Goal: Information Seeking & Learning: Obtain resource

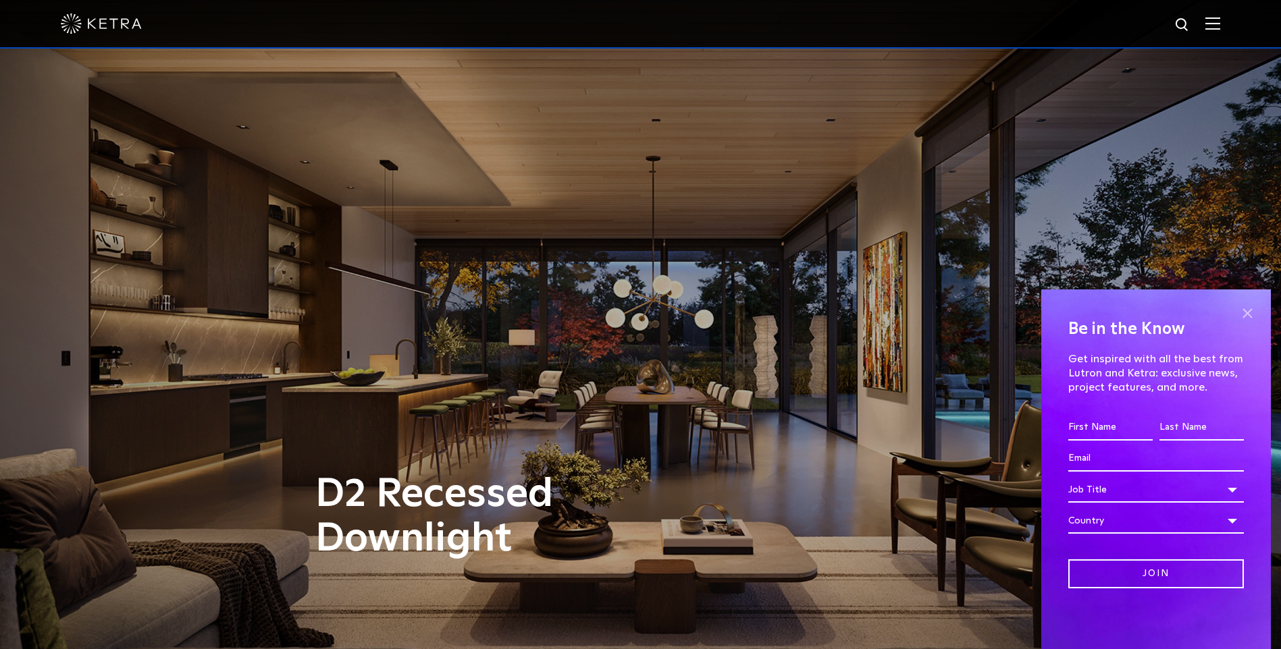
click at [1250, 313] on span at bounding box center [1247, 313] width 20 height 20
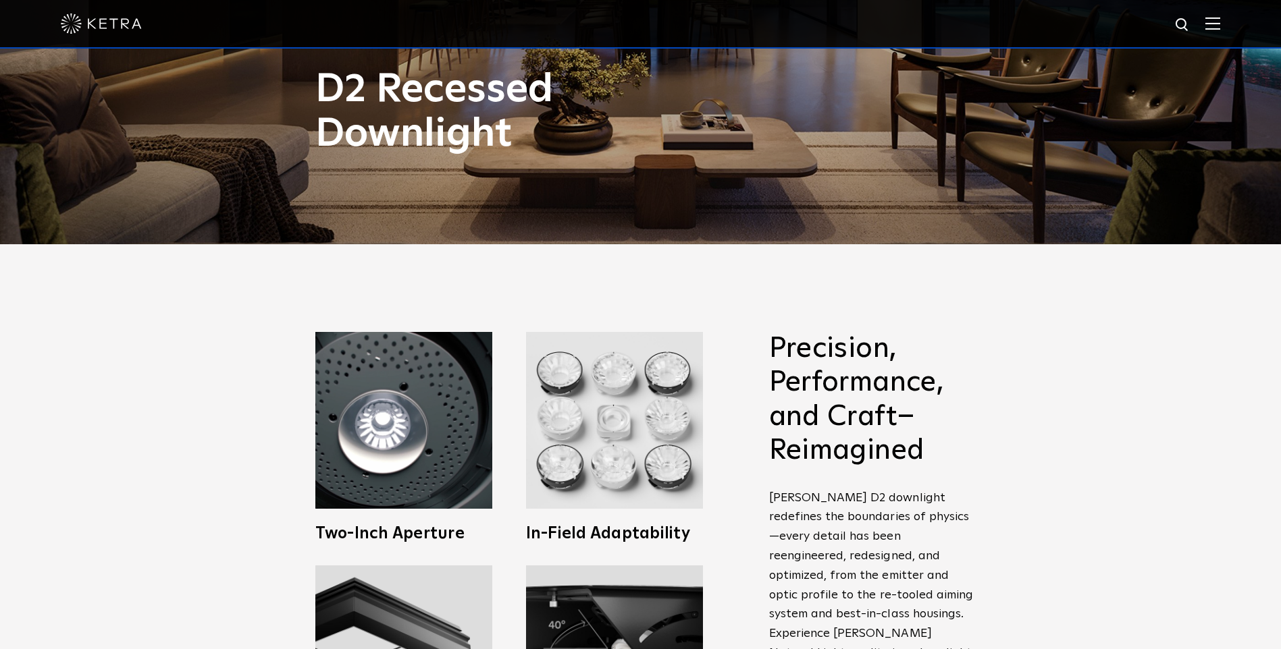
scroll to position [270, 0]
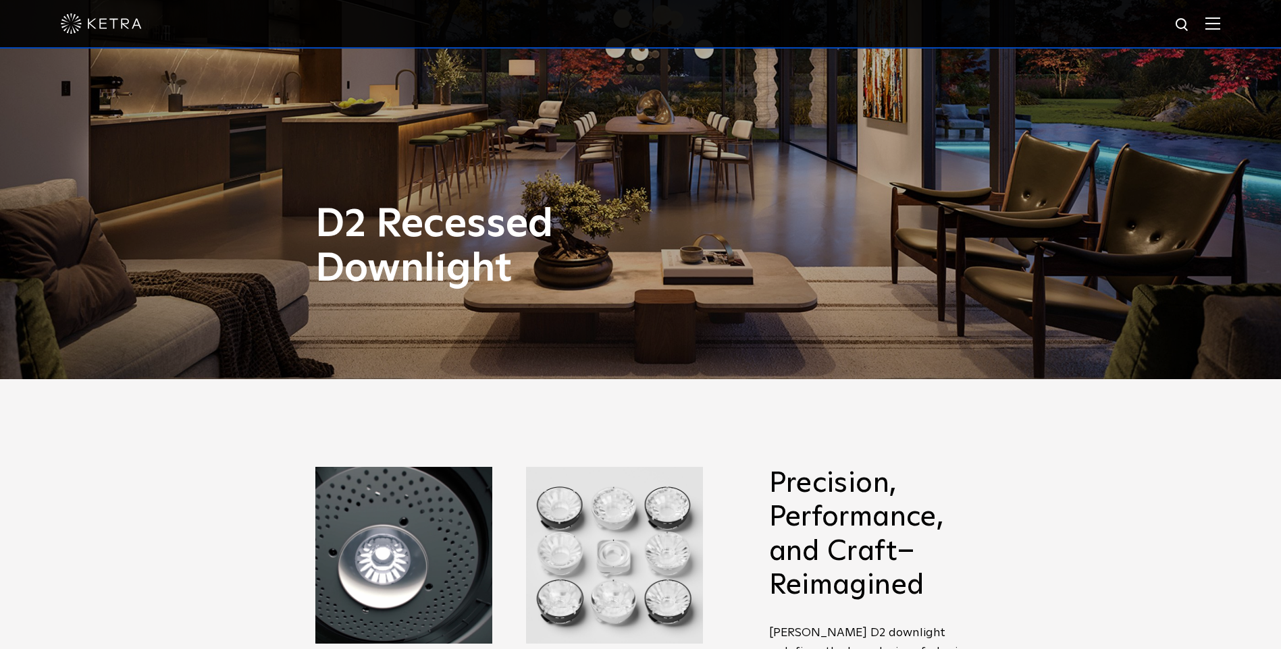
click at [1220, 25] on img at bounding box center [1212, 23] width 15 height 13
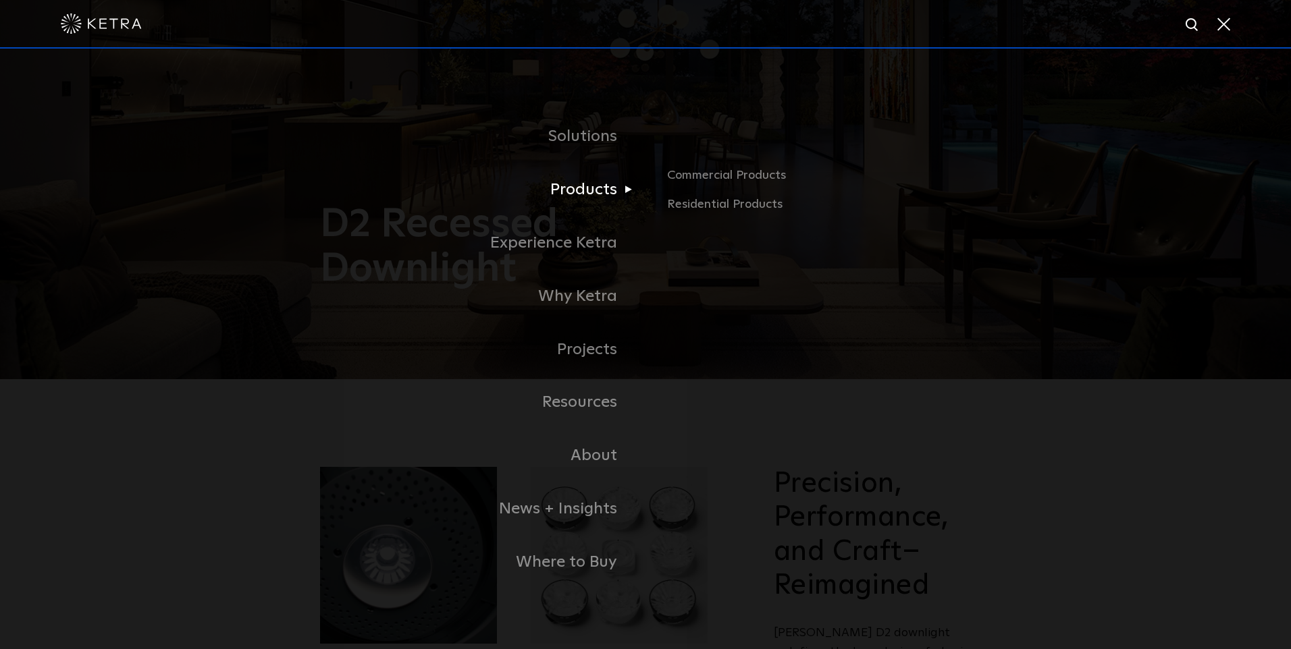
click at [602, 198] on link "Products" at bounding box center [477, 189] width 338 height 53
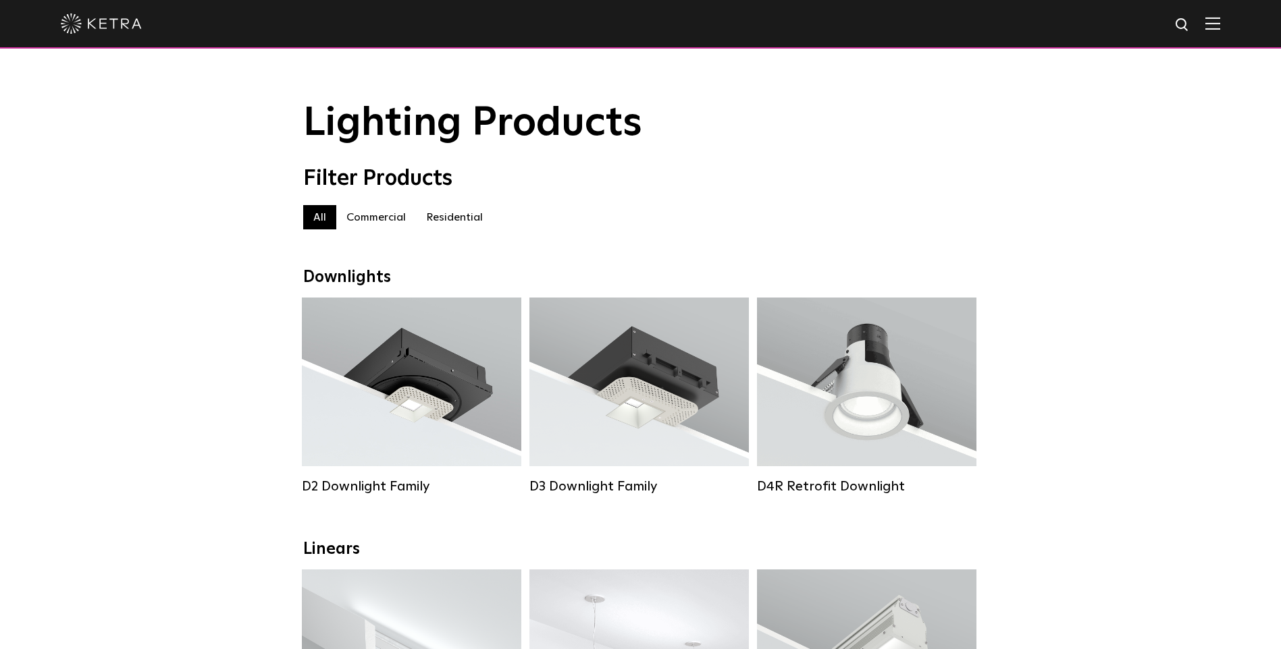
click at [1188, 24] on img at bounding box center [1182, 25] width 17 height 17
click at [1191, 25] on img at bounding box center [1182, 25] width 17 height 17
type input "p"
type input "P/N 3663022 Rev A"
click at [1156, 22] on img "Search" at bounding box center [1151, 26] width 14 height 14
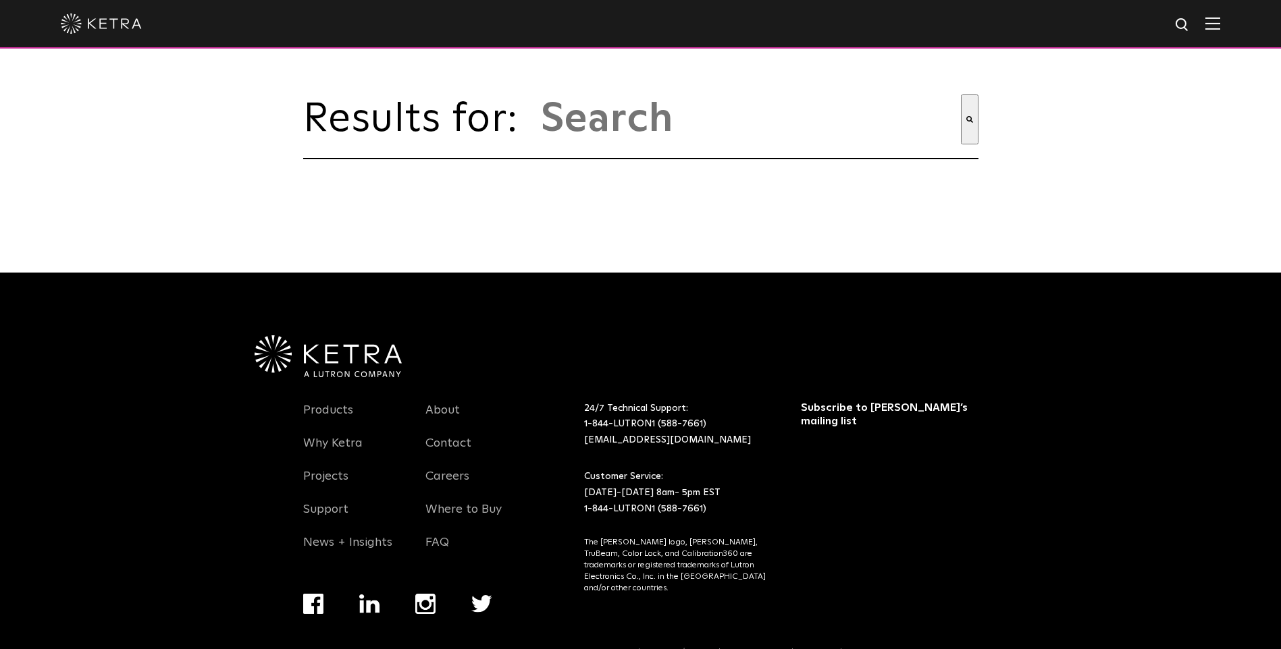
type input "p/n 3663022 rev a"
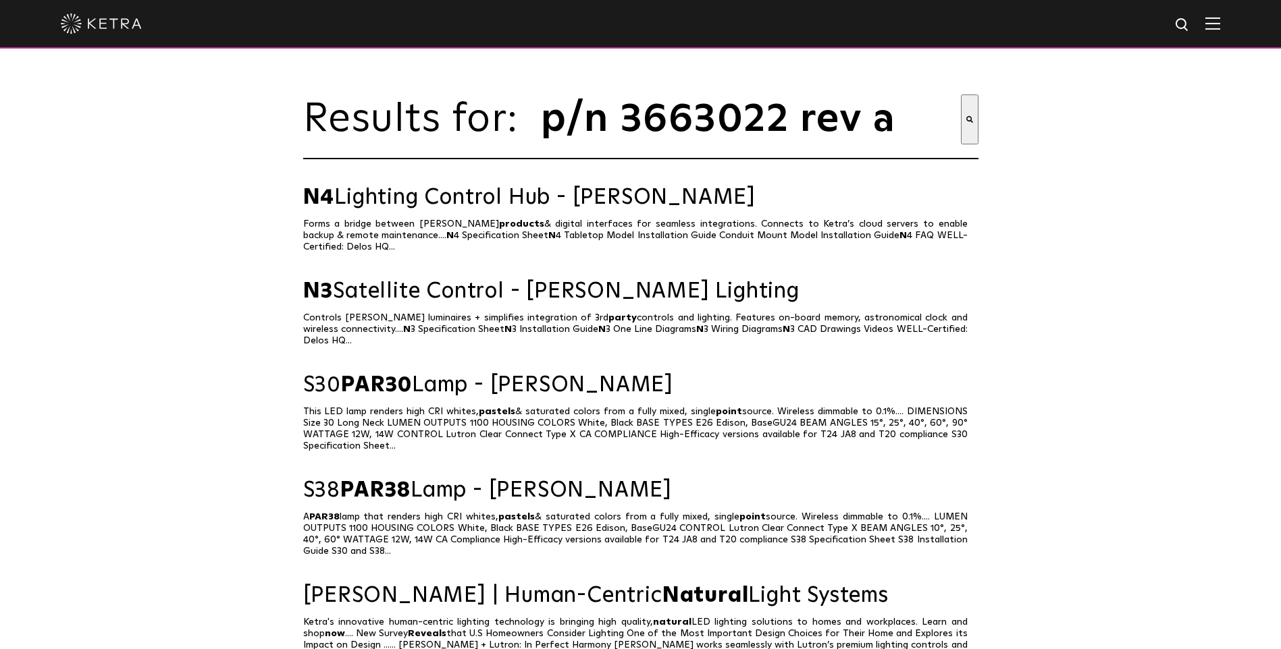
click at [508, 238] on p "Forms a bridge between Ketra products & digital interfaces for seamless integra…" at bounding box center [640, 236] width 675 height 34
click at [513, 210] on link "N4 Lighting Control Hub - Ketra" at bounding box center [640, 198] width 675 height 24
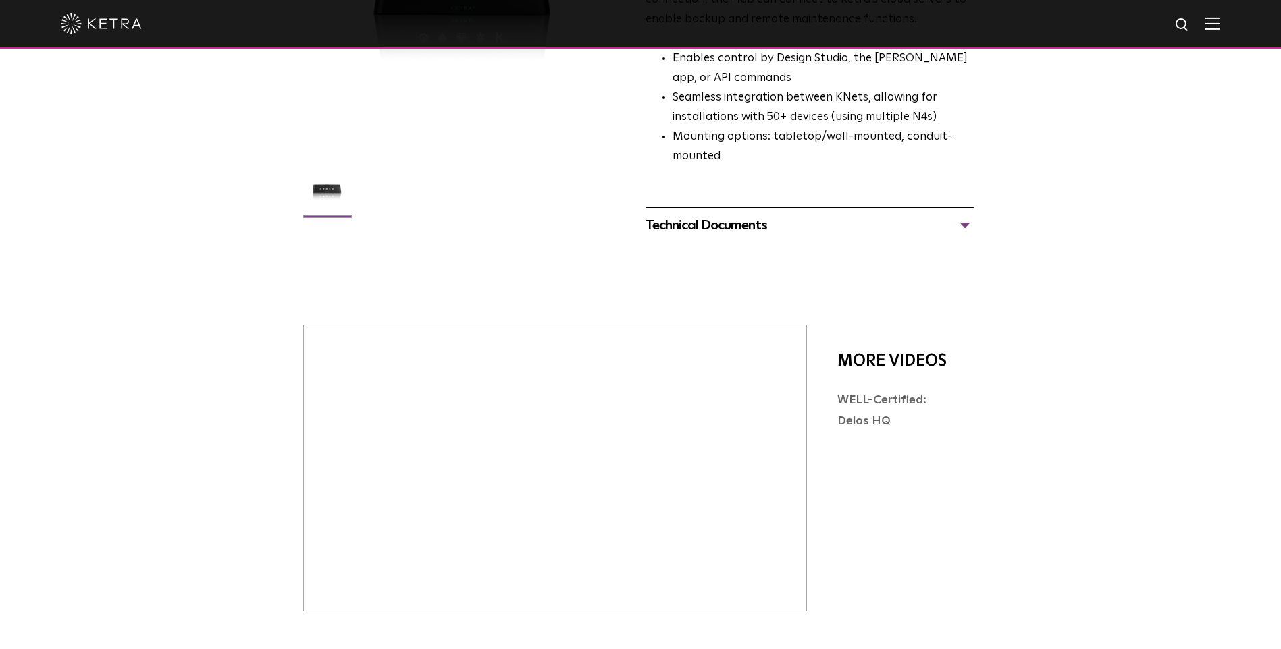
scroll to position [540, 0]
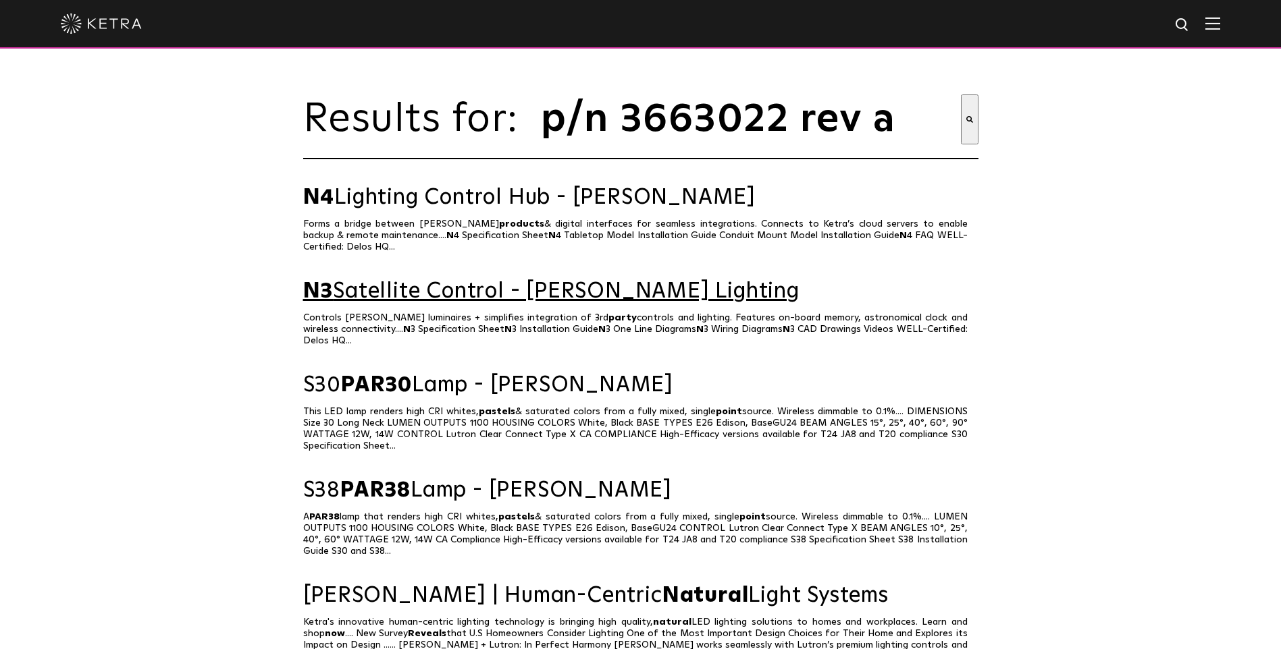
click at [558, 304] on link "N3 Satellite Control - [PERSON_NAME] Lighting" at bounding box center [640, 292] width 675 height 24
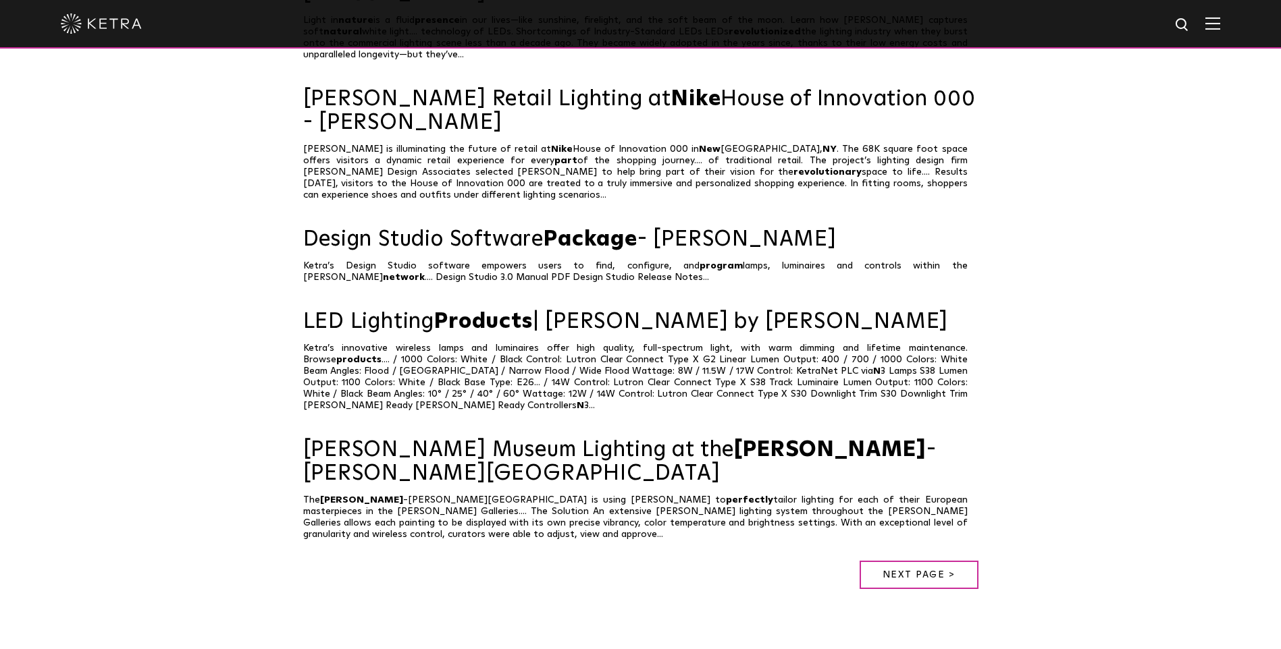
scroll to position [810, 0]
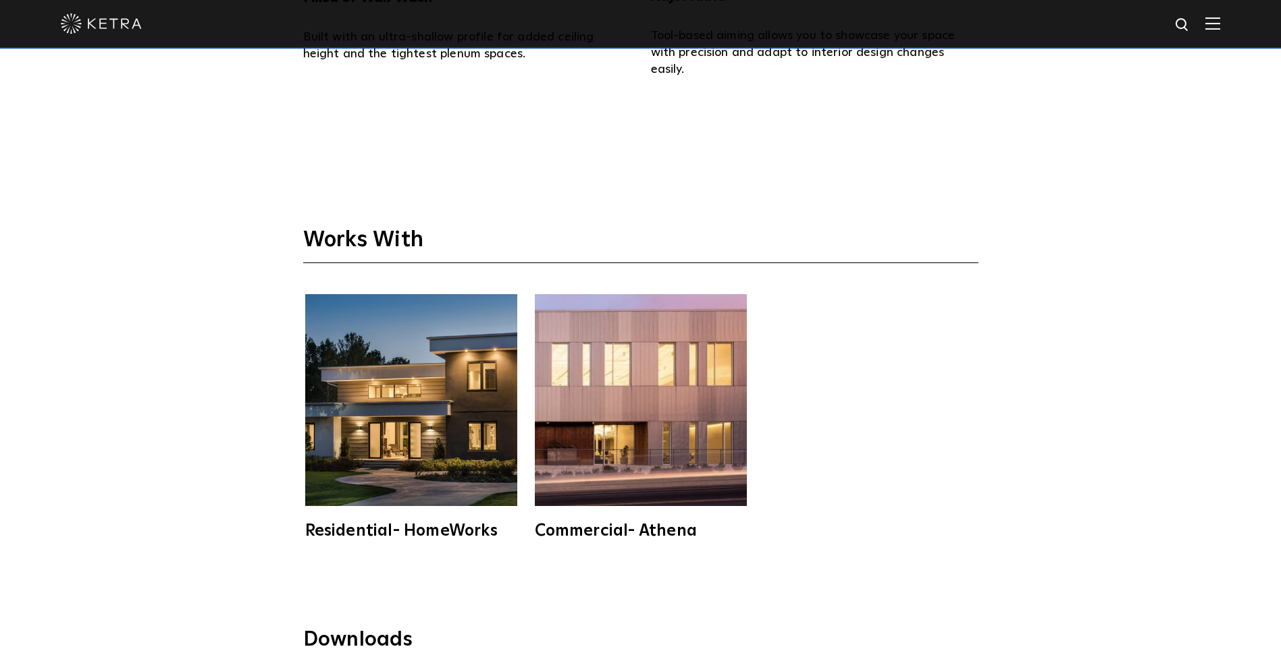
scroll to position [3105, 0]
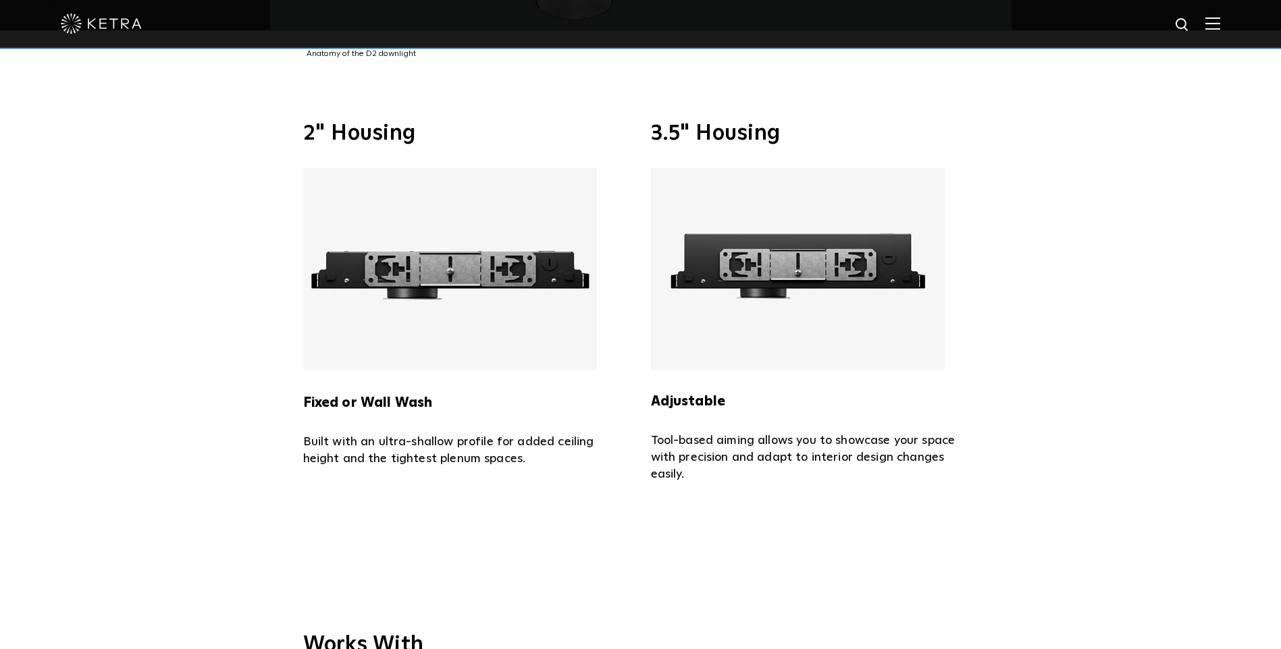
click at [820, 247] on img at bounding box center [798, 269] width 294 height 203
click at [725, 439] on p "Tool-based aiming allows you to showcase your space with precision and adapt to…" at bounding box center [814, 458] width 327 height 51
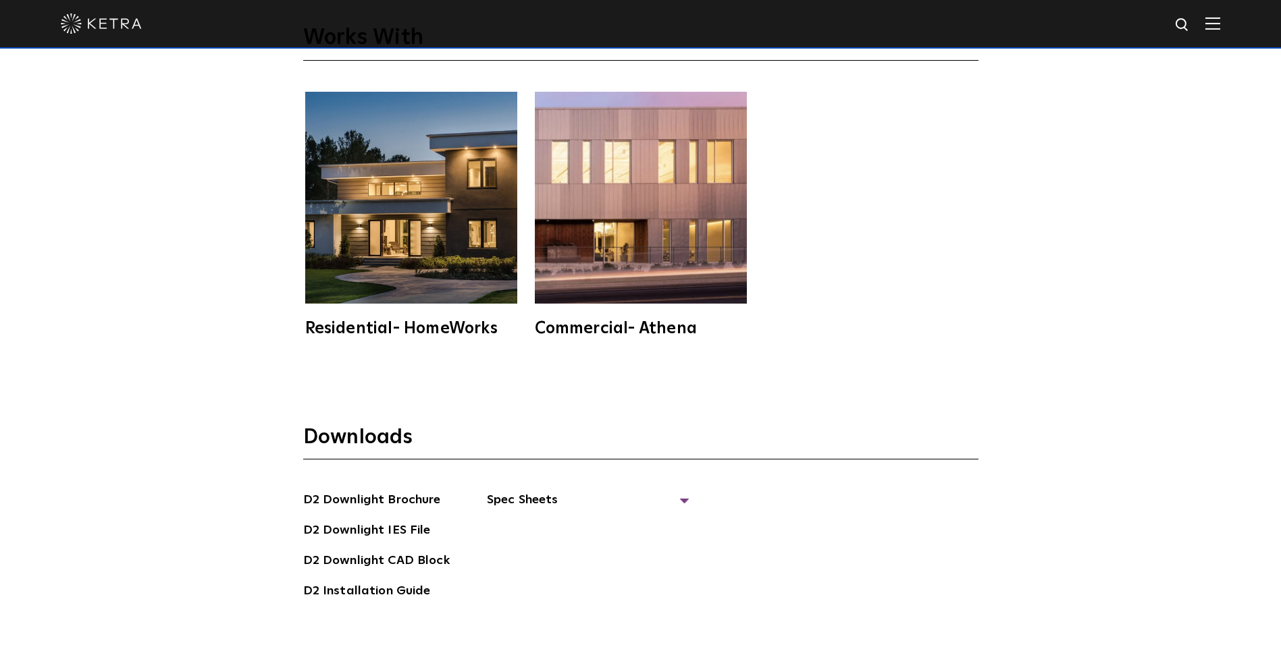
scroll to position [3983, 0]
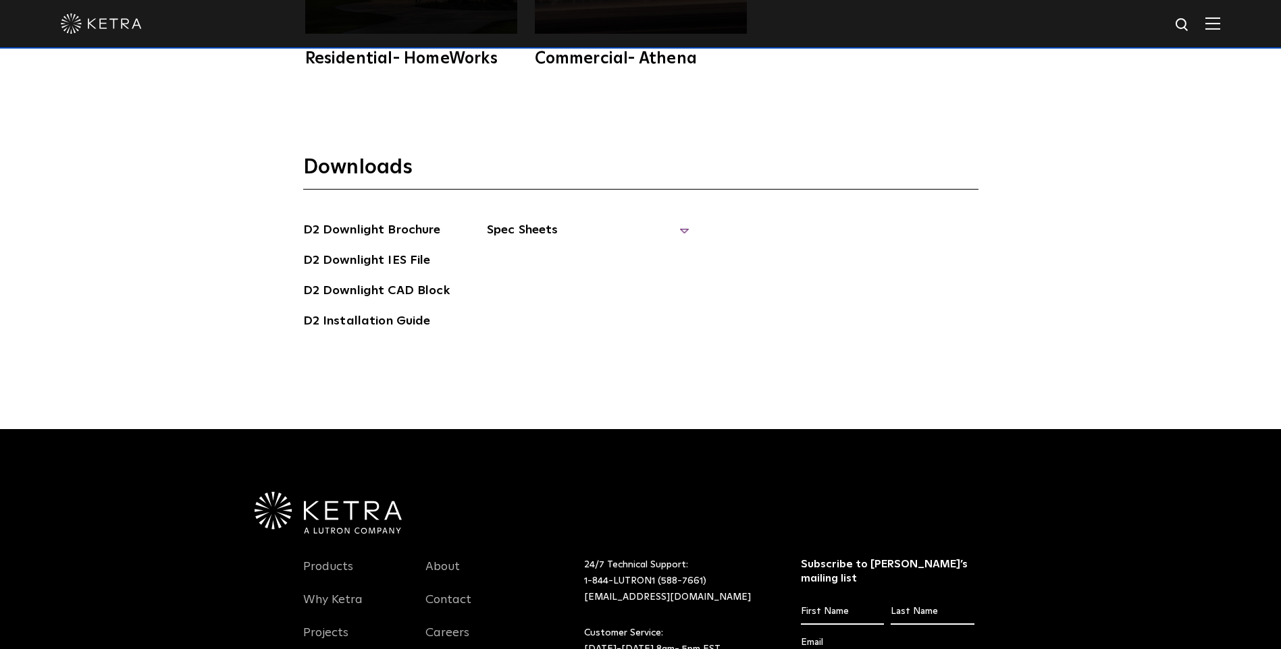
click at [678, 221] on span "Spec Sheets" at bounding box center [588, 236] width 203 height 30
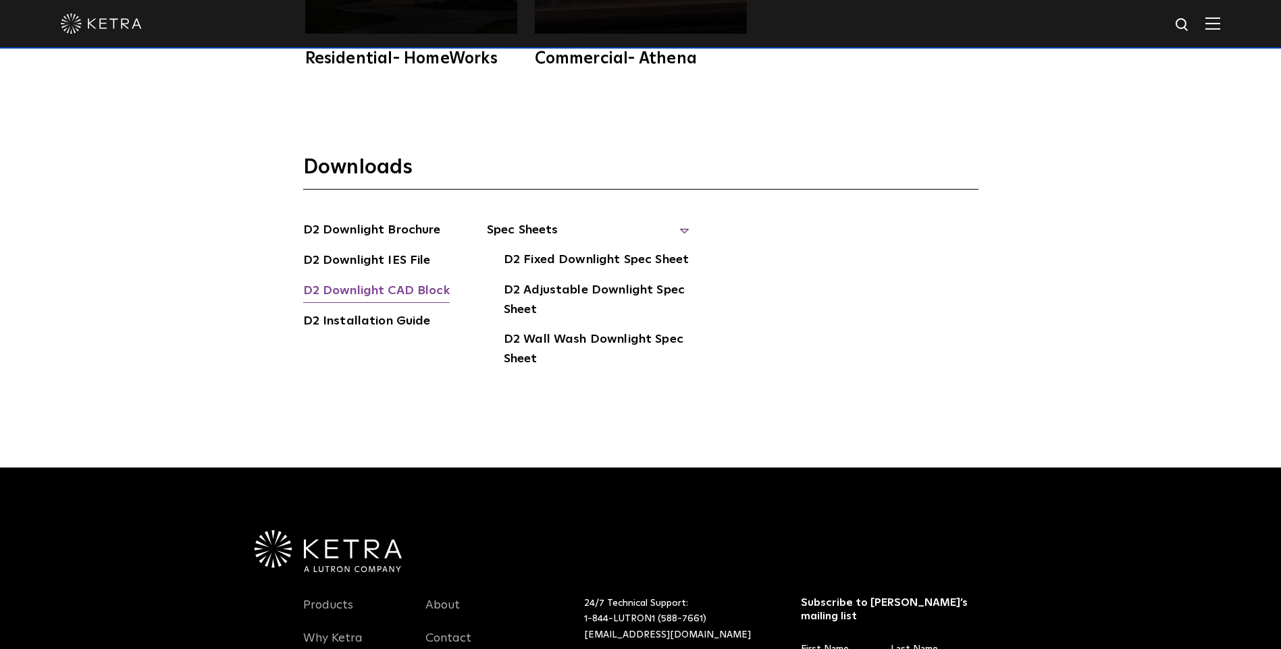
click at [371, 282] on link "D2 Downlight CAD Block" at bounding box center [376, 293] width 146 height 22
click at [385, 221] on link "D2 Downlight Brochure" at bounding box center [372, 232] width 138 height 22
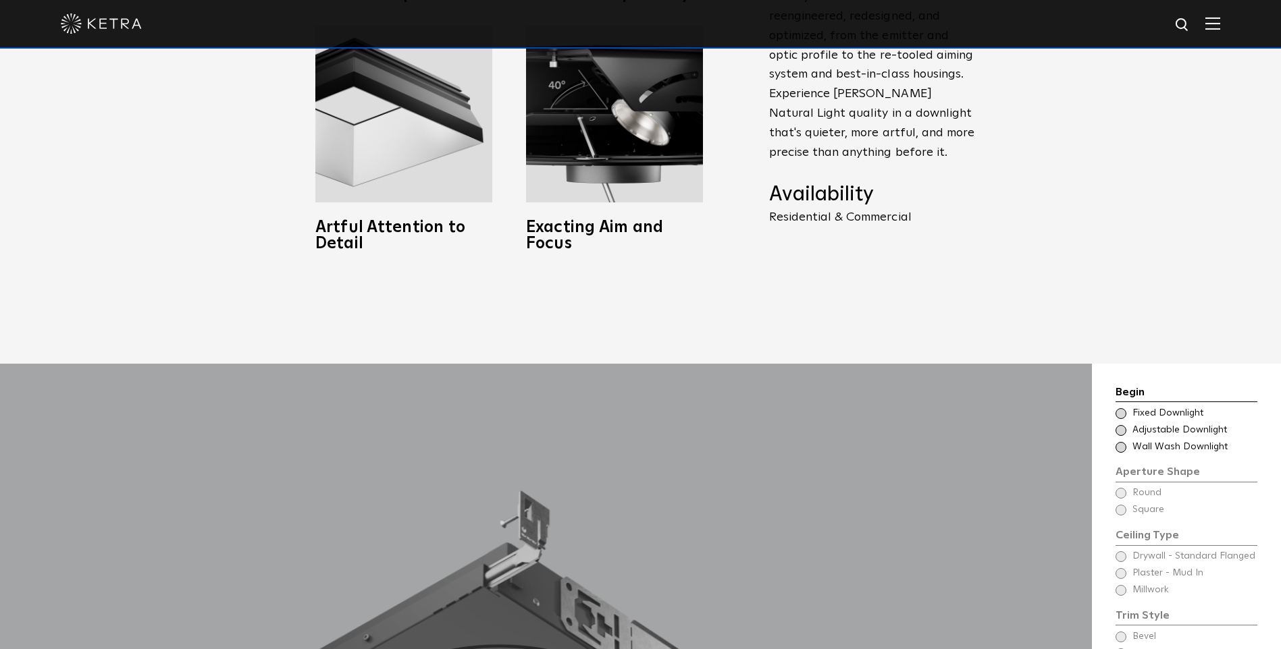
scroll to position [1350, 0]
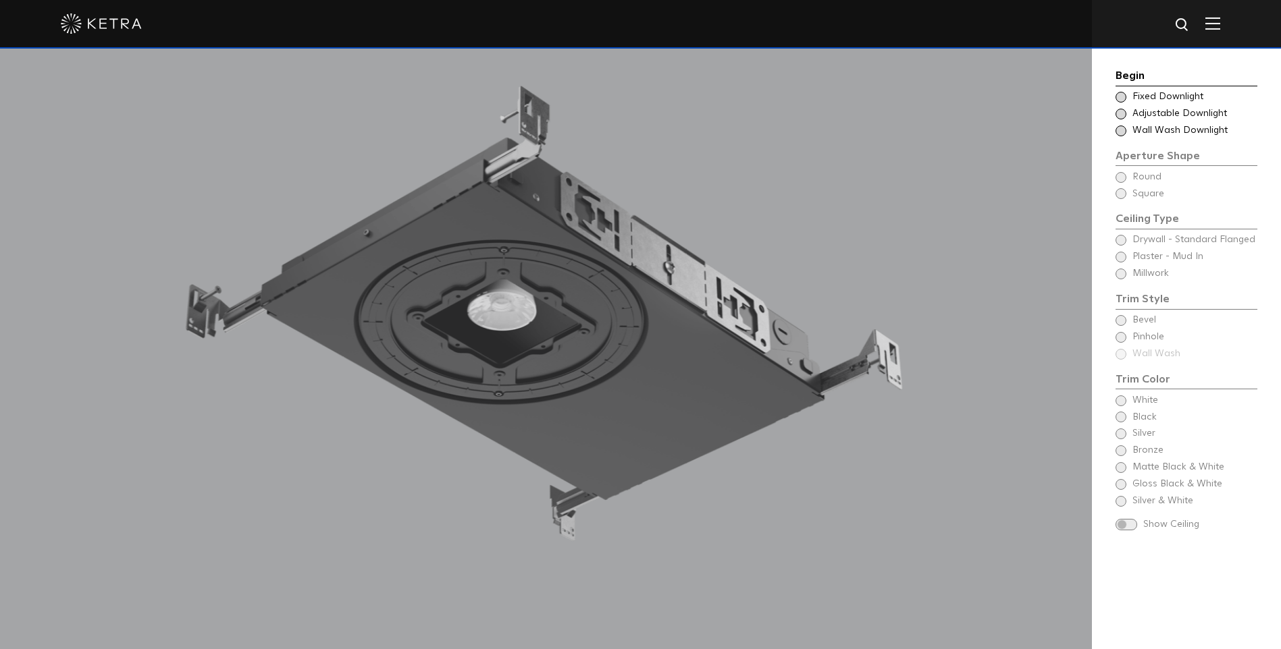
click at [1123, 114] on span at bounding box center [1120, 114] width 11 height 11
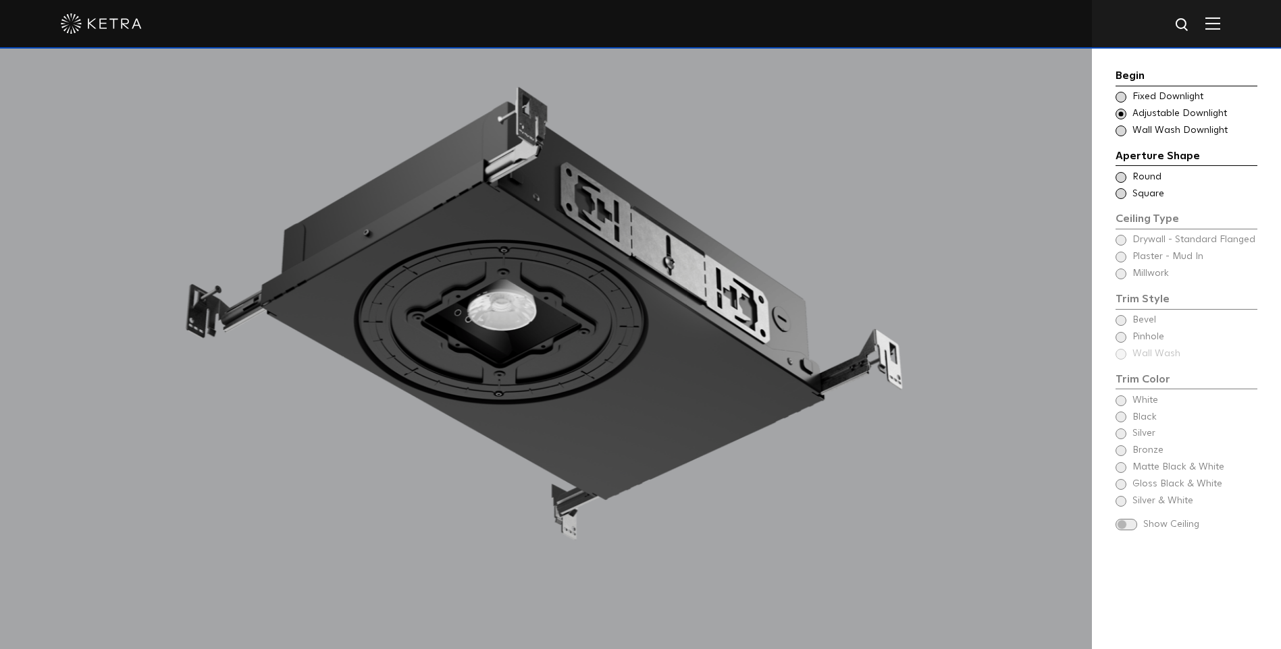
click at [1122, 97] on span at bounding box center [1120, 97] width 11 height 11
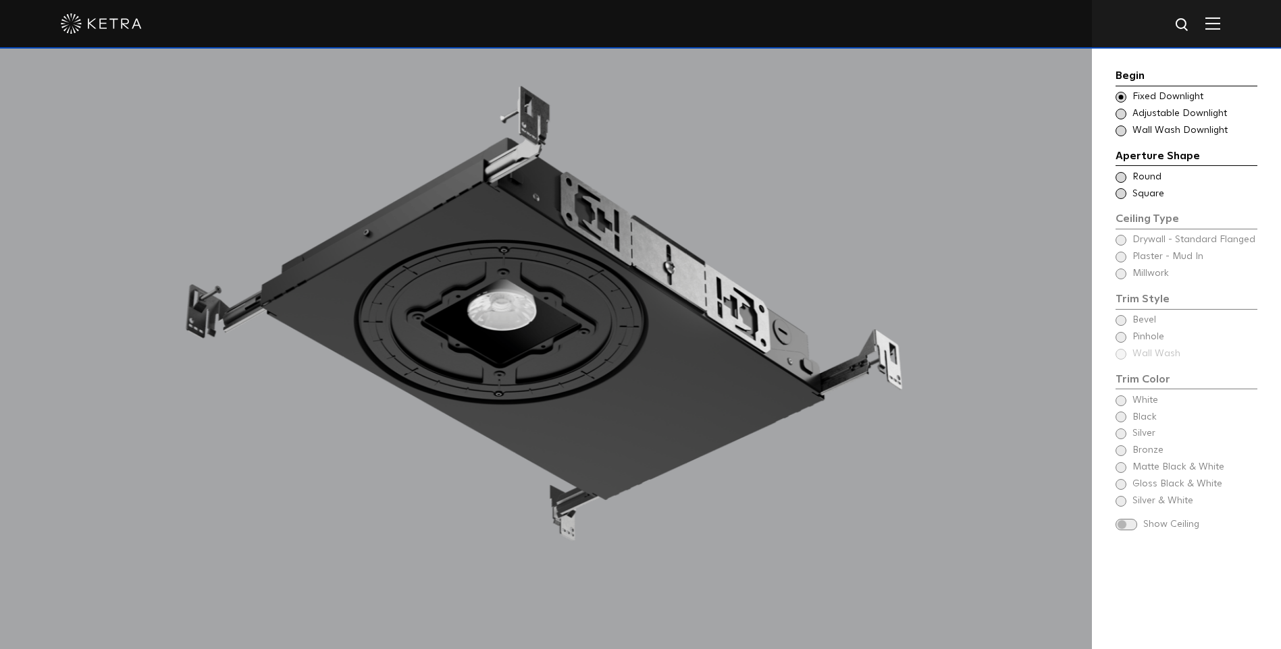
click at [1121, 112] on span at bounding box center [1120, 114] width 11 height 11
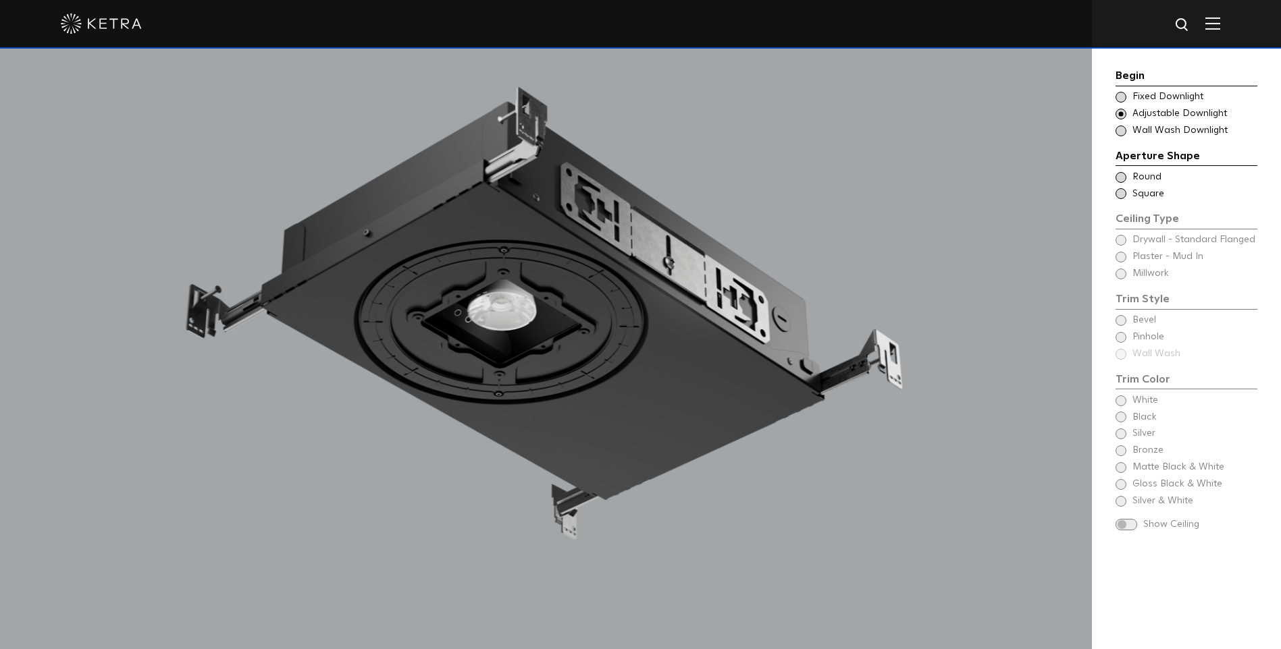
click at [1118, 130] on span at bounding box center [1120, 131] width 11 height 11
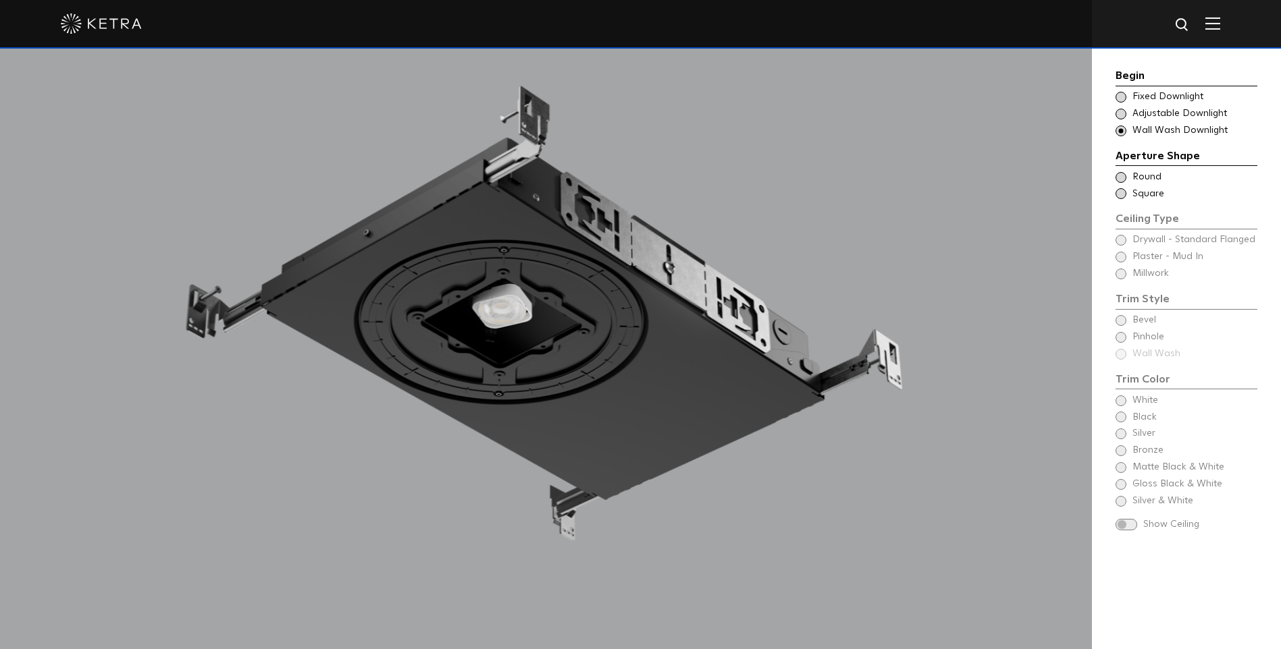
click at [1119, 115] on span at bounding box center [1120, 114] width 11 height 11
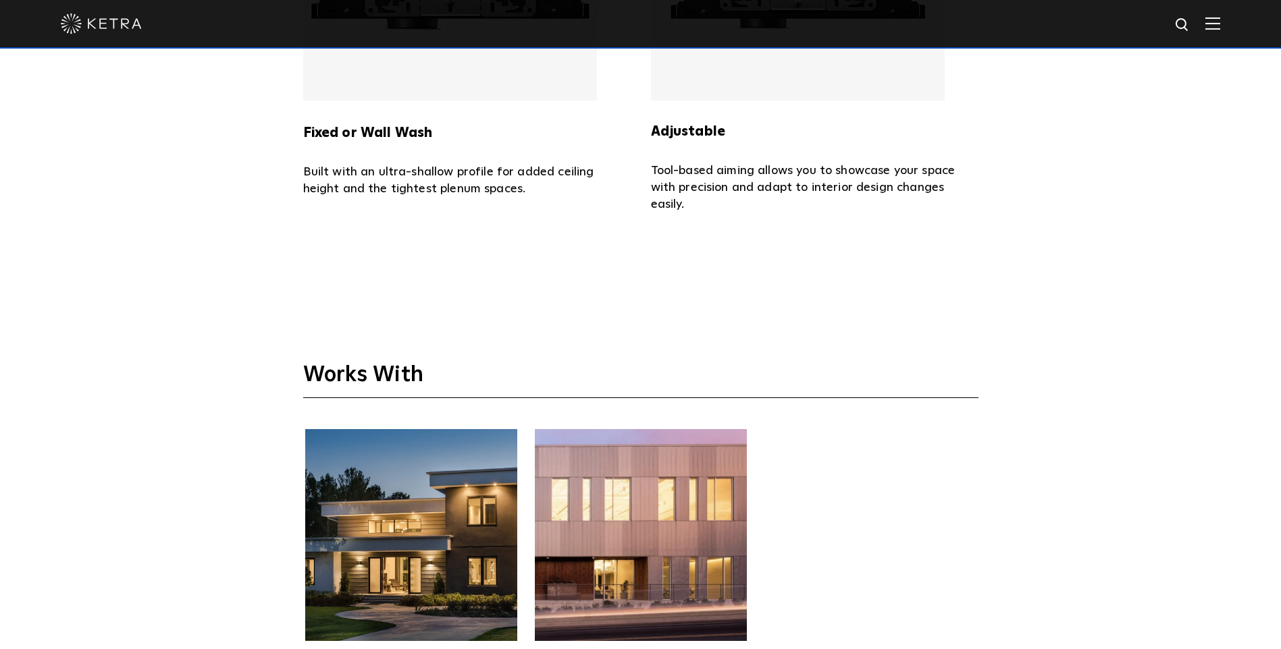
scroll to position [3105, 0]
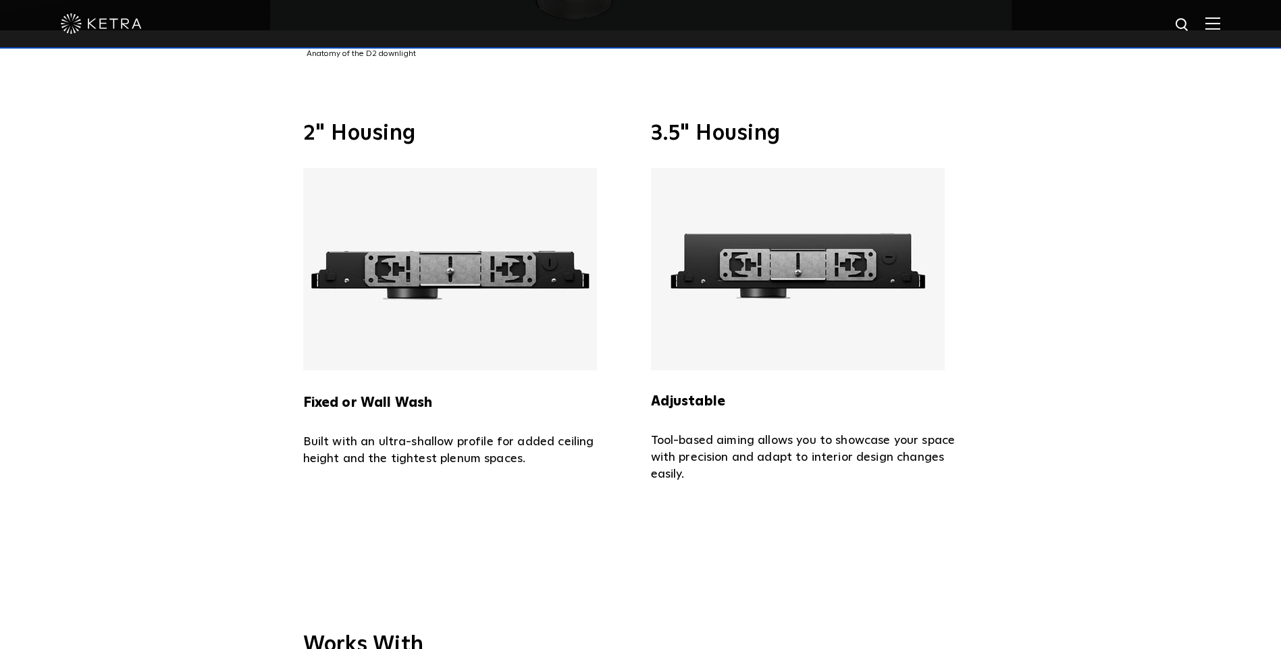
click at [777, 258] on img at bounding box center [798, 269] width 294 height 203
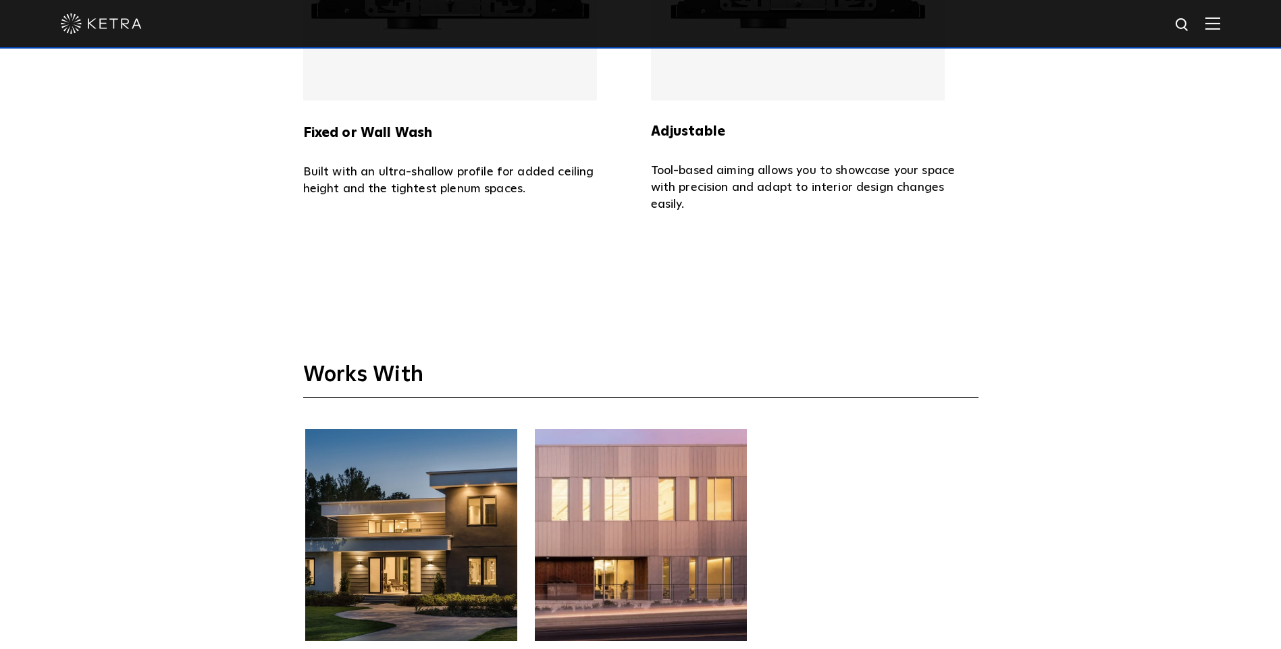
scroll to position [3781, 0]
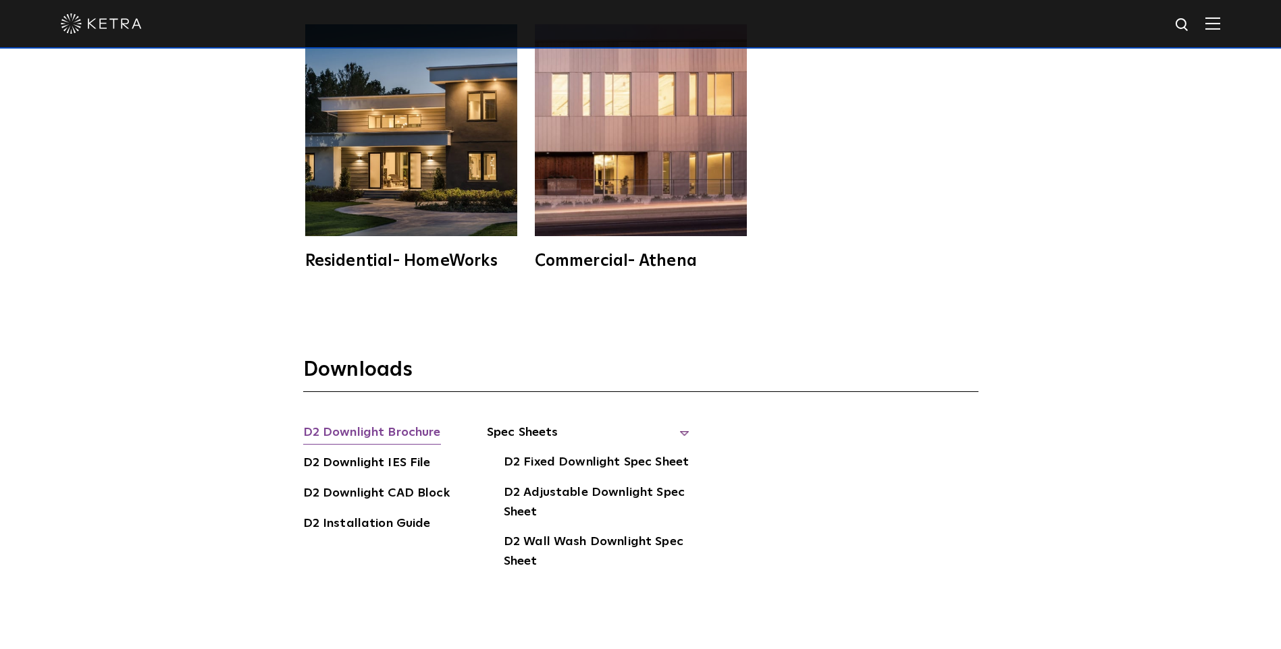
click at [370, 423] on link "D2 Downlight Brochure" at bounding box center [372, 434] width 138 height 22
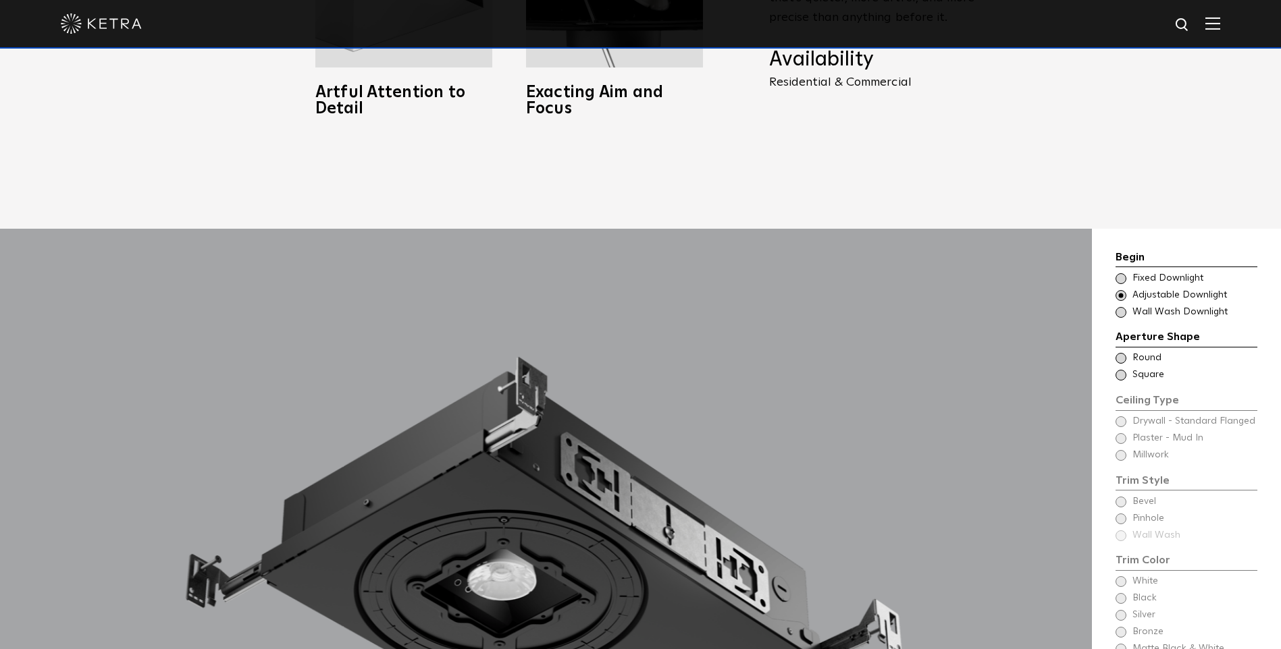
scroll to position [1283, 0]
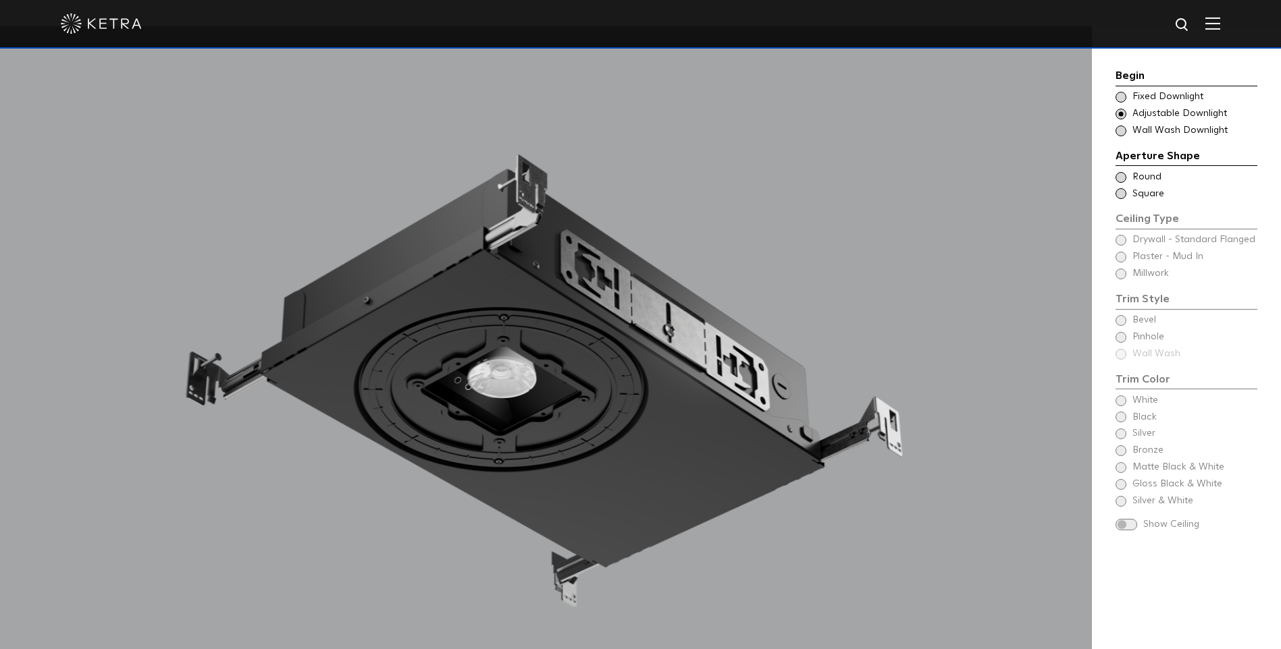
click at [1117, 97] on span at bounding box center [1120, 97] width 11 height 11
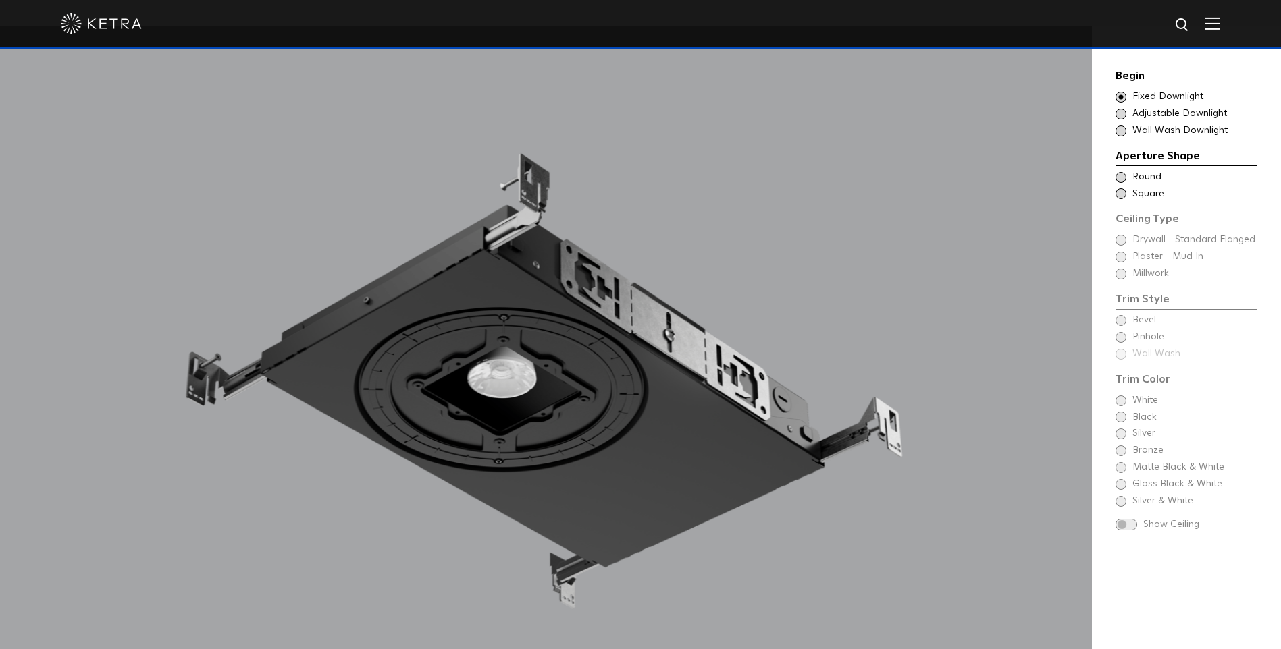
click at [1119, 114] on span at bounding box center [1120, 114] width 11 height 11
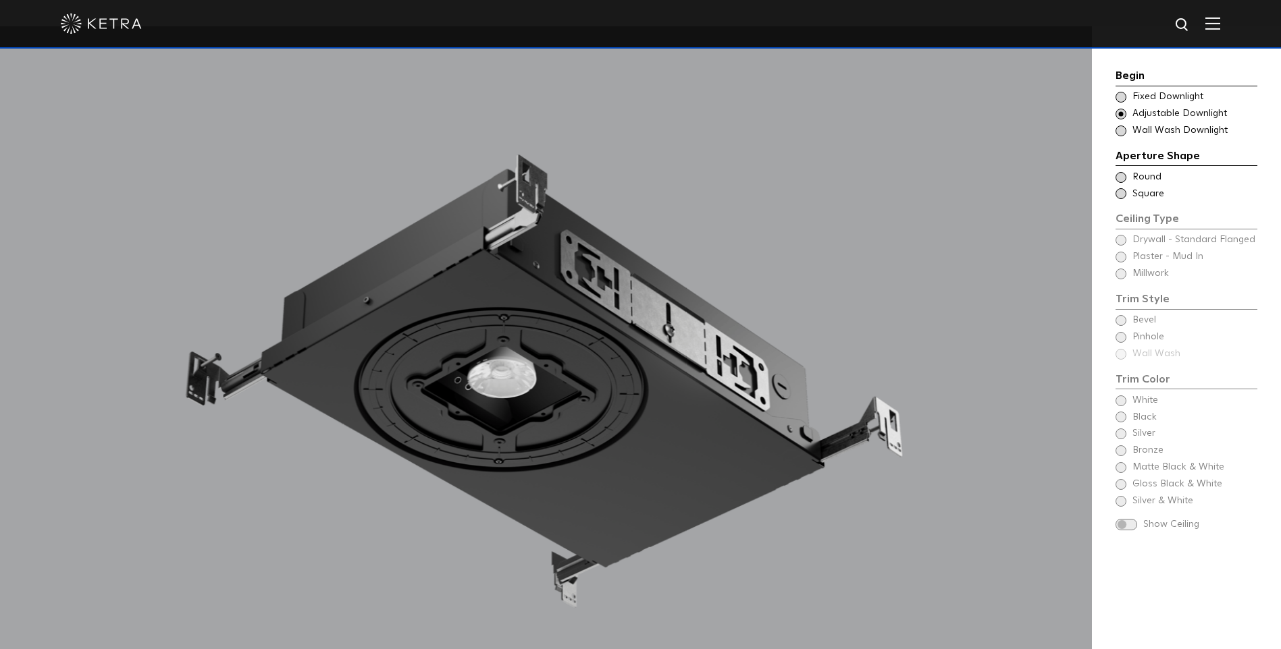
click at [1121, 128] on span at bounding box center [1120, 131] width 11 height 11
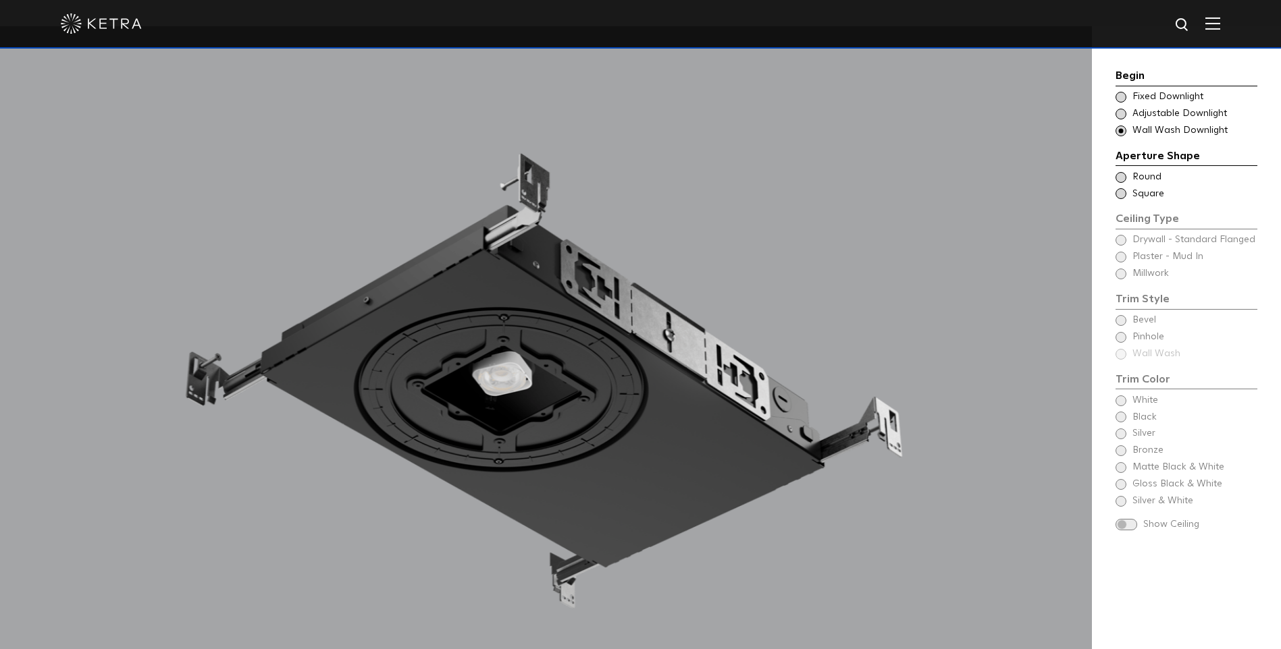
click at [1120, 115] on span at bounding box center [1120, 114] width 11 height 11
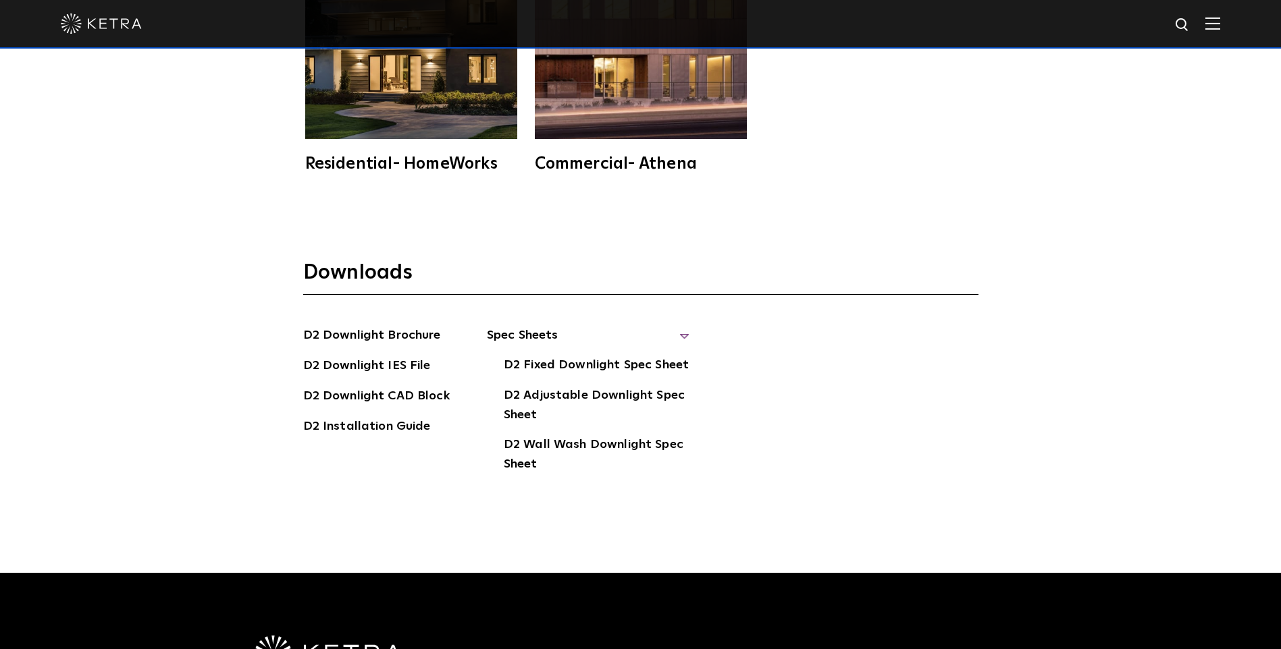
scroll to position [4215, 0]
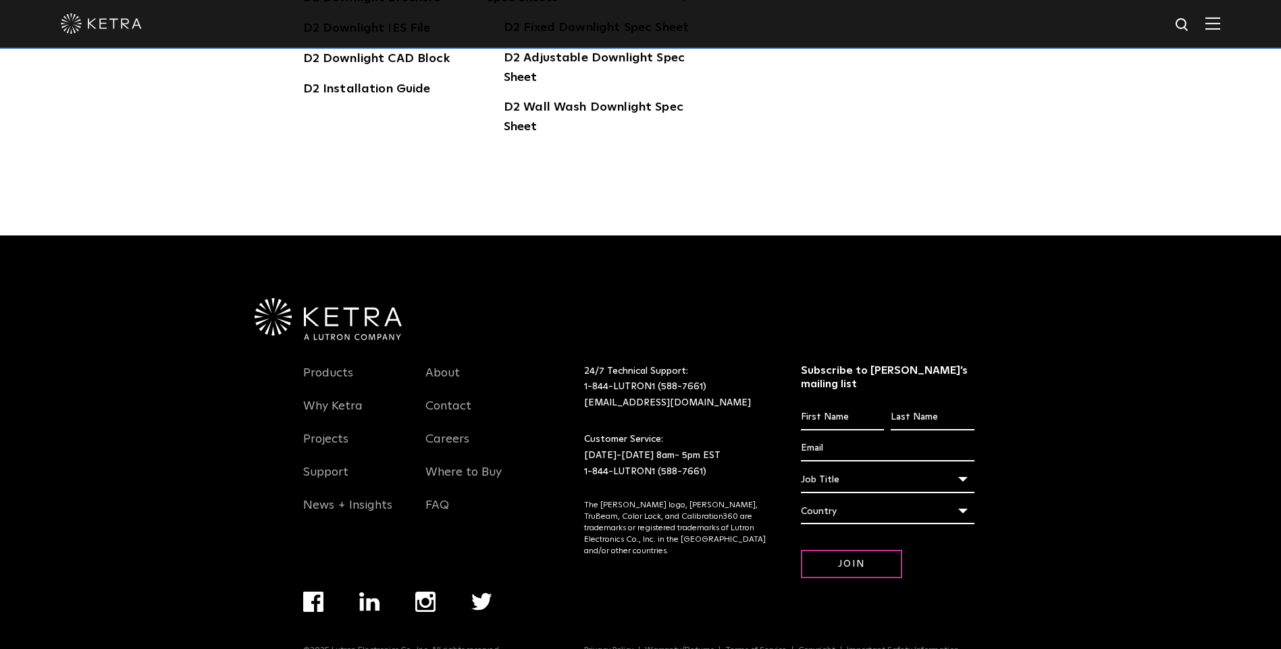
click at [751, 364] on p "24/7 Technical Support: 1-844-LUTRON1 (588-7661) lightingsupport@lutron.com" at bounding box center [675, 388] width 183 height 48
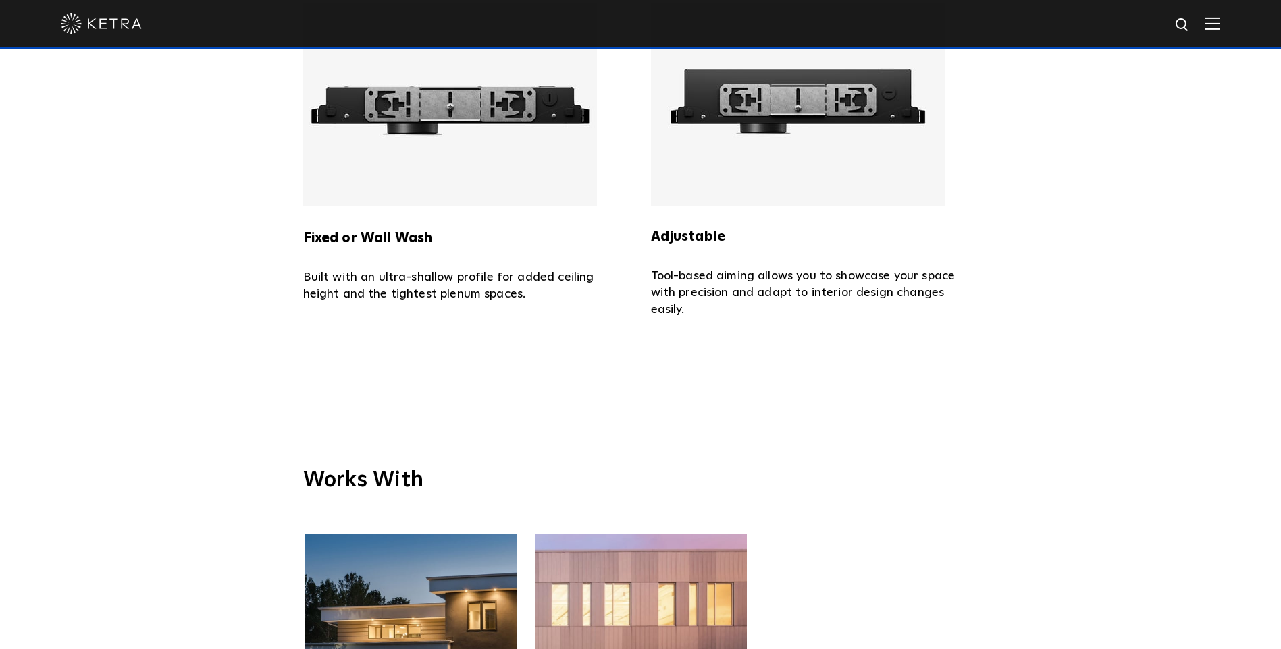
scroll to position [3135, 0]
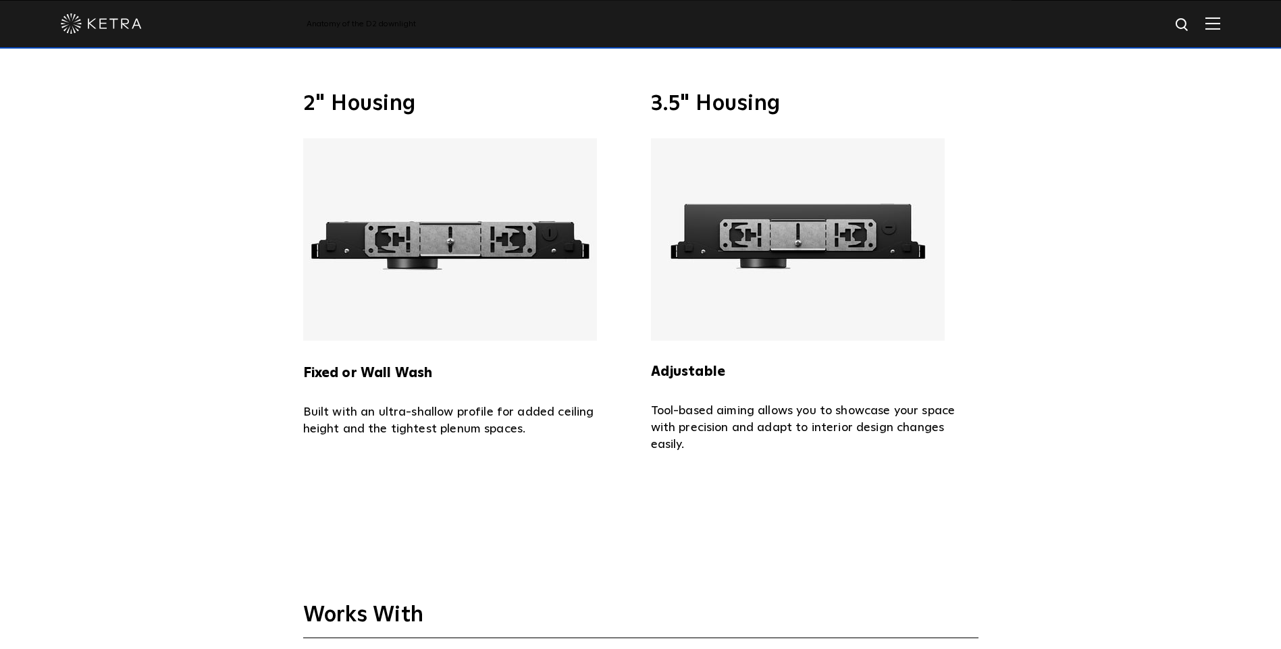
click at [681, 365] on strong "Adjustable" at bounding box center [688, 372] width 75 height 14
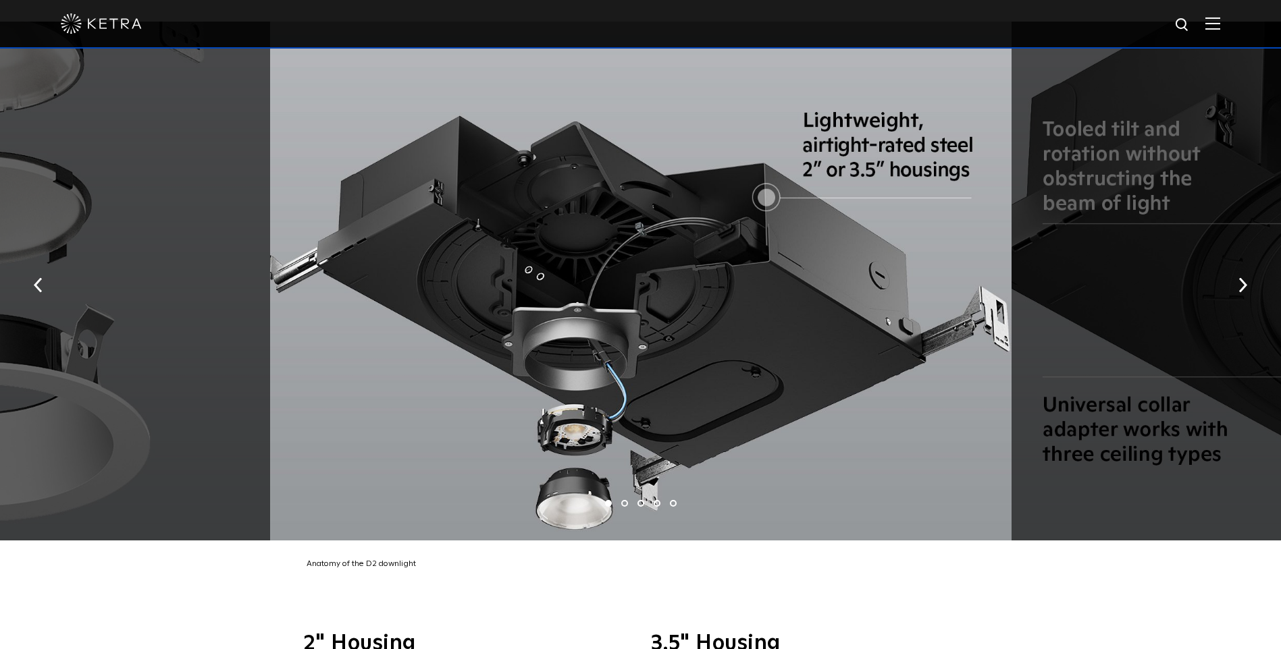
scroll to position [2528, 0]
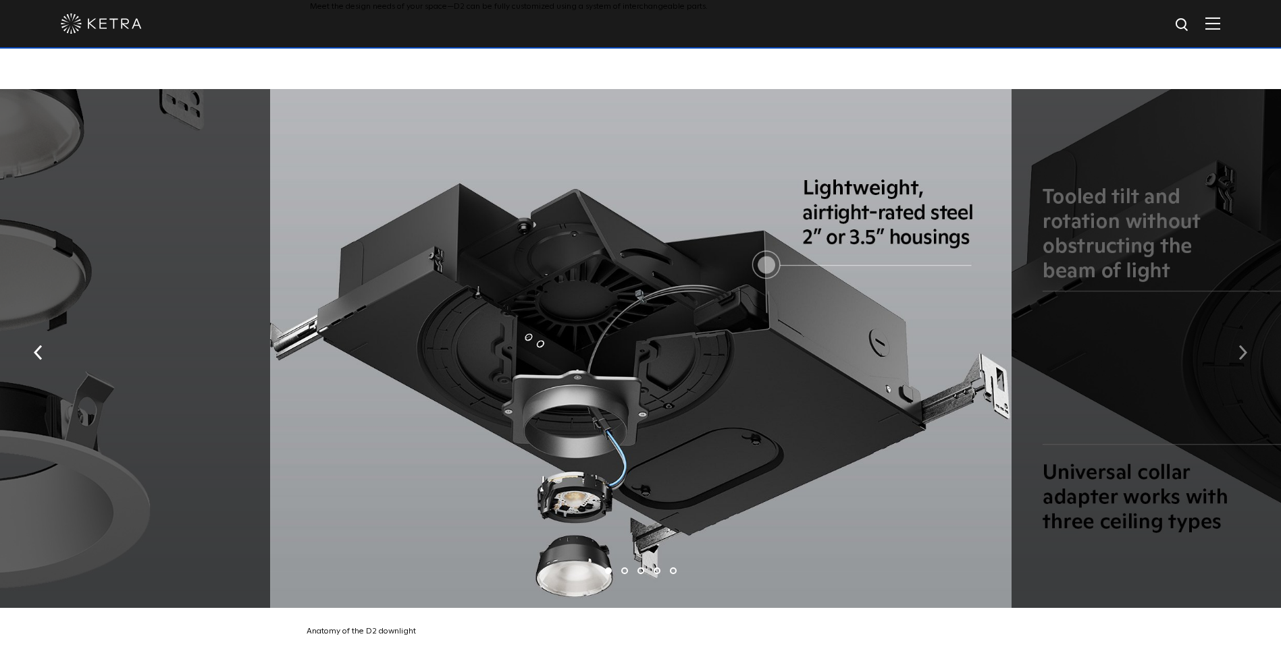
click at [1247, 341] on button "button" at bounding box center [1242, 352] width 29 height 47
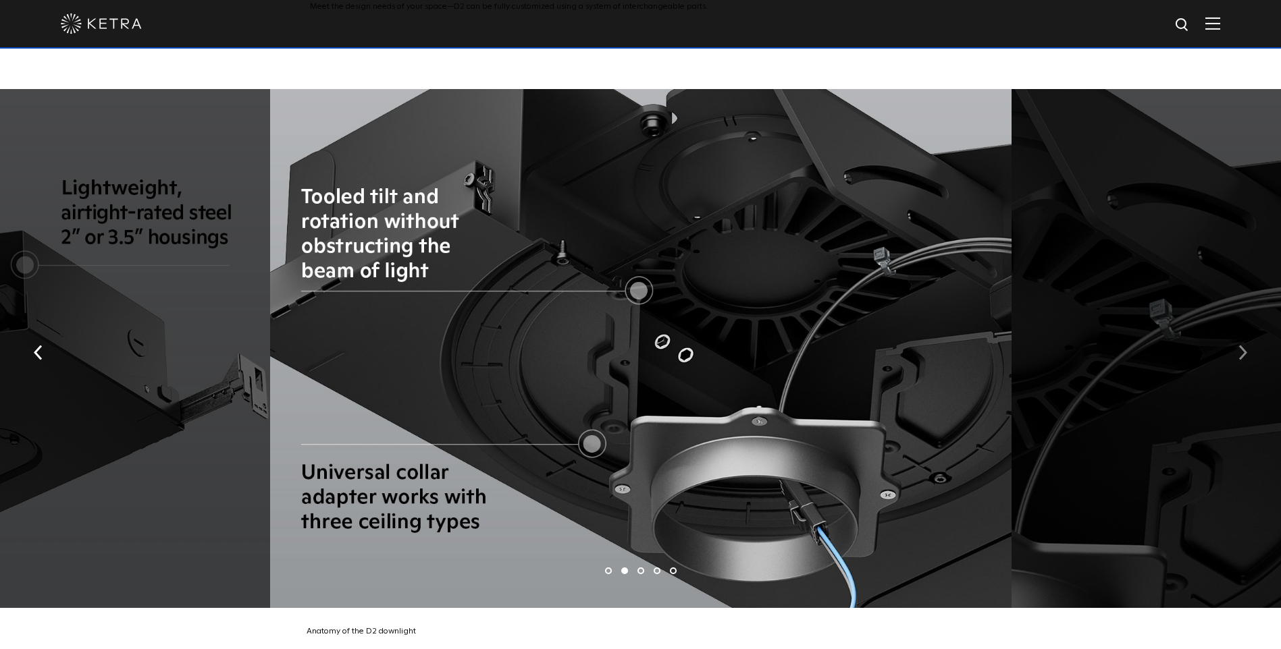
click at [1247, 341] on button "button" at bounding box center [1242, 352] width 29 height 47
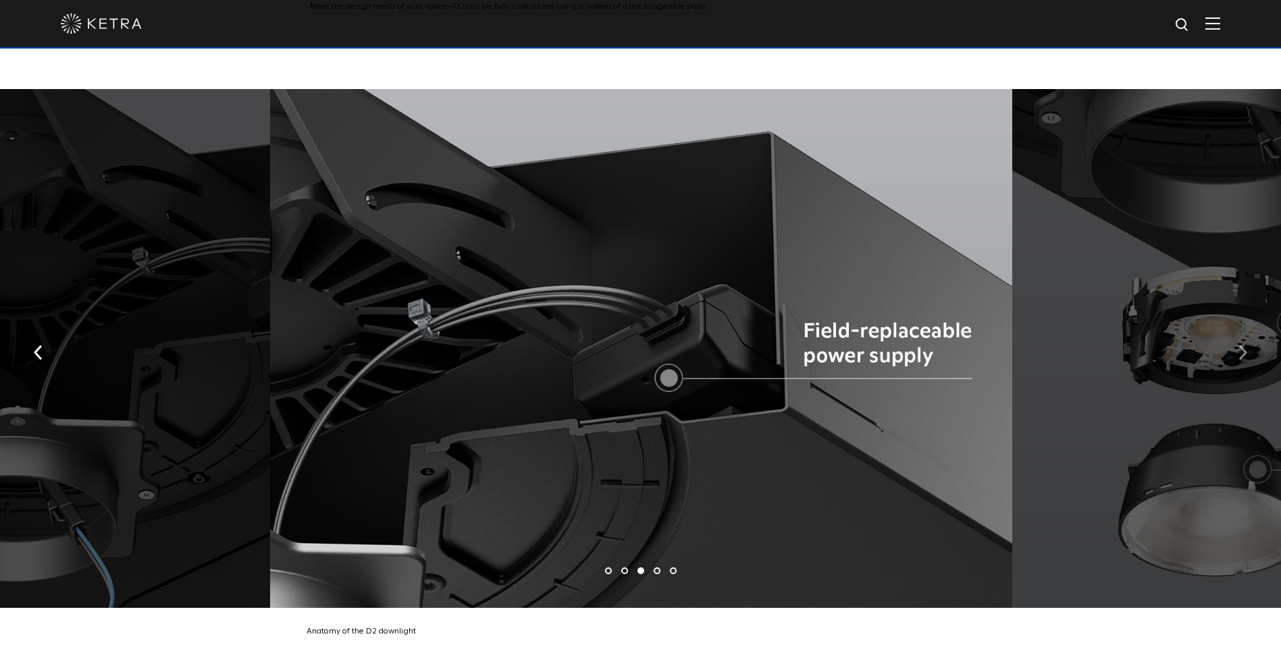
click at [1247, 341] on button "button" at bounding box center [1242, 352] width 29 height 47
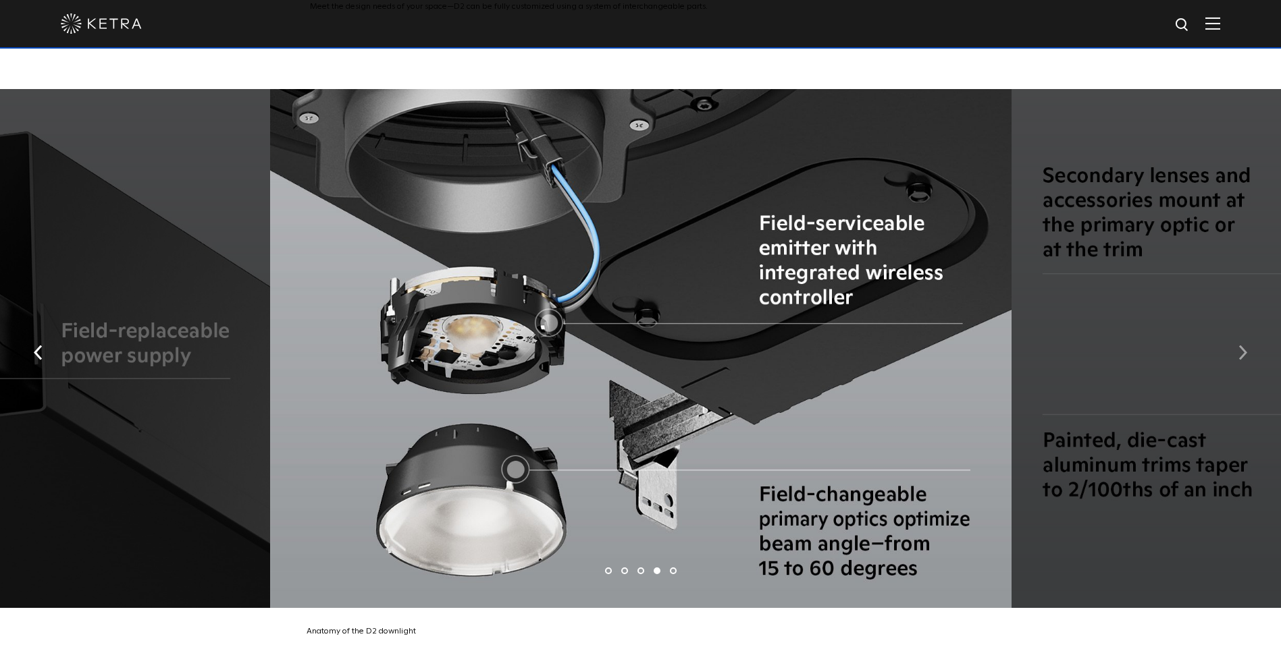
click at [1247, 341] on button "button" at bounding box center [1242, 352] width 29 height 47
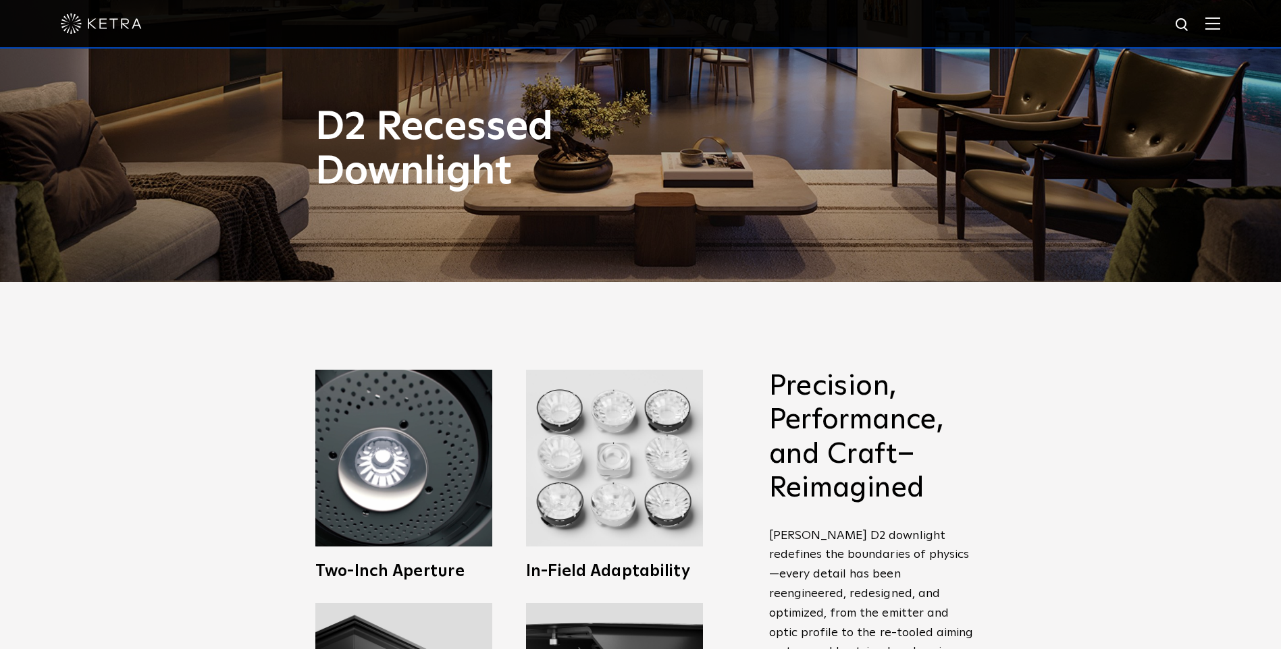
scroll to position [0, 0]
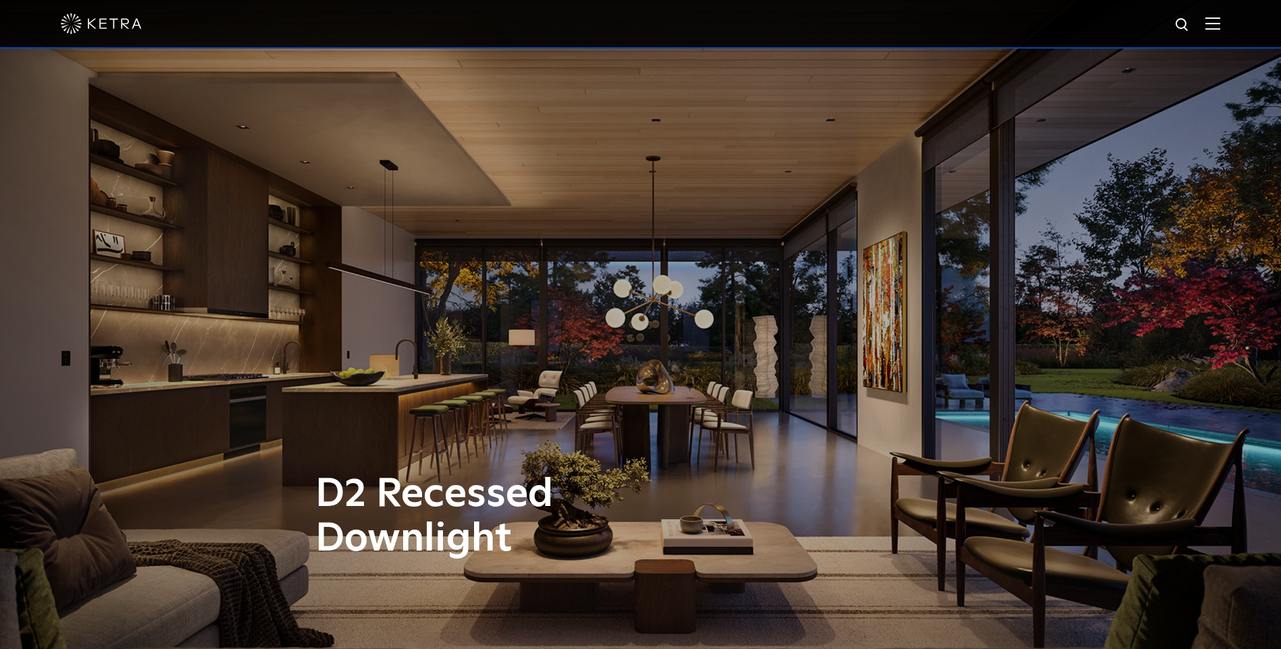
click at [1220, 22] on img at bounding box center [1212, 23] width 15 height 13
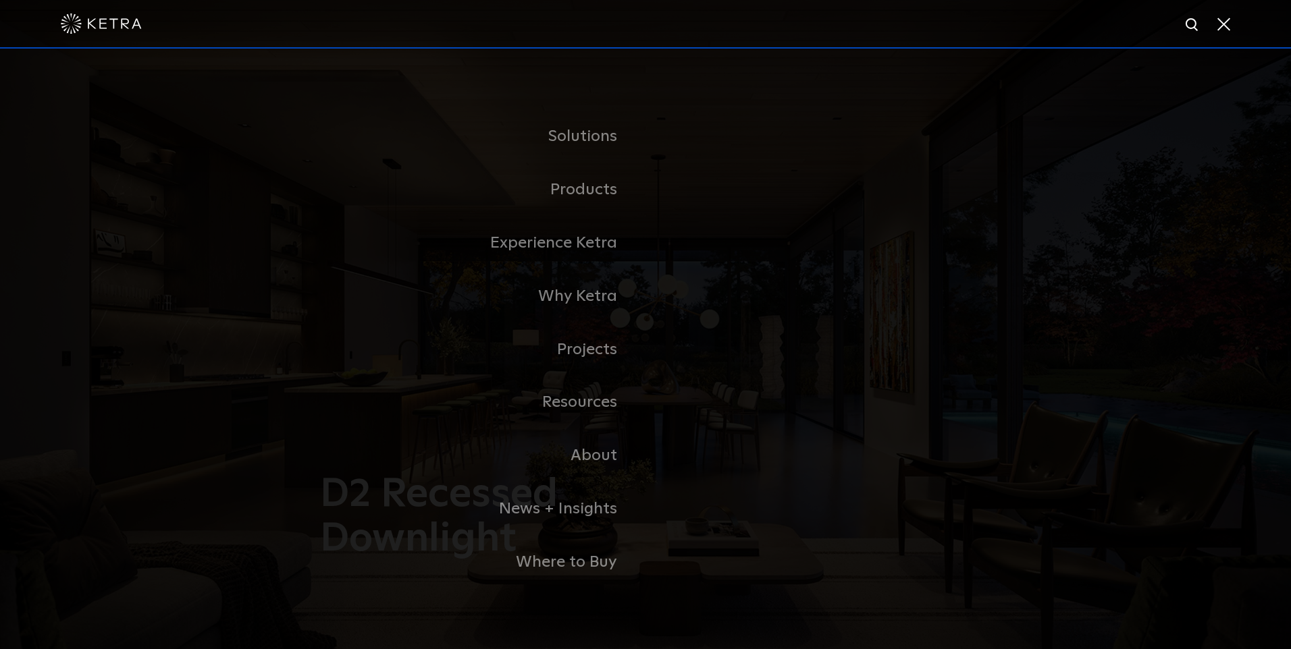
click at [1223, 22] on span at bounding box center [1222, 24] width 15 height 14
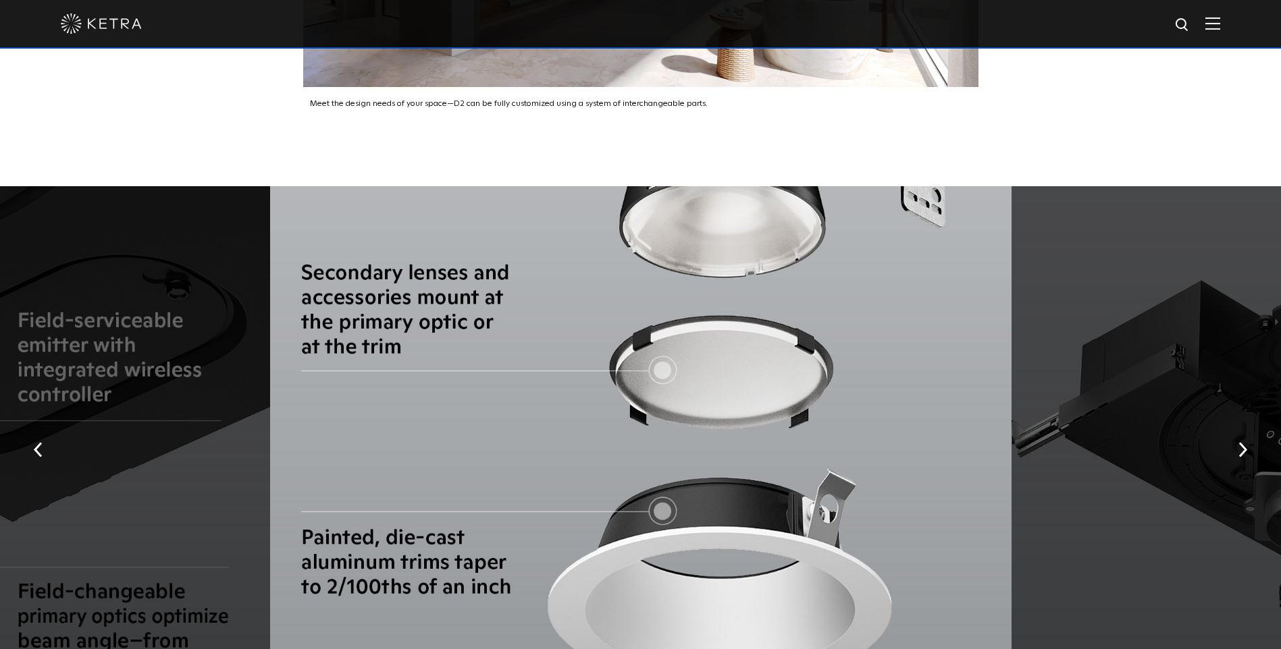
scroll to position [2498, 0]
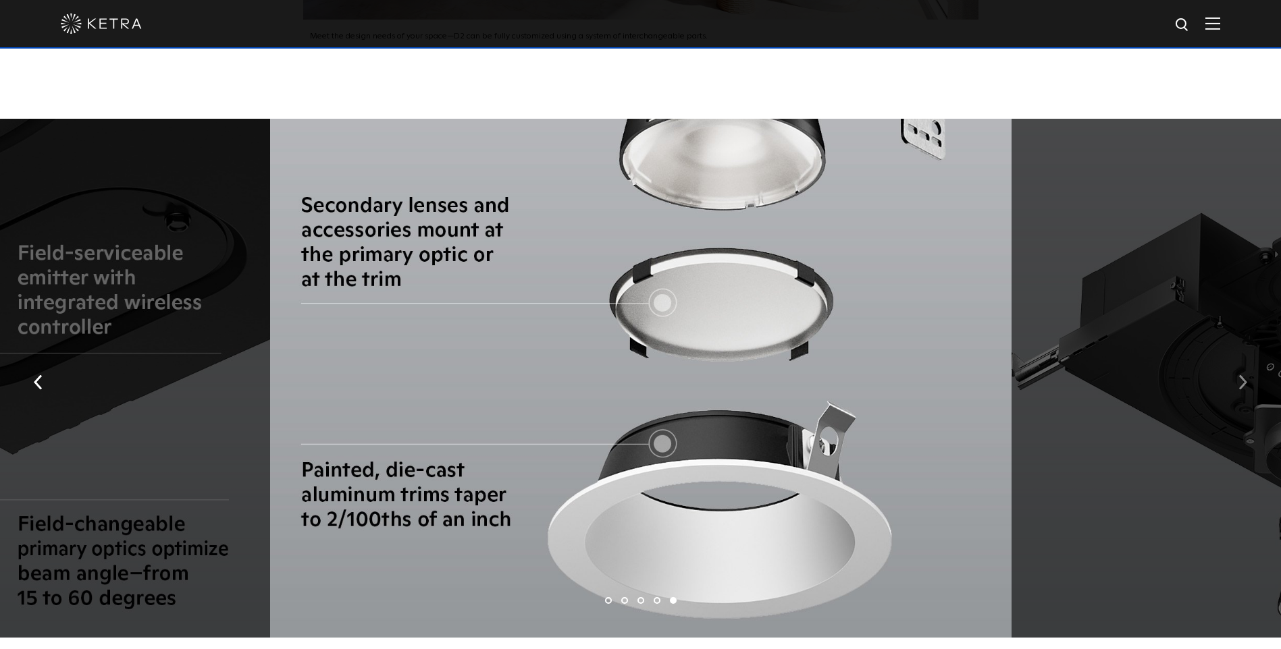
click at [1239, 375] on img "button" at bounding box center [1242, 382] width 9 height 15
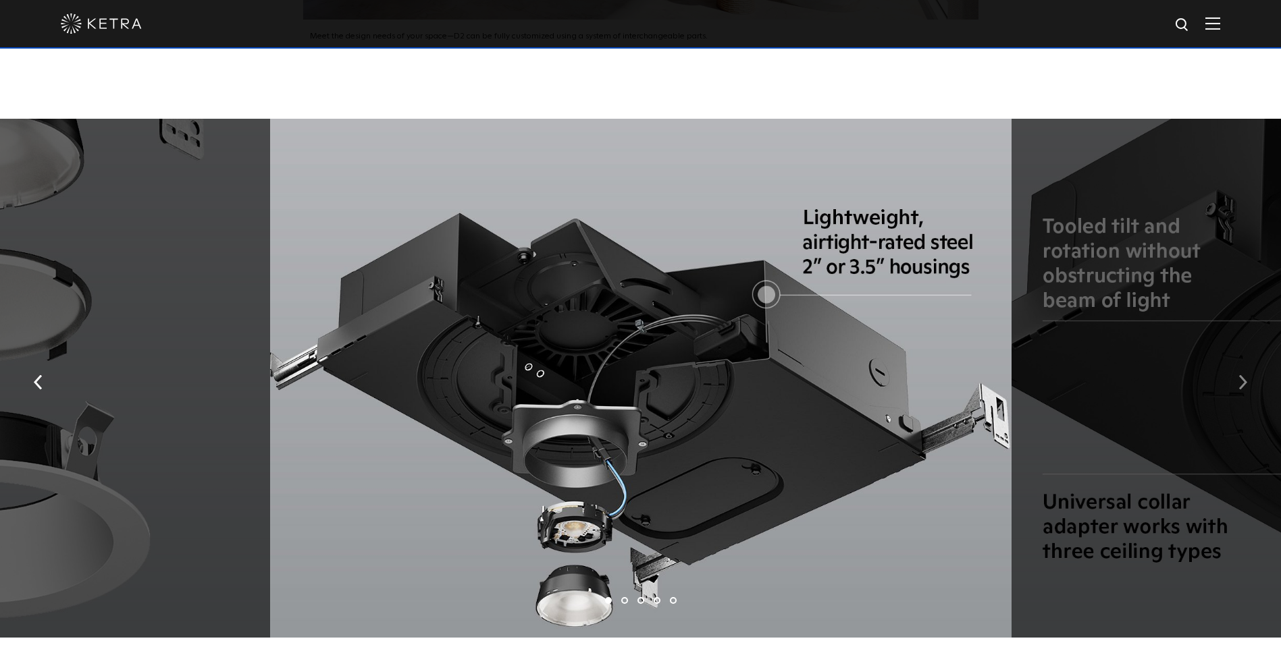
click at [1240, 375] on img "button" at bounding box center [1242, 382] width 9 height 15
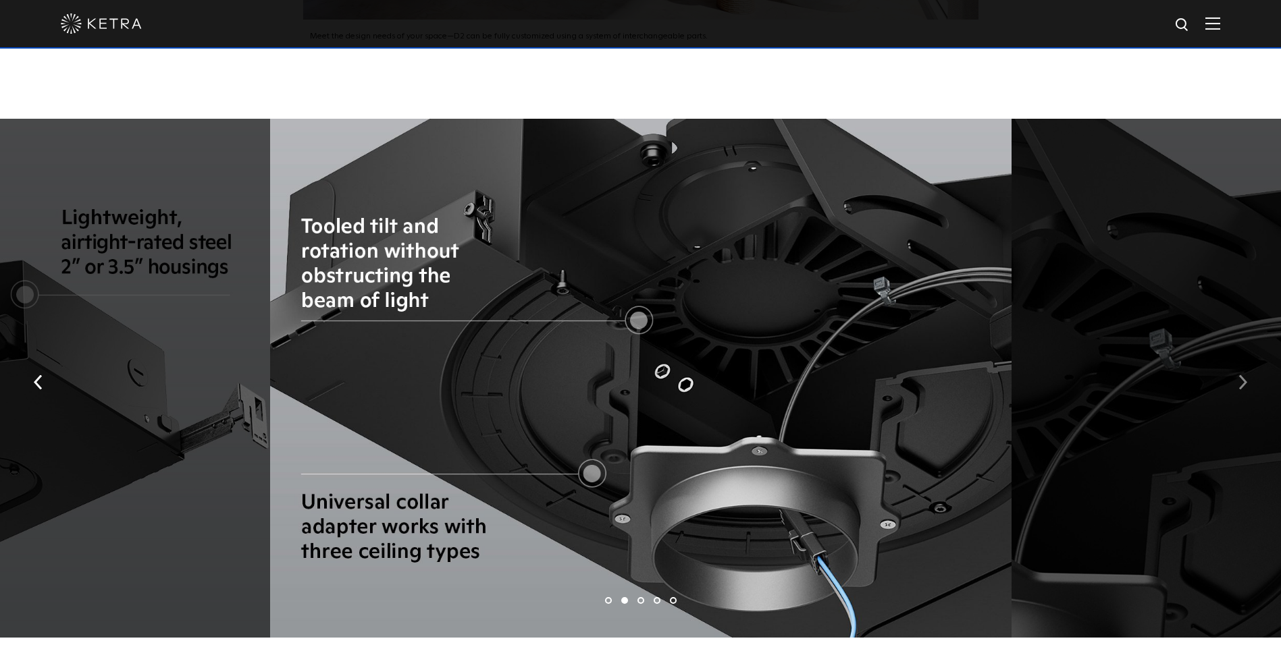
click at [1240, 375] on img "button" at bounding box center [1242, 382] width 9 height 15
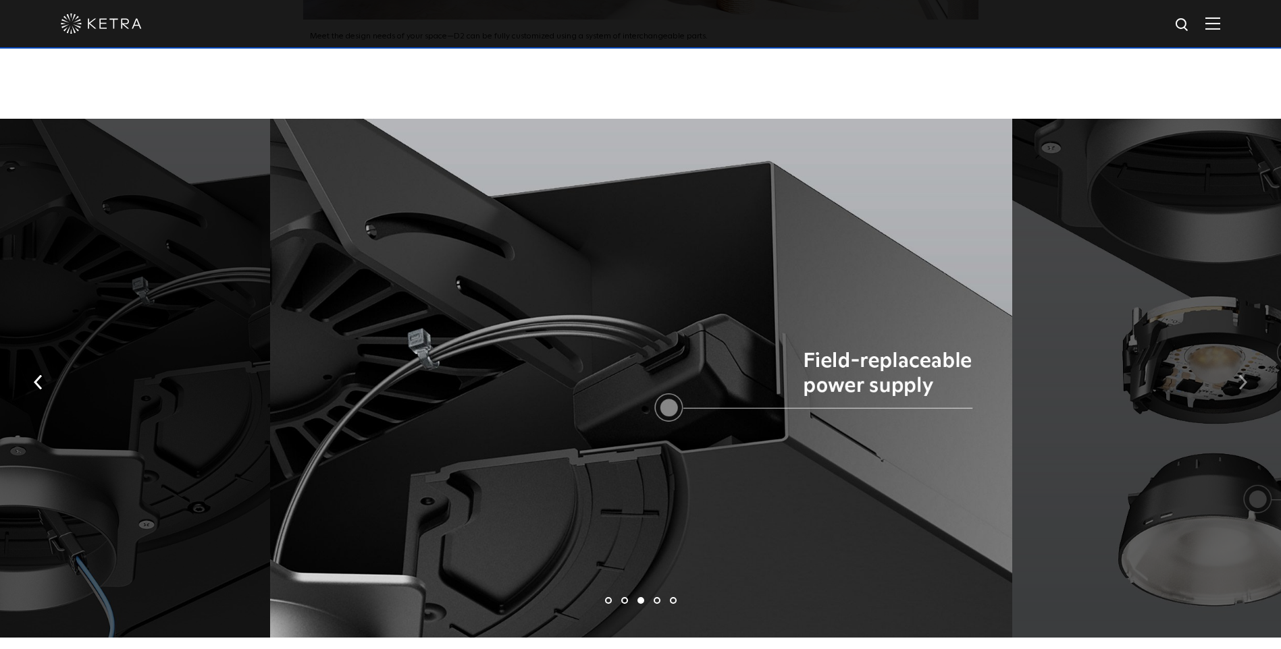
click at [1240, 375] on img "button" at bounding box center [1242, 382] width 9 height 15
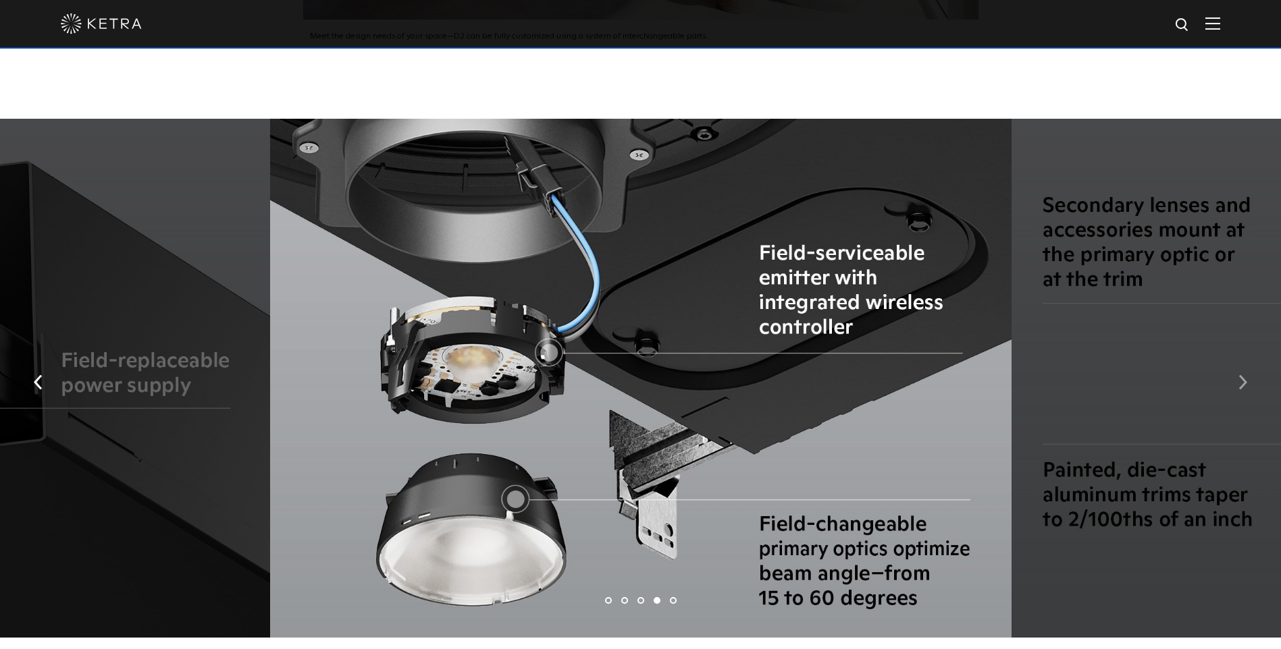
click at [1240, 375] on img "button" at bounding box center [1242, 382] width 9 height 15
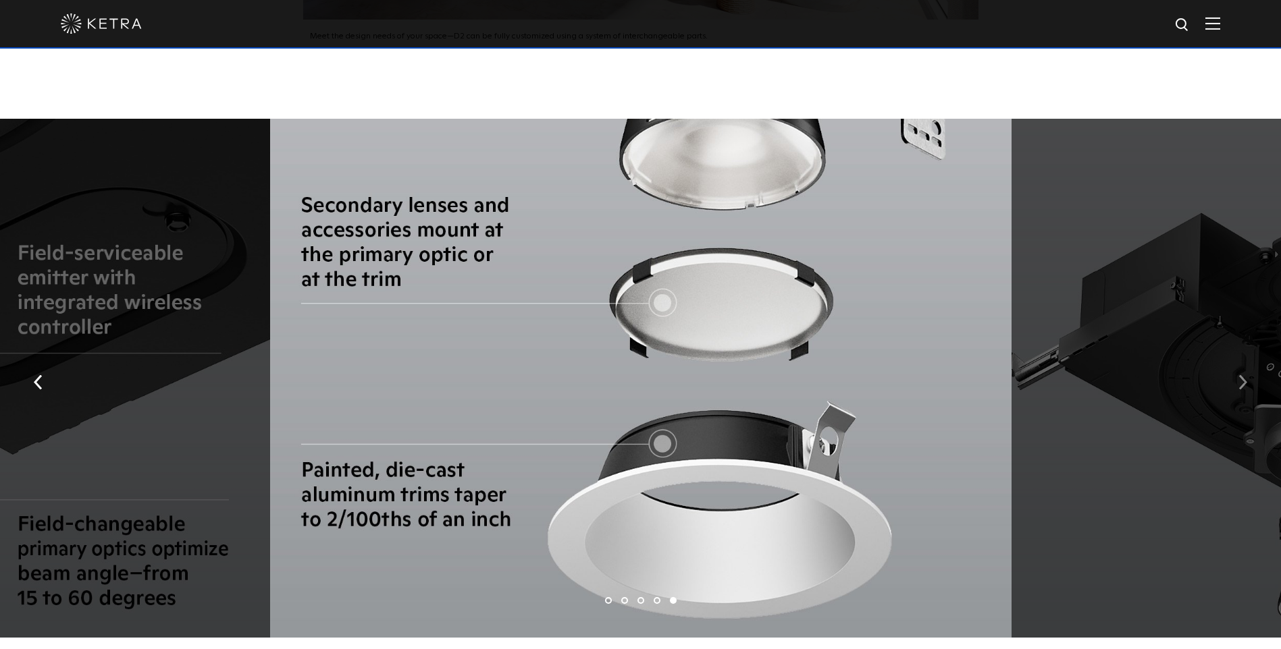
click at [1240, 375] on img "button" at bounding box center [1242, 382] width 9 height 15
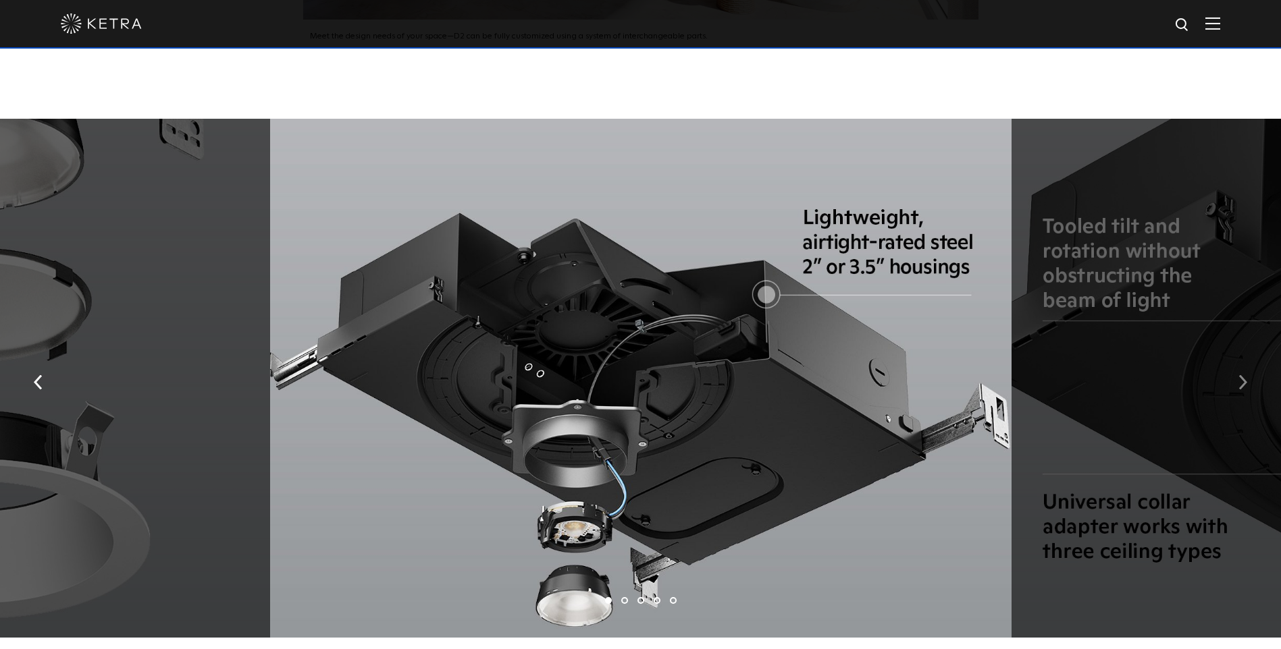
click at [1240, 375] on img "button" at bounding box center [1242, 382] width 9 height 15
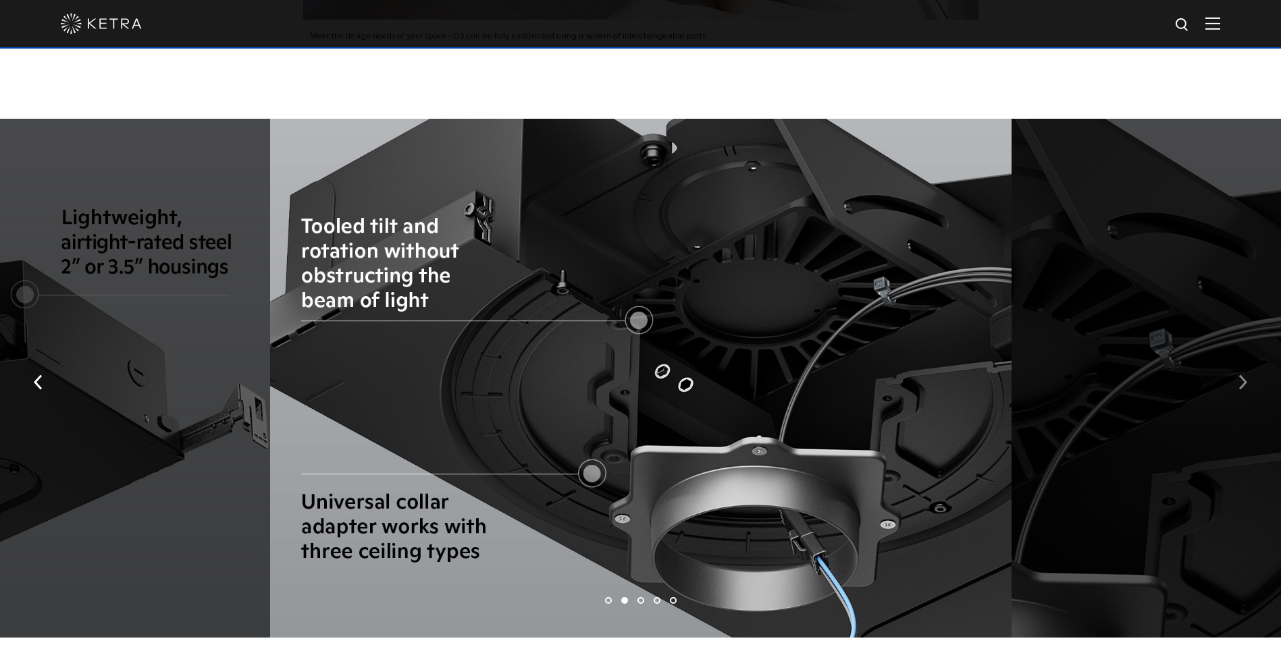
click at [1240, 375] on img "button" at bounding box center [1242, 382] width 9 height 15
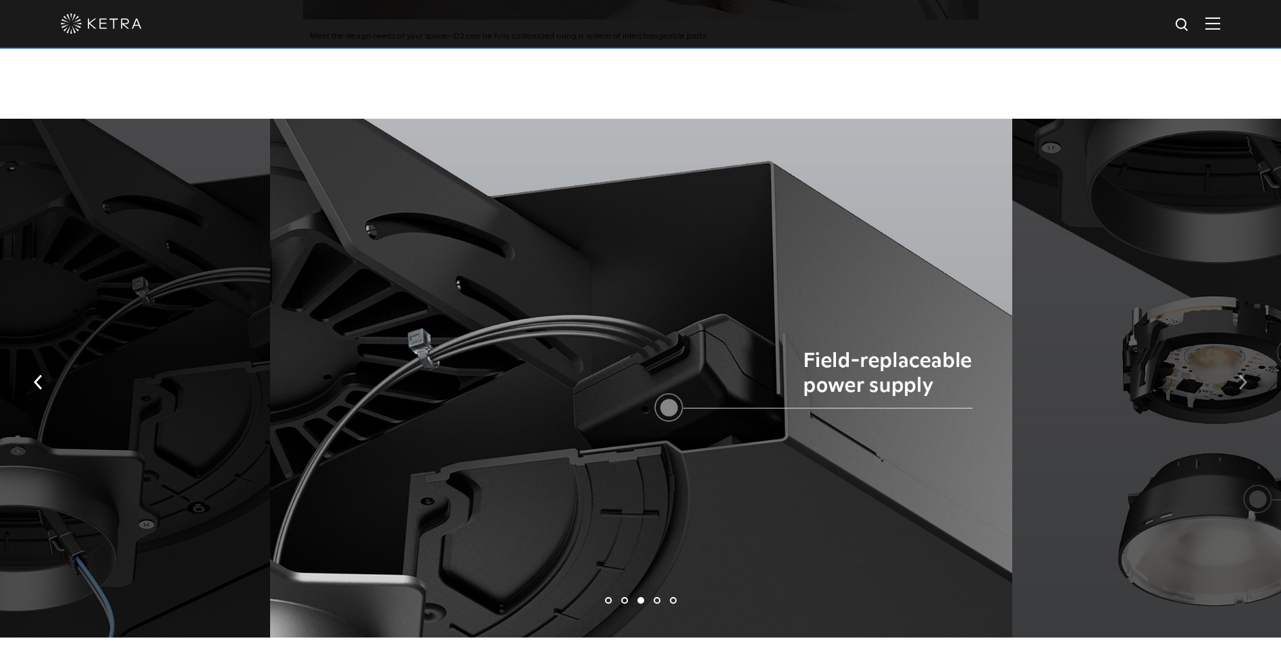
click at [1240, 375] on img "button" at bounding box center [1242, 382] width 9 height 15
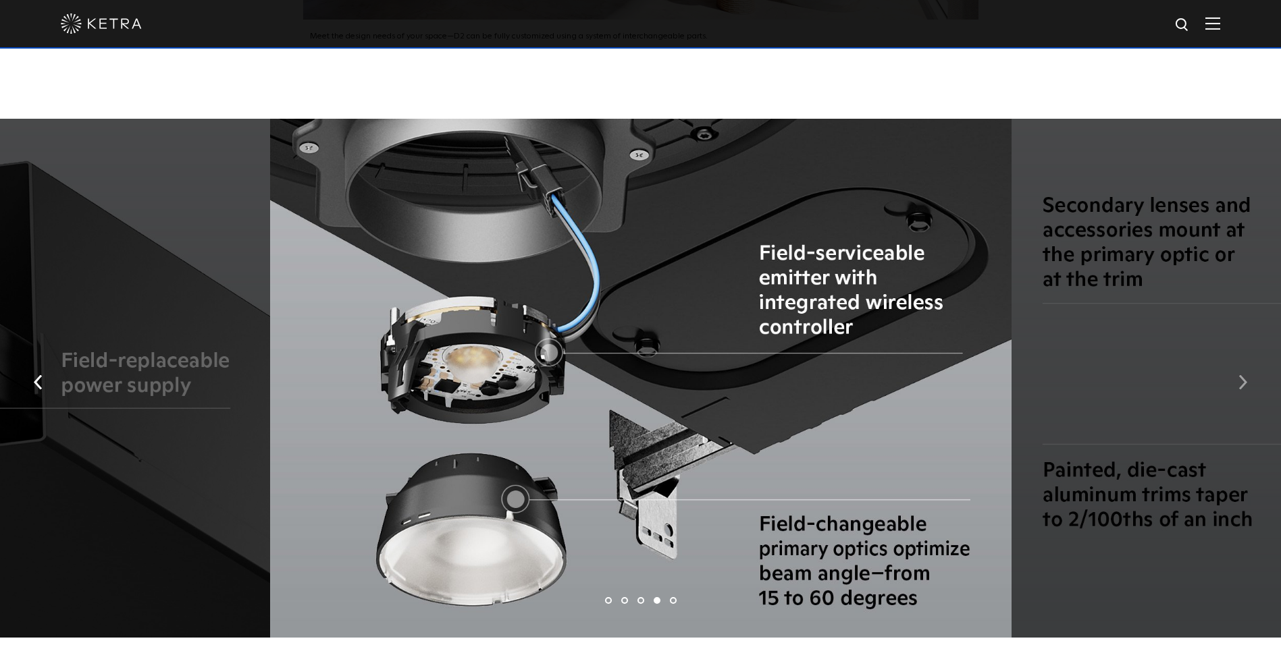
click at [1240, 375] on img "button" at bounding box center [1242, 382] width 9 height 15
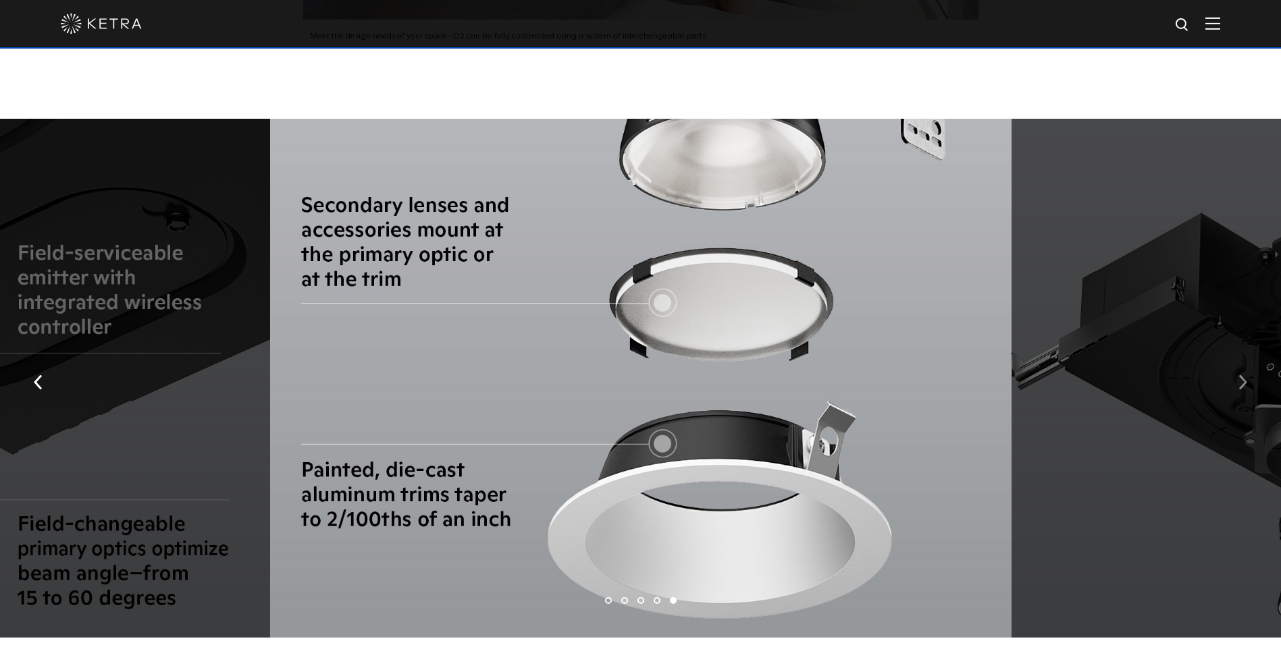
click at [1240, 375] on img "button" at bounding box center [1242, 382] width 9 height 15
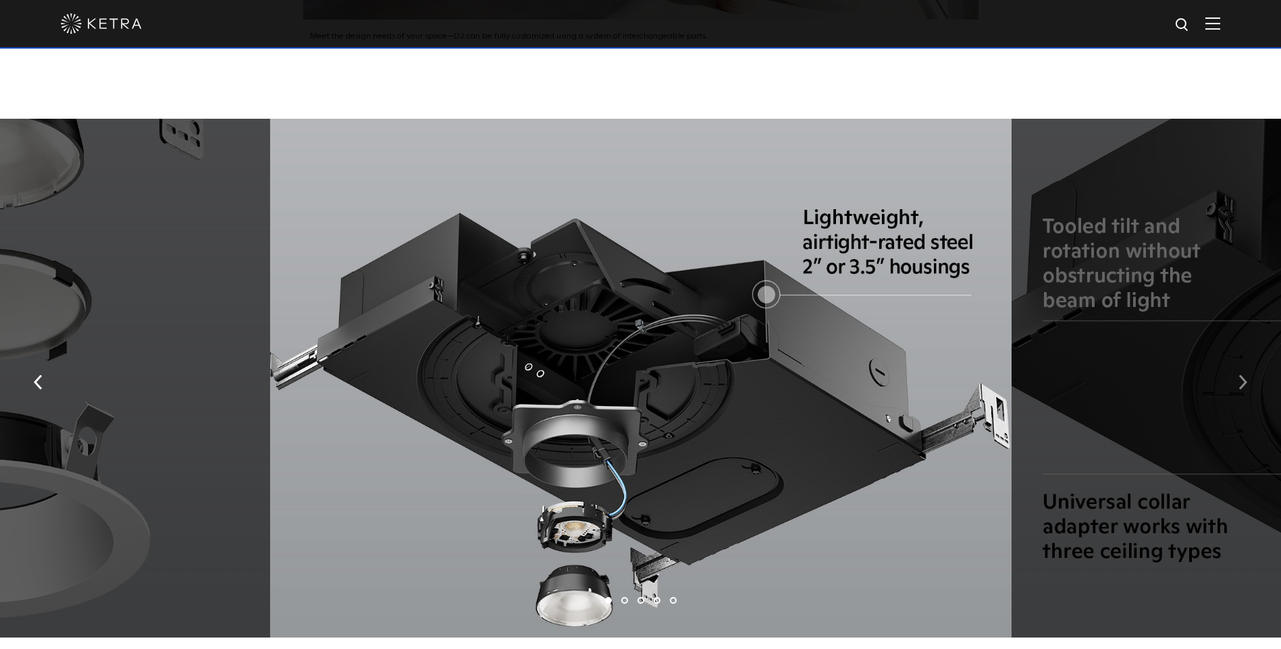
click at [1240, 375] on img "button" at bounding box center [1242, 382] width 9 height 15
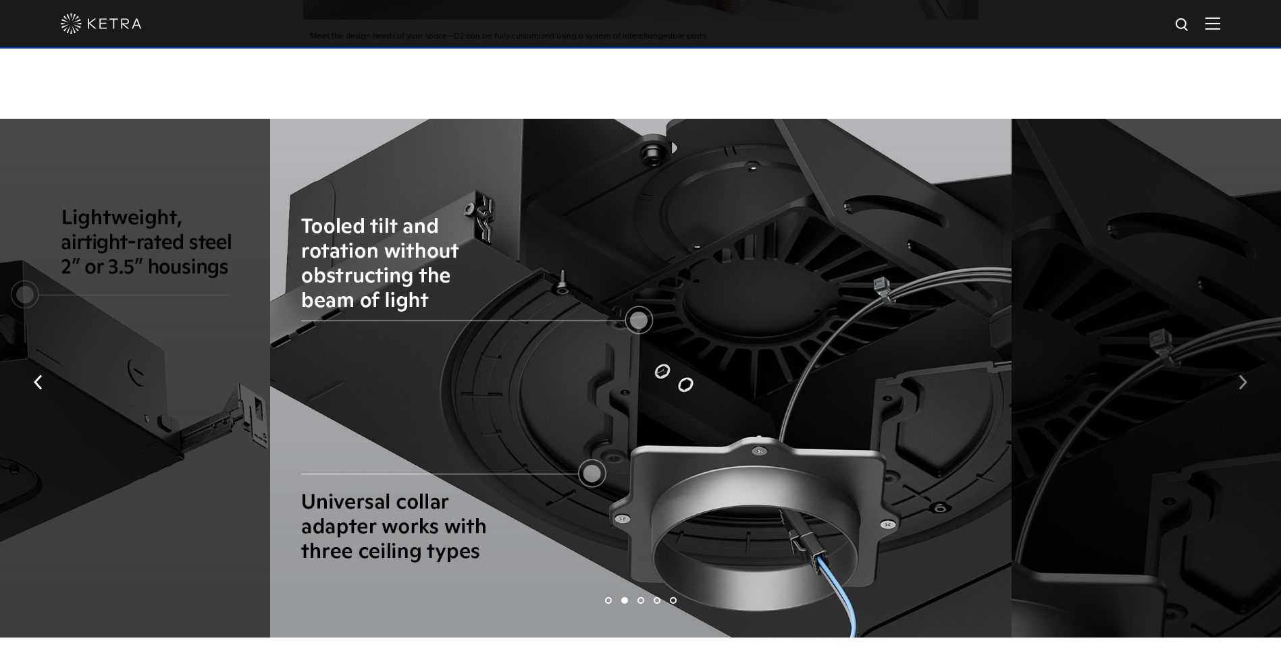
click at [1240, 375] on img "button" at bounding box center [1242, 382] width 9 height 15
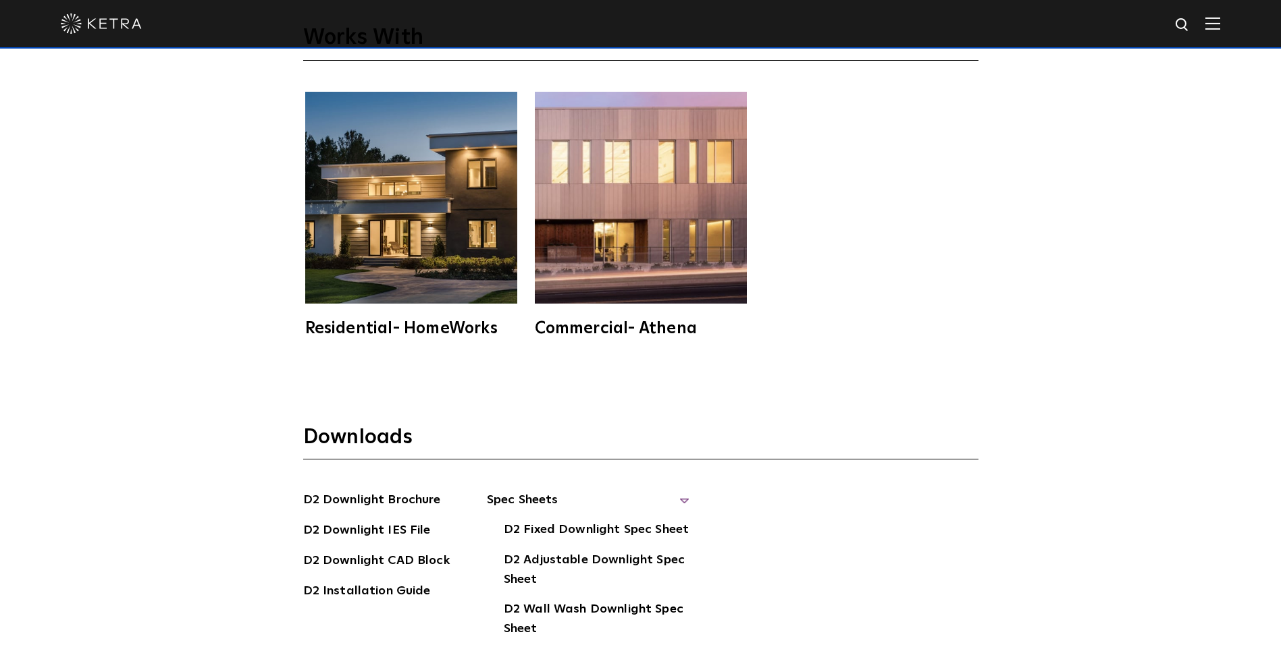
scroll to position [3983, 0]
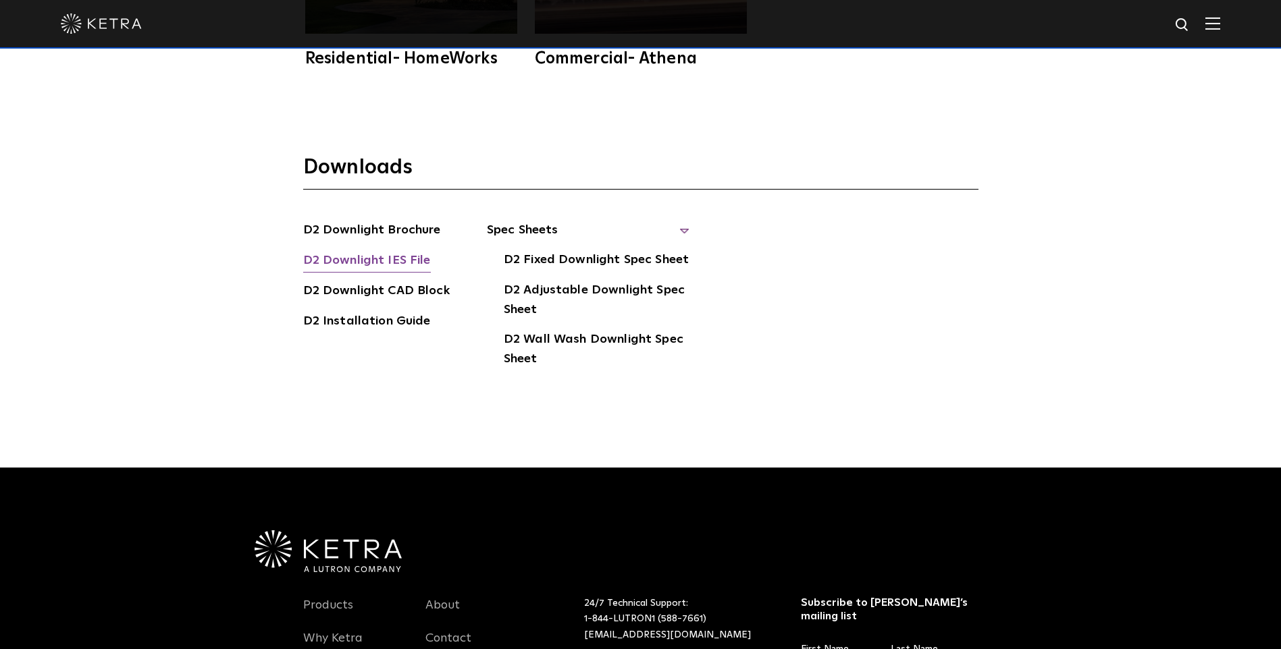
click at [390, 251] on link "D2 Downlight IES File" at bounding box center [367, 262] width 128 height 22
drag, startPoint x: 384, startPoint y: 303, endPoint x: 427, endPoint y: 321, distance: 46.9
click at [384, 312] on link "D2 Installation Guide" at bounding box center [367, 323] width 128 height 22
drag, startPoint x: 378, startPoint y: 304, endPoint x: 397, endPoint y: 304, distance: 18.9
click at [378, 312] on link "D2 Installation Guide" at bounding box center [367, 323] width 128 height 22
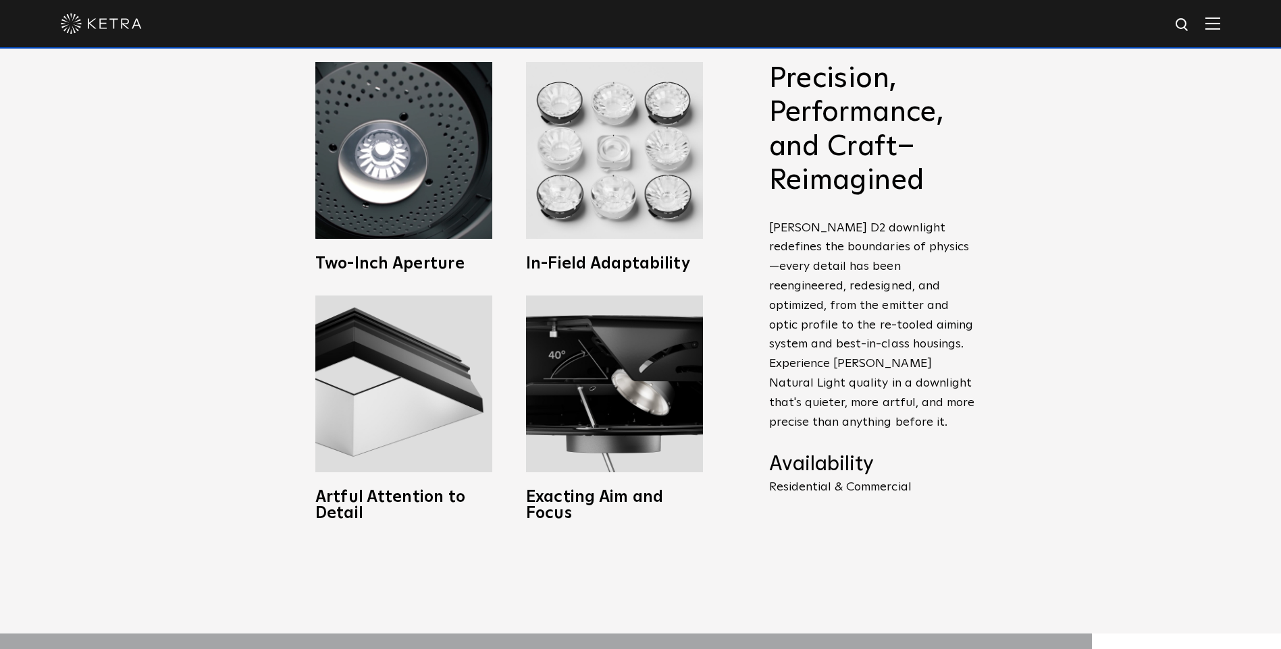
scroll to position [405, 0]
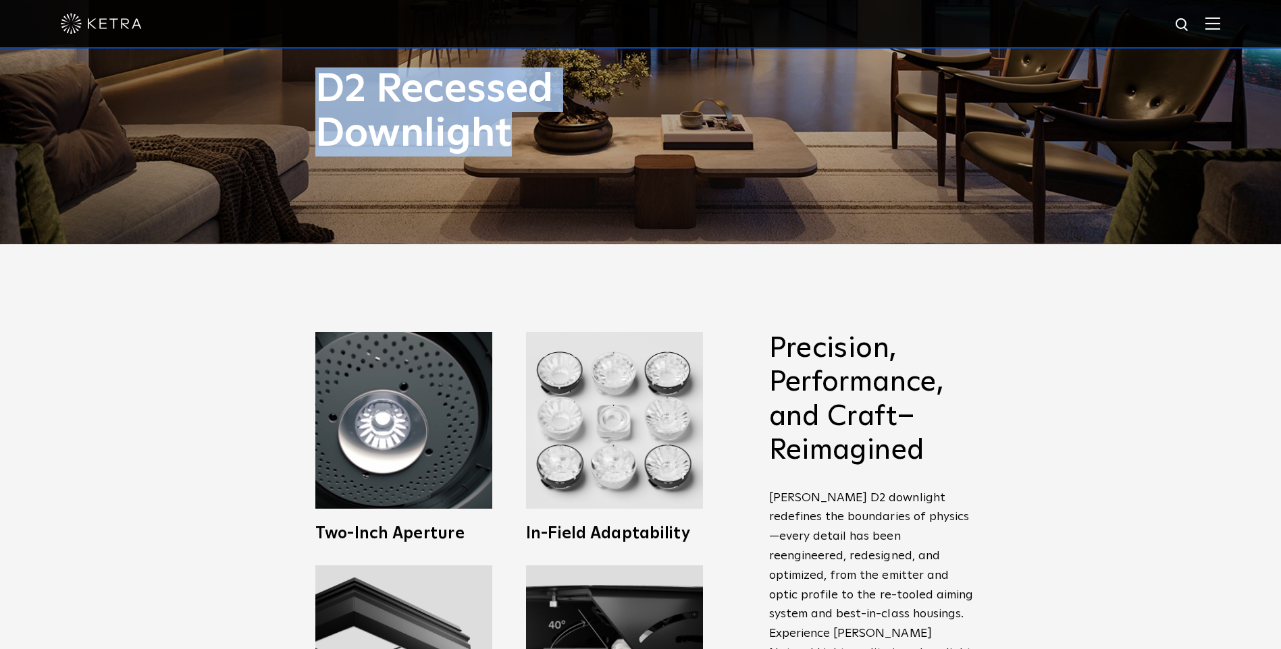
drag, startPoint x: 317, startPoint y: 84, endPoint x: 533, endPoint y: 142, distance: 223.5
click at [533, 142] on h1 "D2 Recessed Downlight" at bounding box center [505, 112] width 381 height 89
drag, startPoint x: 533, startPoint y: 142, endPoint x: 486, endPoint y: 131, distance: 47.8
copy h1 "D2 Recessed Downlight"
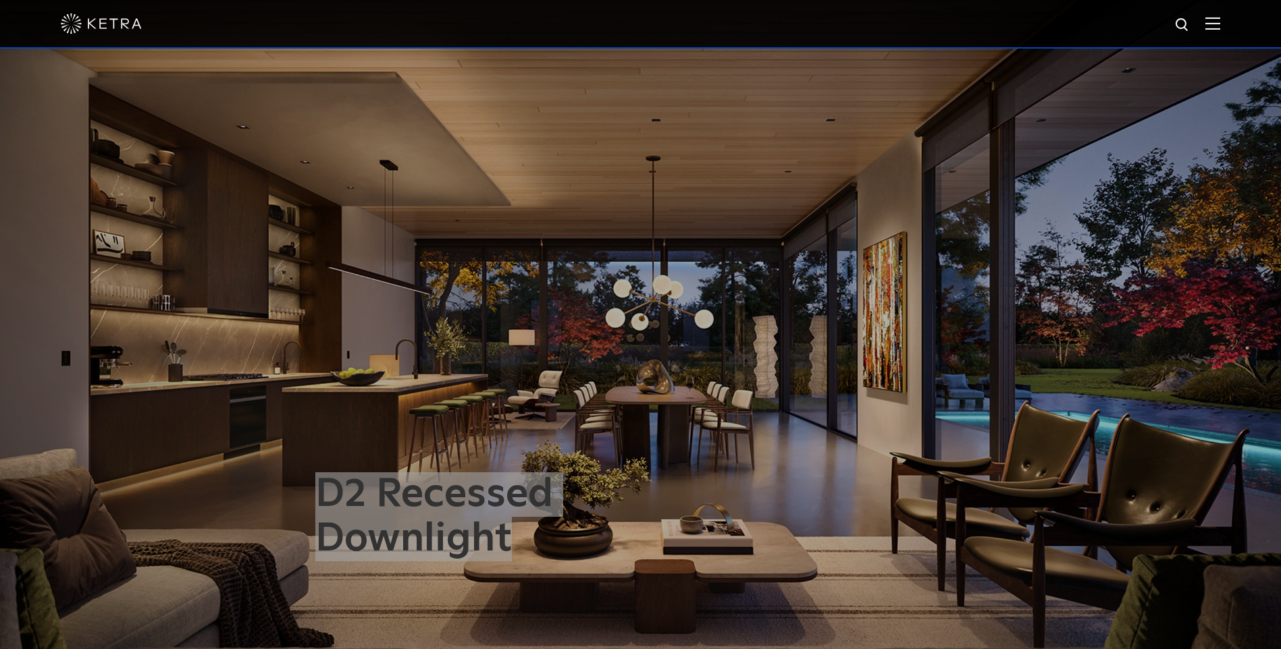
scroll to position [203, 0]
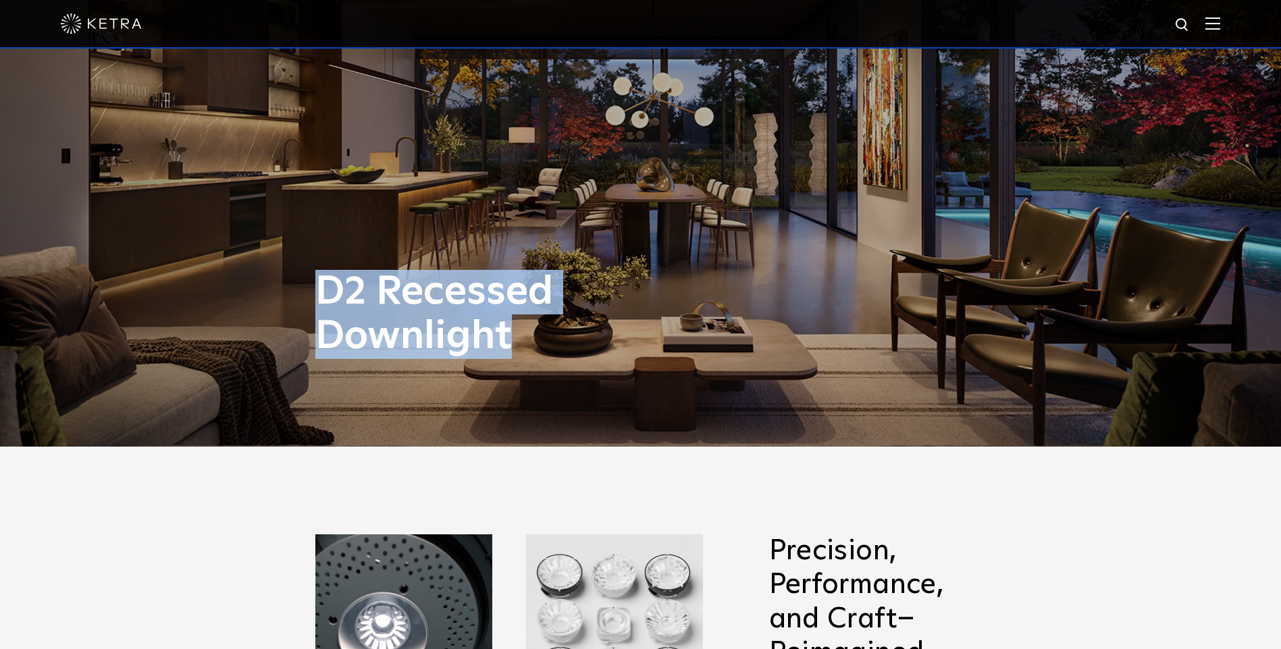
click at [640, 321] on h1 "D2 Recessed Downlight" at bounding box center [505, 314] width 381 height 89
click at [427, 339] on h1 "D2 Recessed Downlight" at bounding box center [505, 314] width 381 height 89
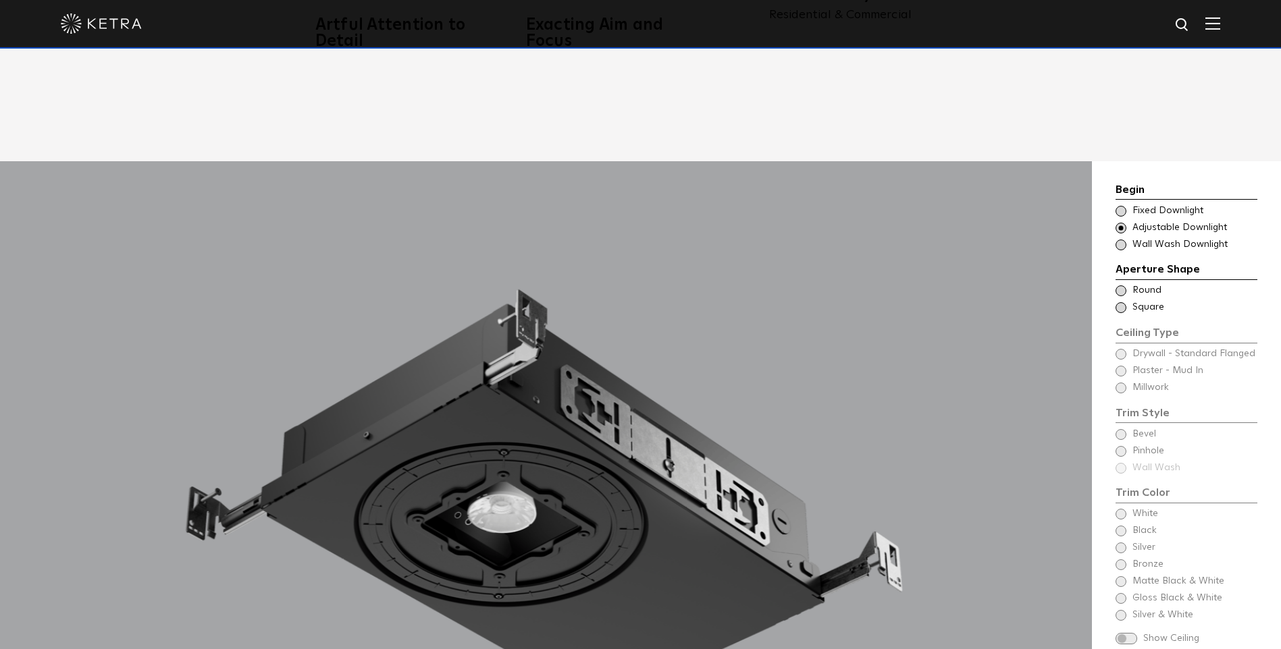
scroll to position [1418, 0]
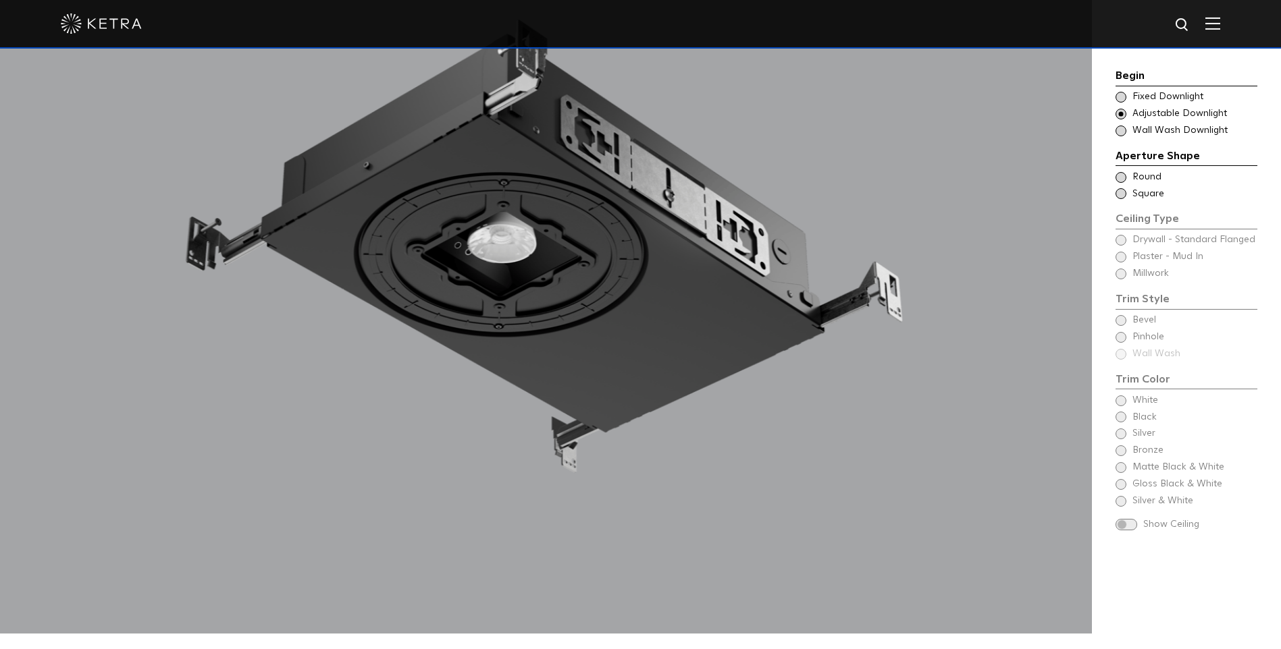
click at [1121, 101] on span at bounding box center [1120, 97] width 11 height 11
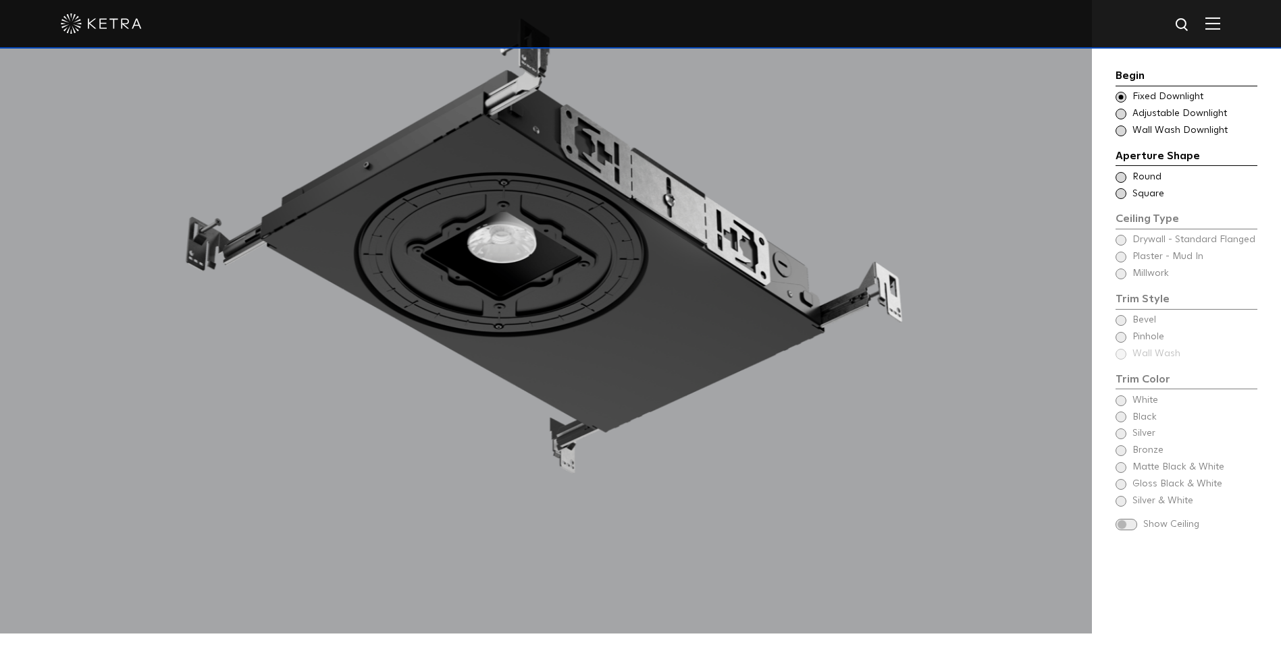
click at [1123, 114] on span at bounding box center [1120, 114] width 11 height 11
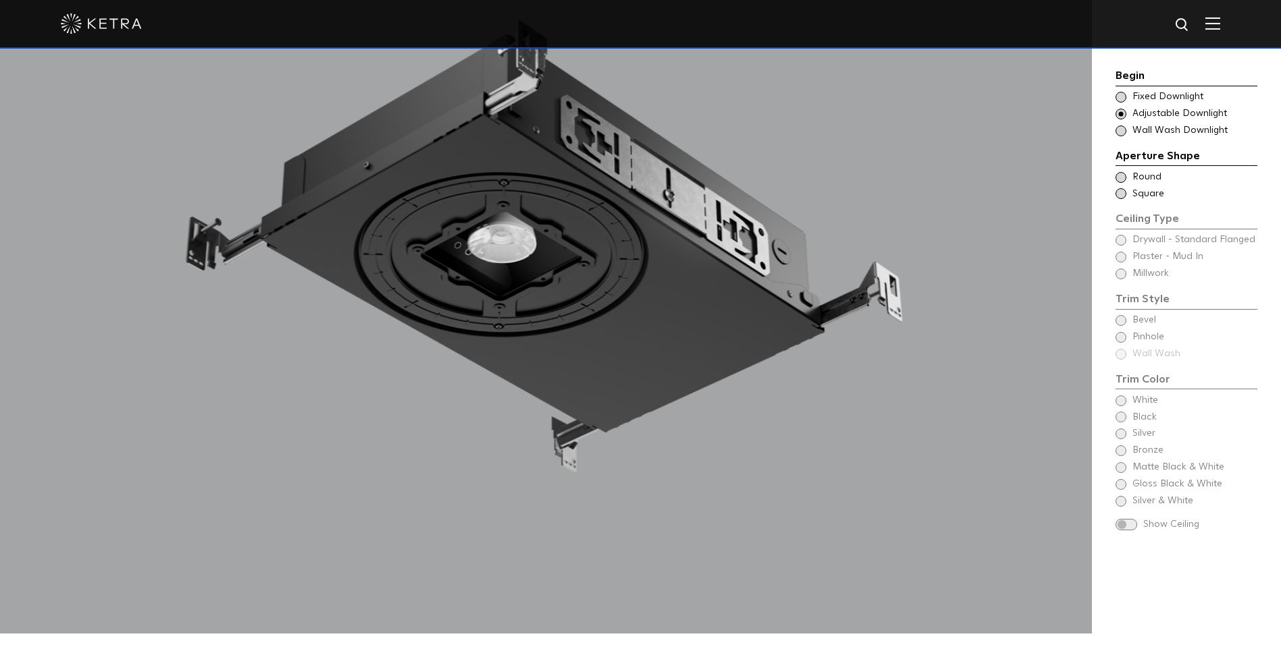
click at [1122, 130] on span at bounding box center [1120, 131] width 11 height 11
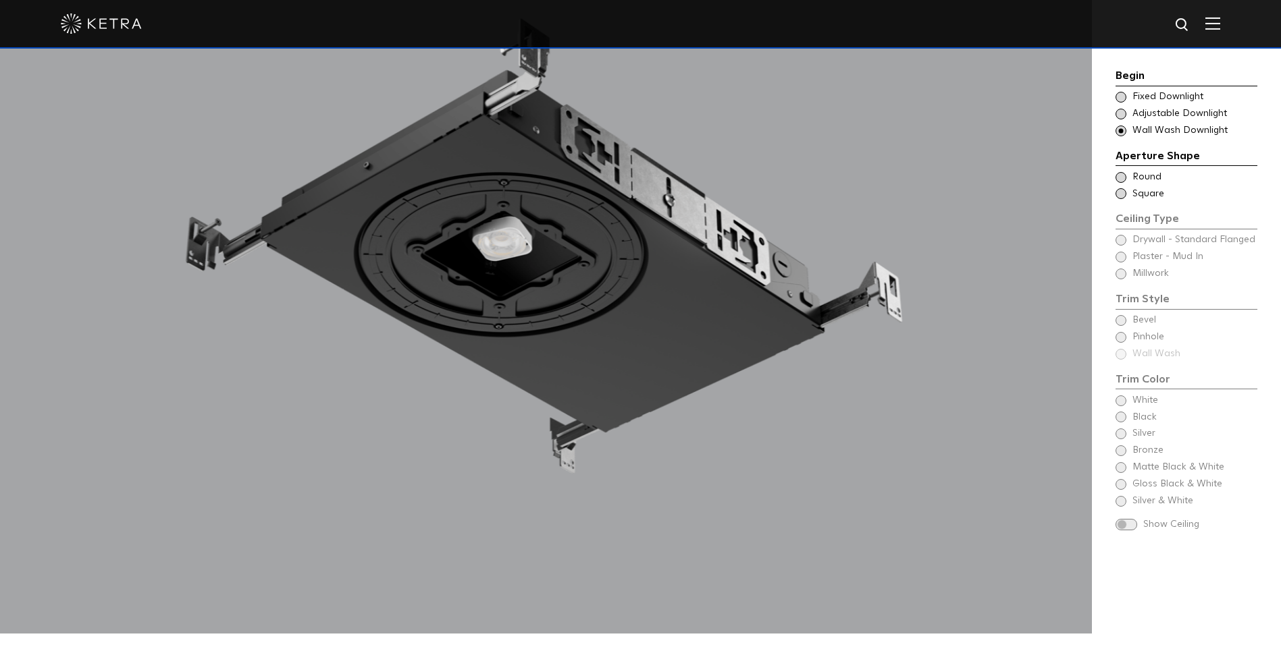
click at [1121, 115] on span at bounding box center [1120, 114] width 11 height 11
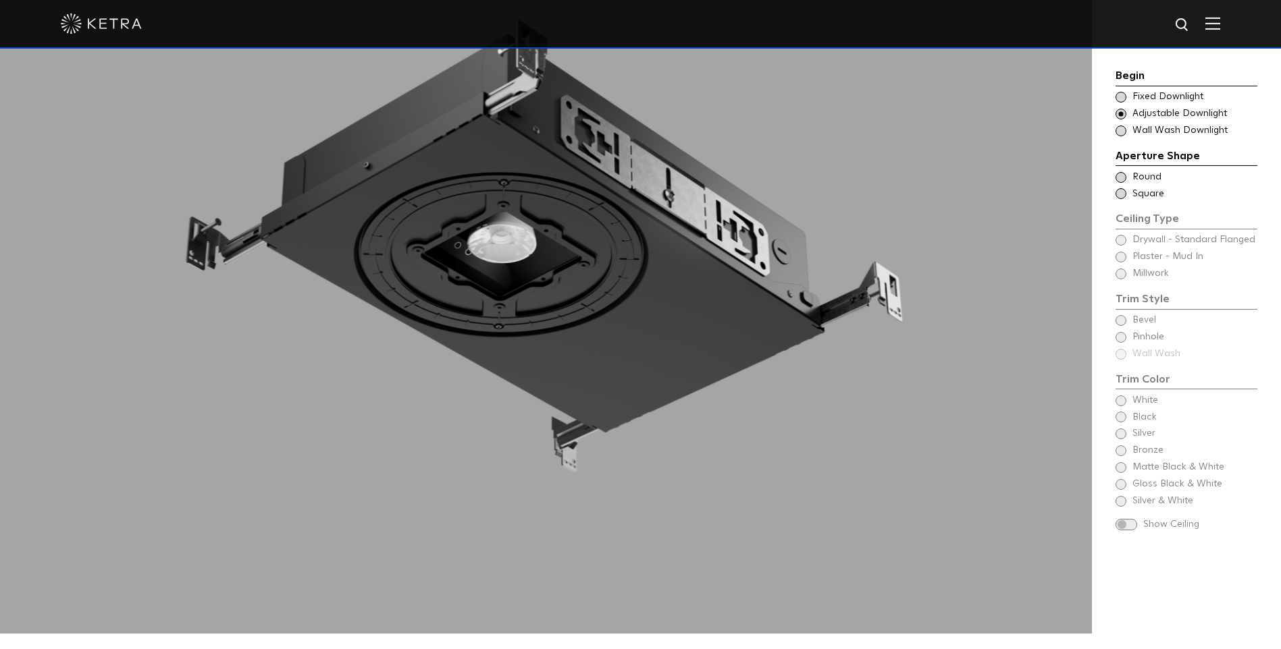
click at [1121, 134] on span at bounding box center [1120, 131] width 11 height 11
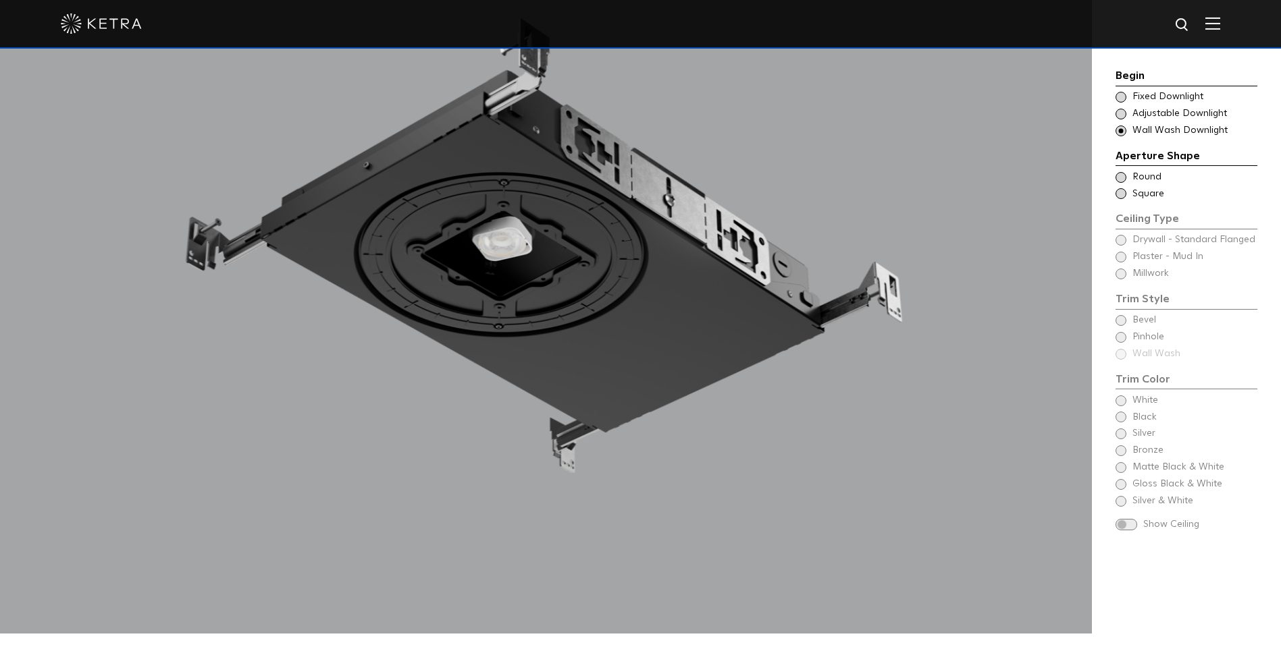
click at [1123, 113] on span at bounding box center [1120, 114] width 11 height 11
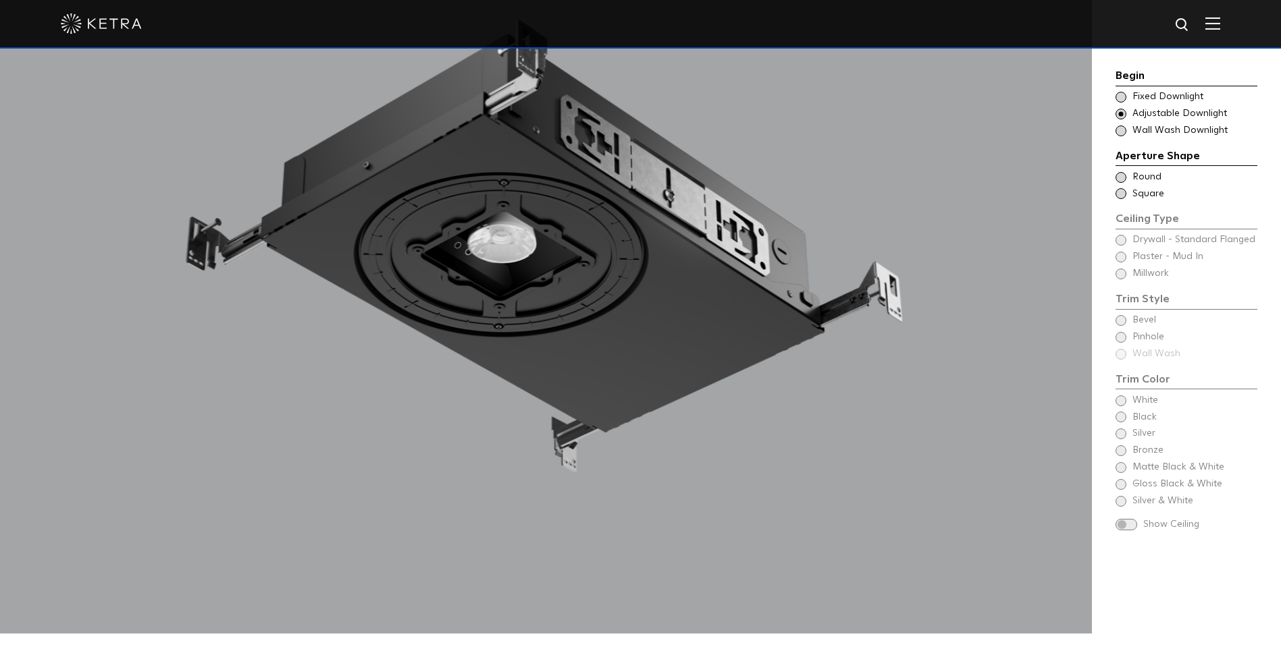
click at [1121, 177] on span at bounding box center [1120, 177] width 11 height 11
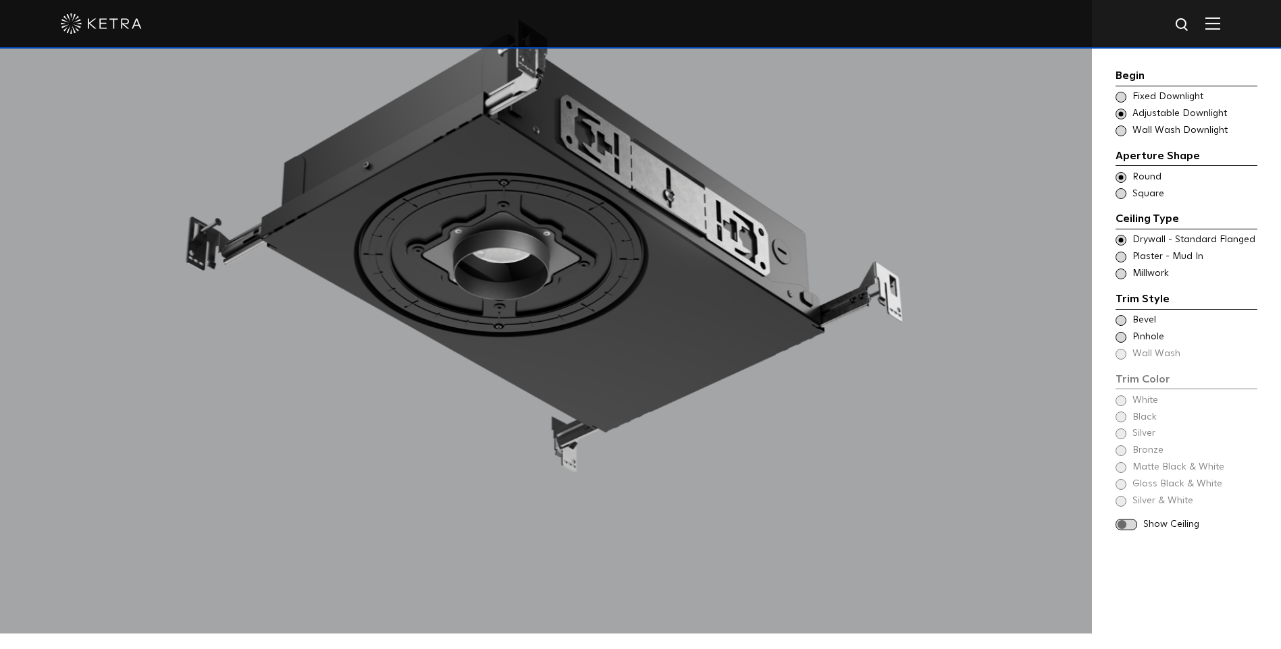
click at [1122, 257] on span at bounding box center [1120, 257] width 11 height 11
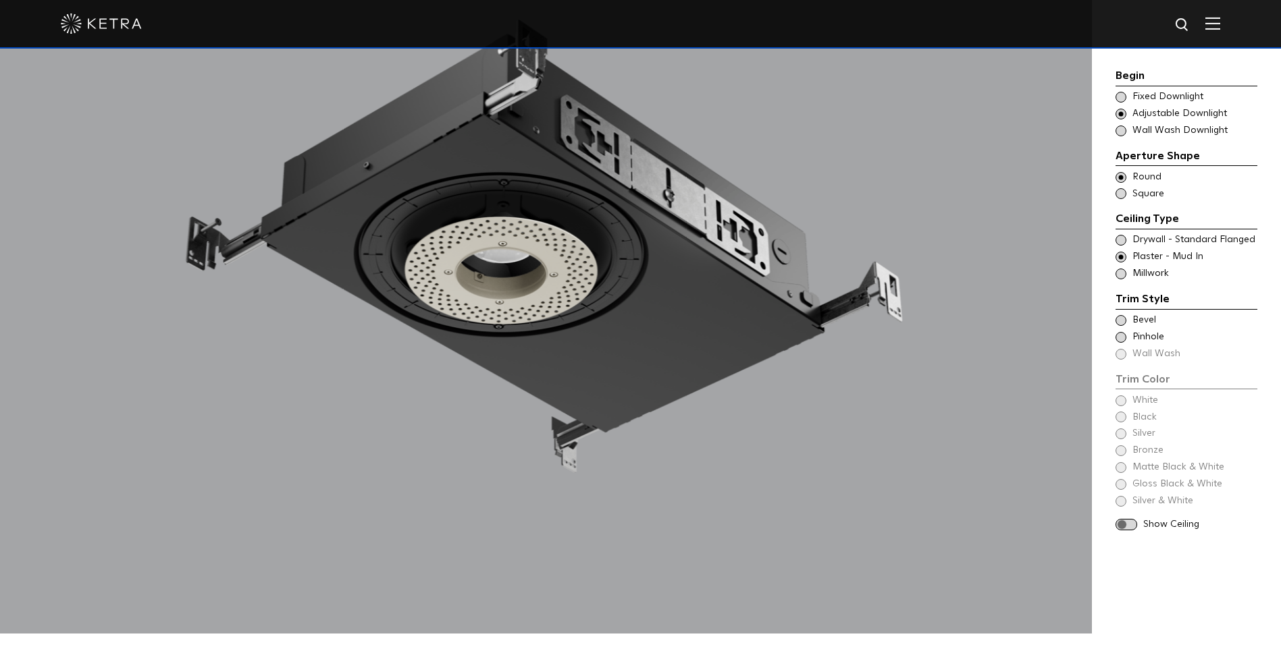
click at [1120, 322] on span at bounding box center [1120, 320] width 11 height 11
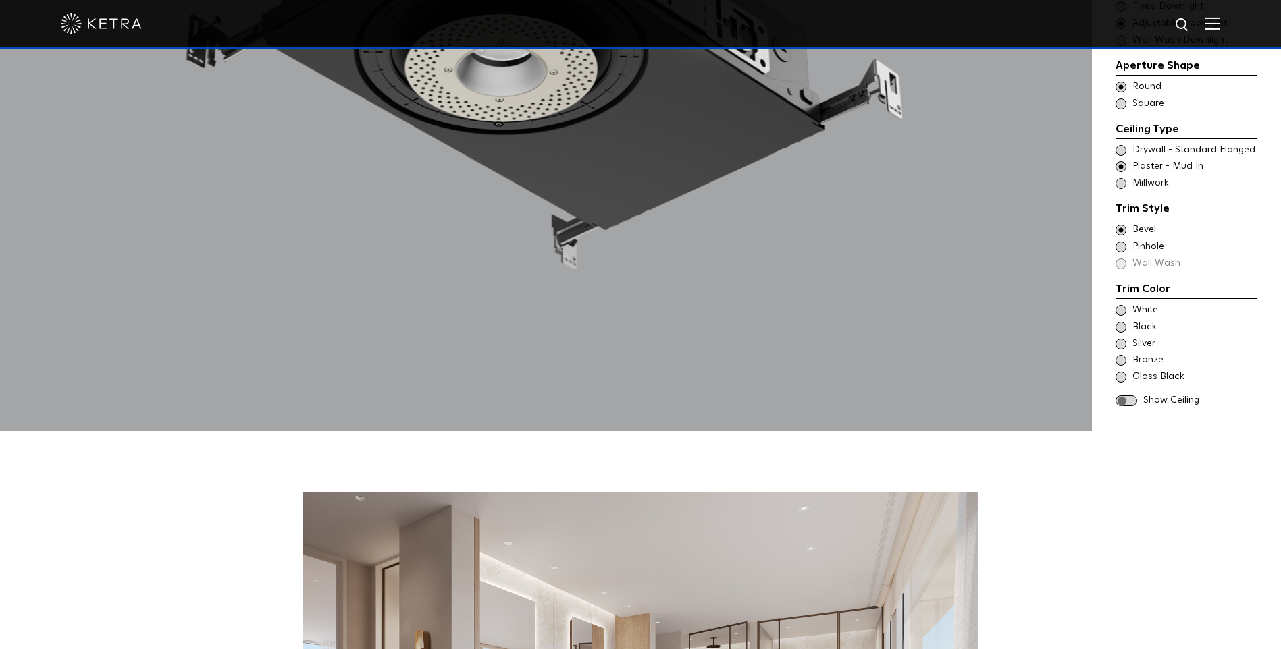
scroll to position [1148, 0]
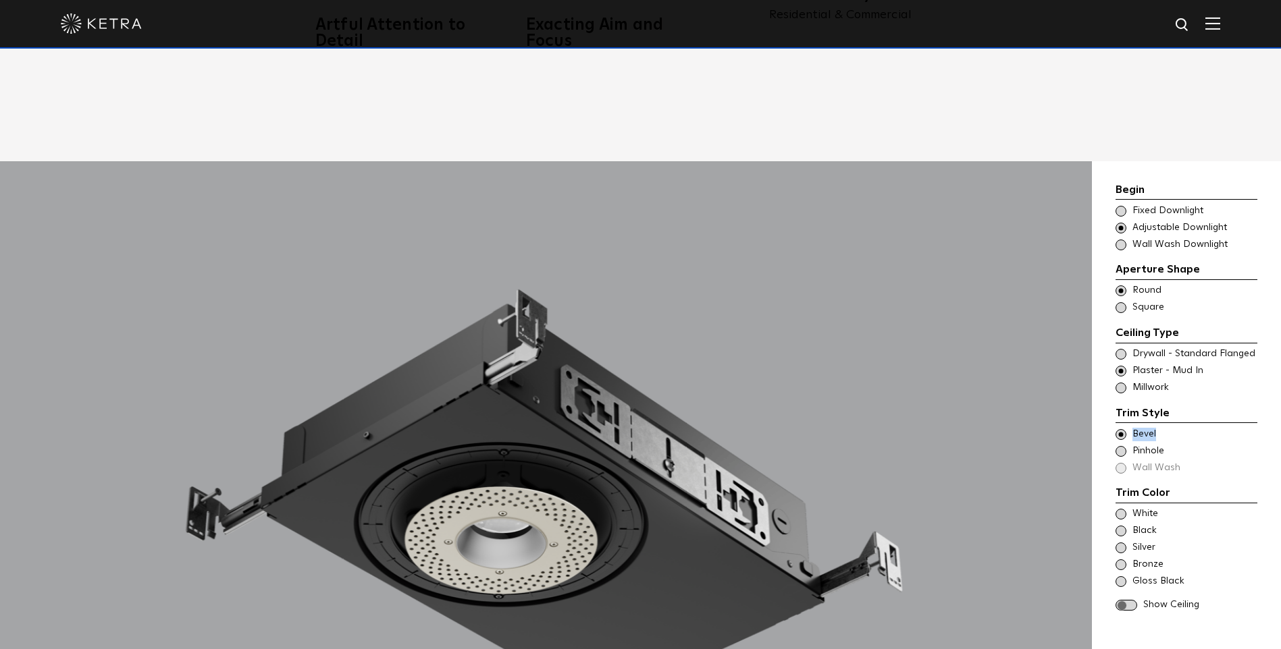
drag, startPoint x: 1154, startPoint y: 414, endPoint x: 1133, endPoint y: 412, distance: 21.0
click at [1133, 428] on span "Bevel" at bounding box center [1194, 435] width 124 height 14
copy span "Bevel"
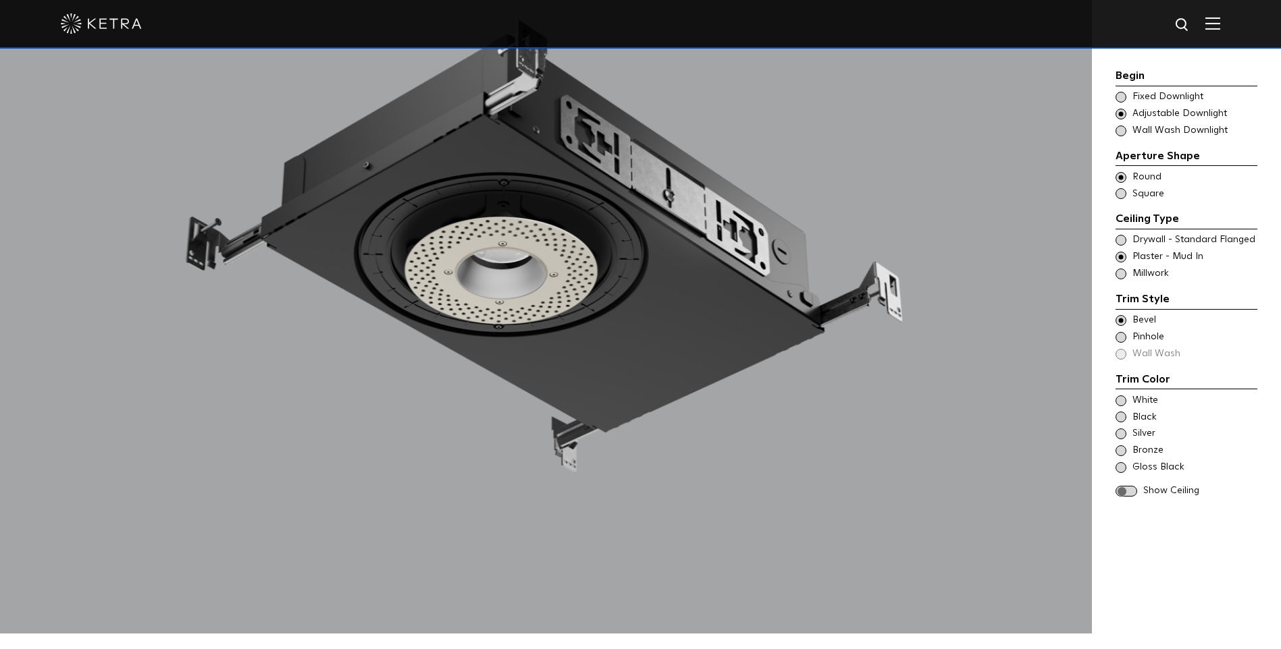
scroll to position [1350, 0]
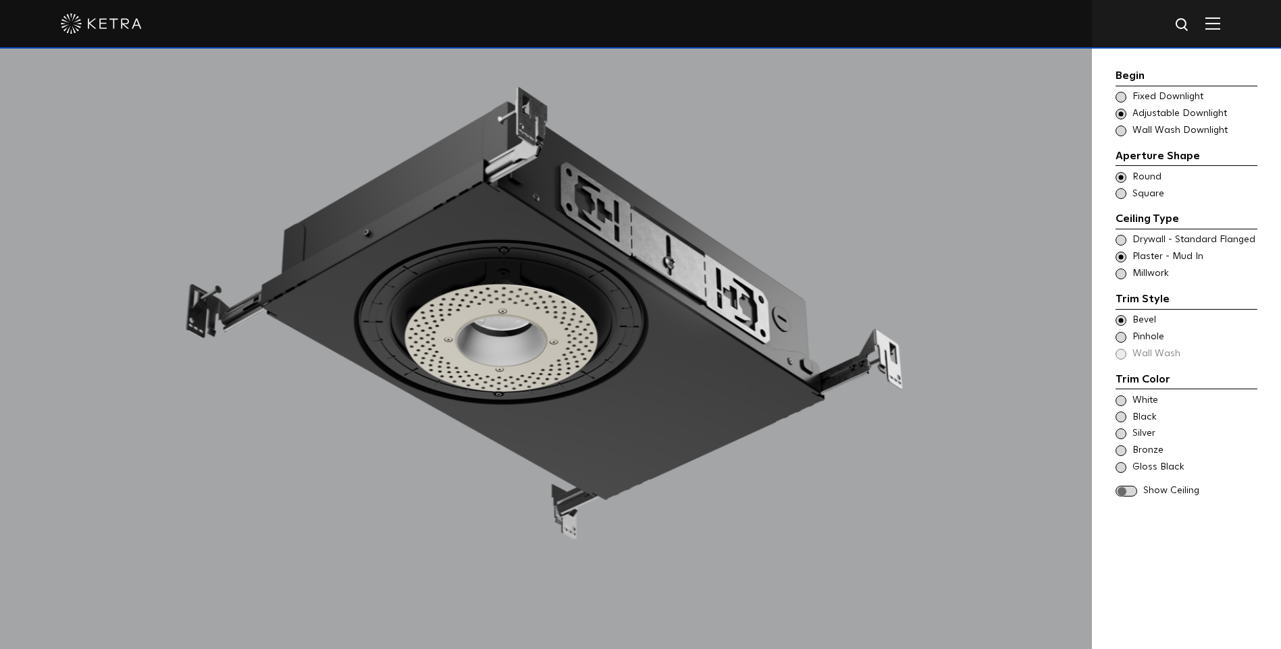
click at [978, 133] on div at bounding box center [546, 330] width 1092 height 743
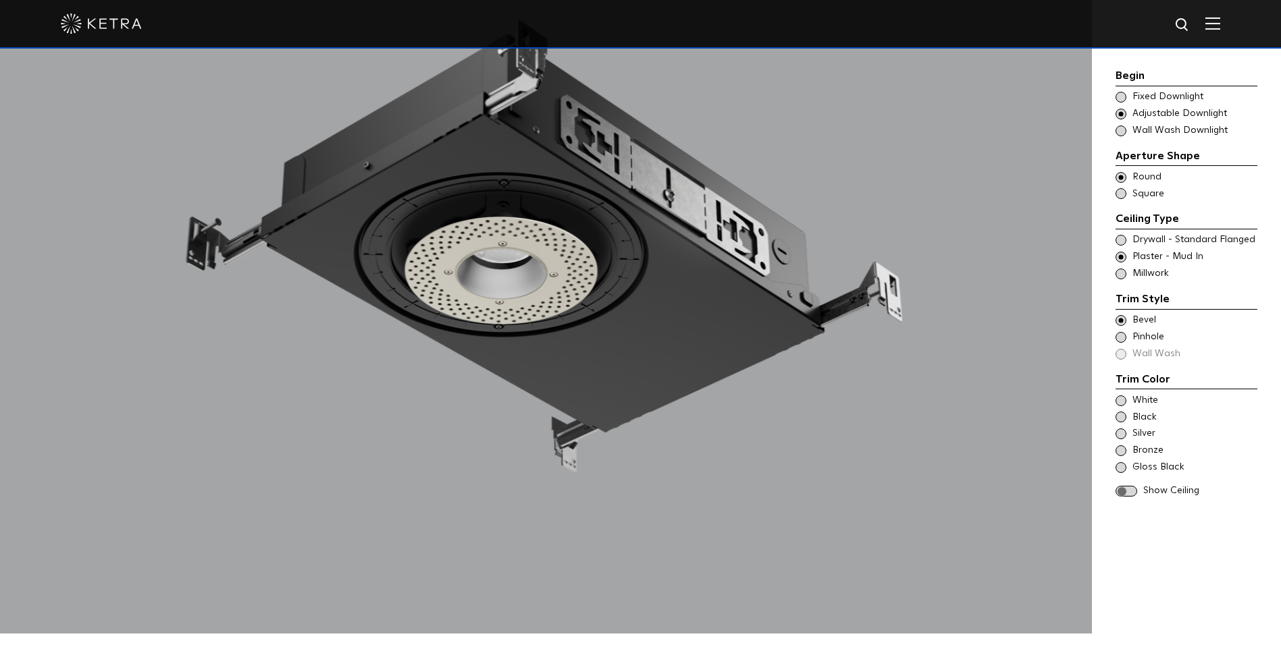
scroll to position [1485, 0]
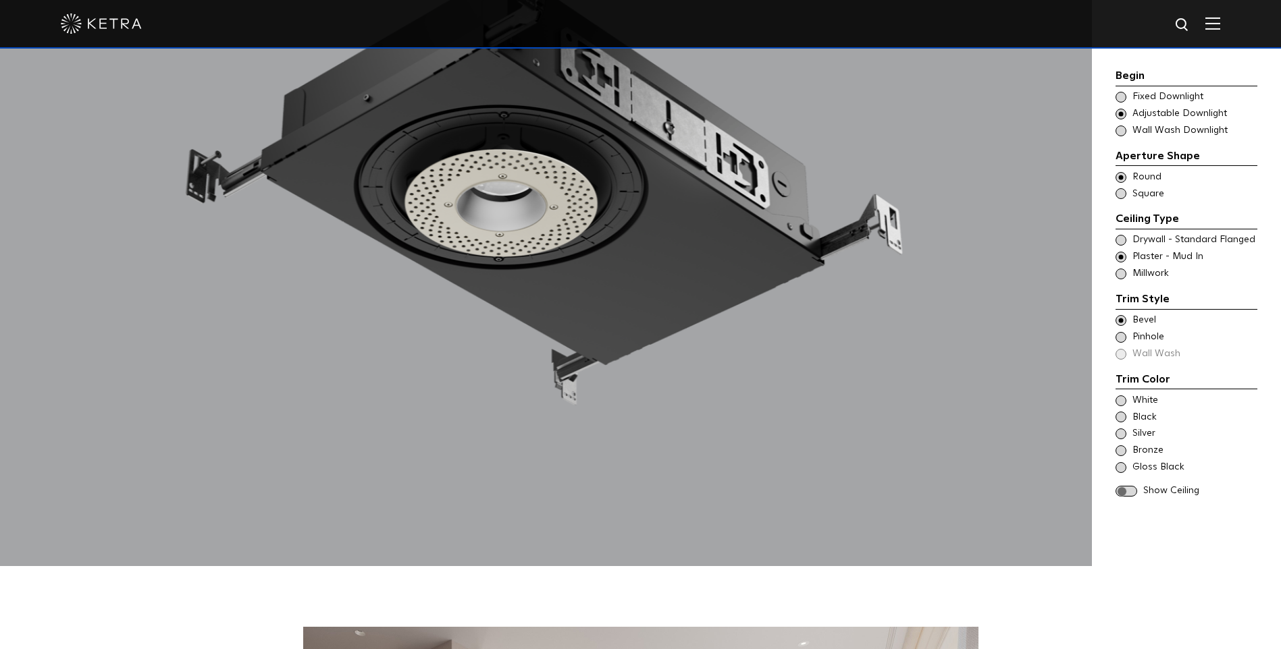
click at [1117, 402] on span at bounding box center [1120, 401] width 11 height 11
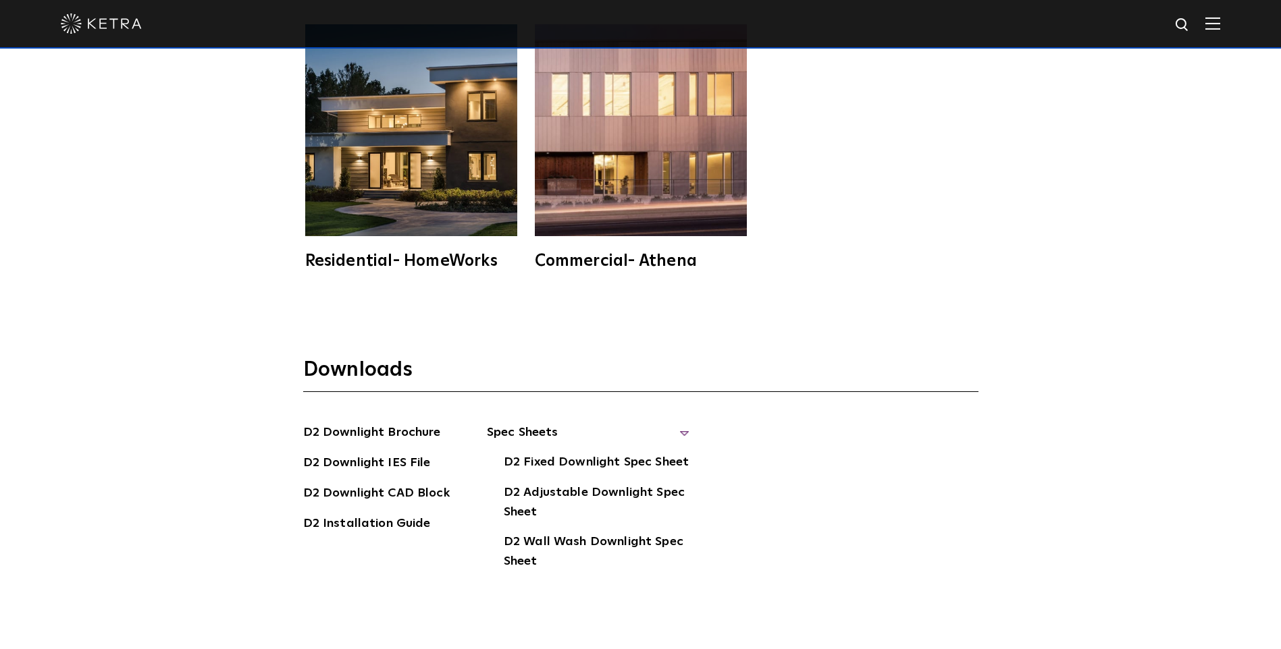
scroll to position [4051, 0]
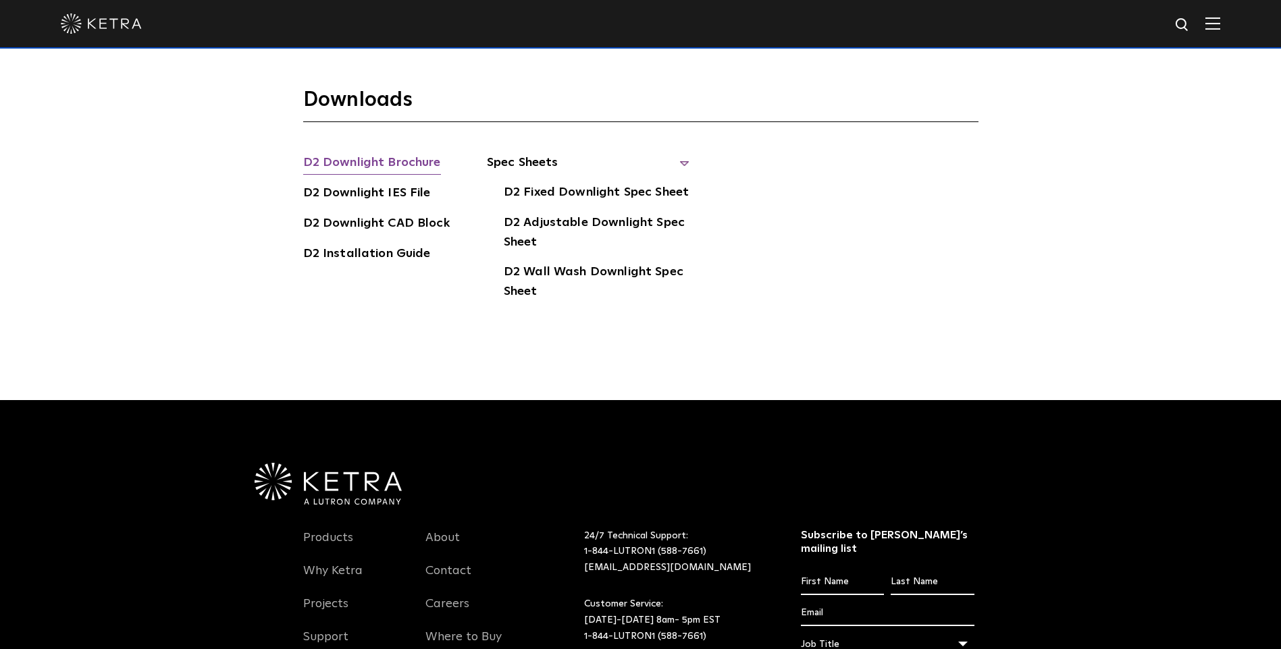
click at [419, 153] on link "D2 Downlight Brochure" at bounding box center [372, 164] width 138 height 22
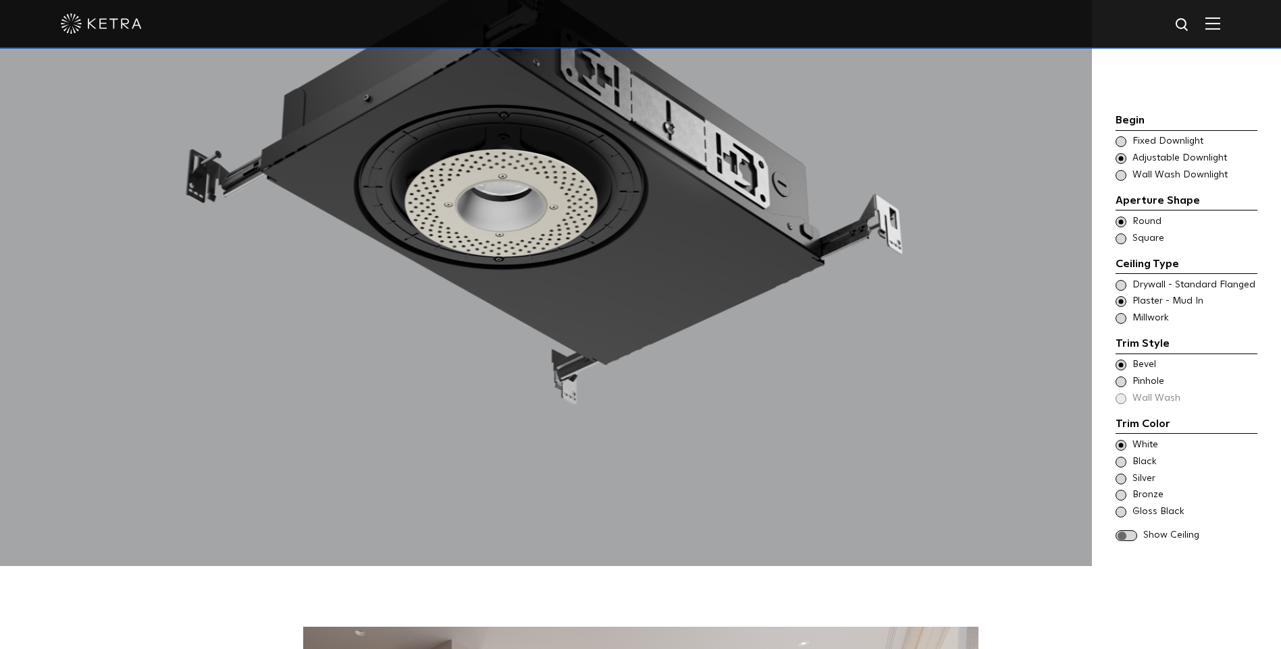
scroll to position [1890, 0]
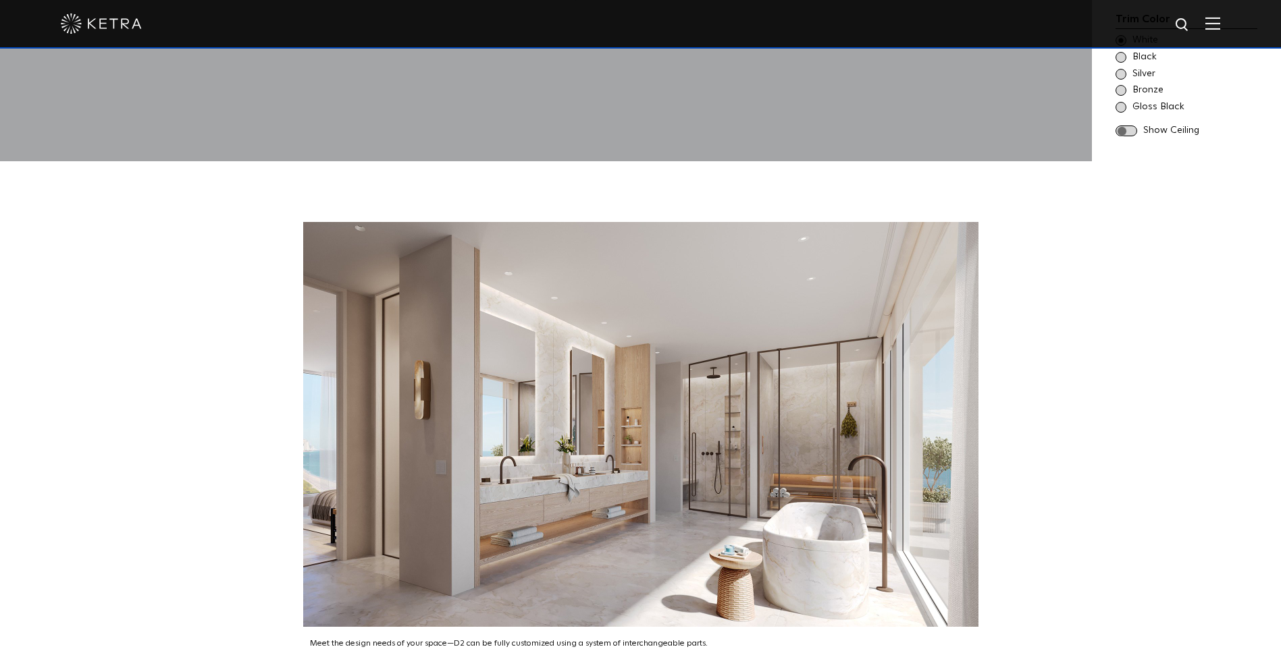
click at [1075, 378] on div "Meet the design needs of your space—D2 can be fully customized using a system o…" at bounding box center [640, 443] width 1281 height 565
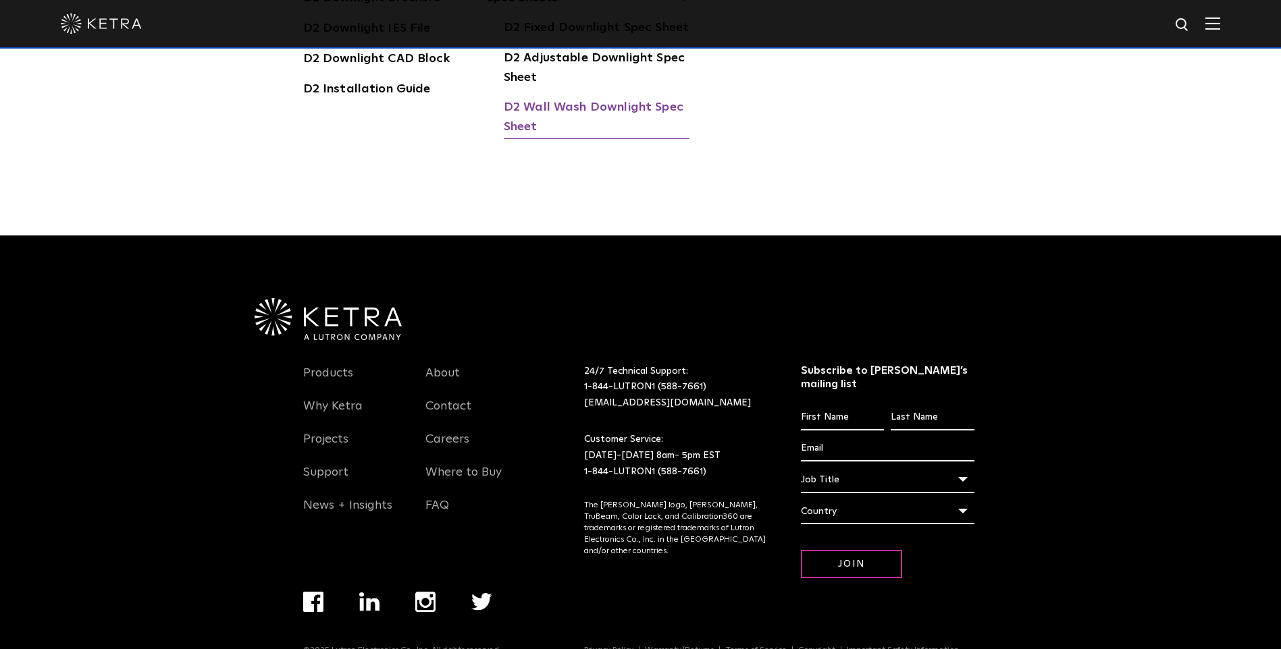
scroll to position [3878, 0]
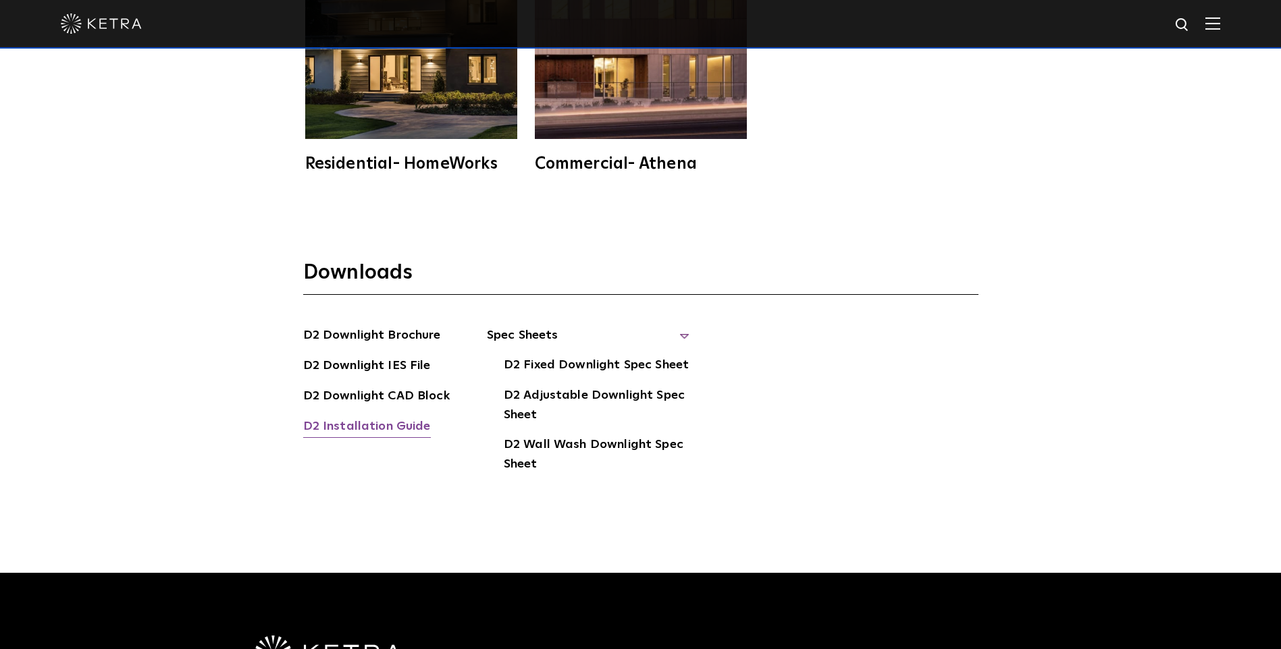
click at [396, 417] on link "D2 Installation Guide" at bounding box center [367, 428] width 128 height 22
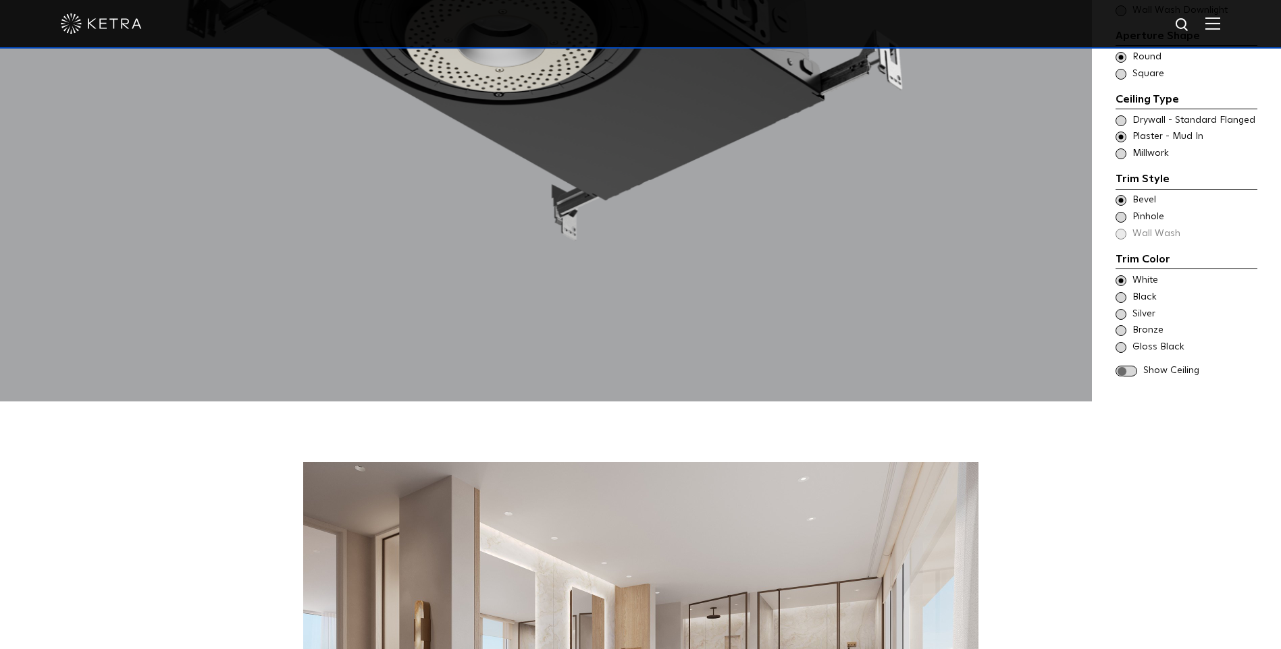
scroll to position [1312, 0]
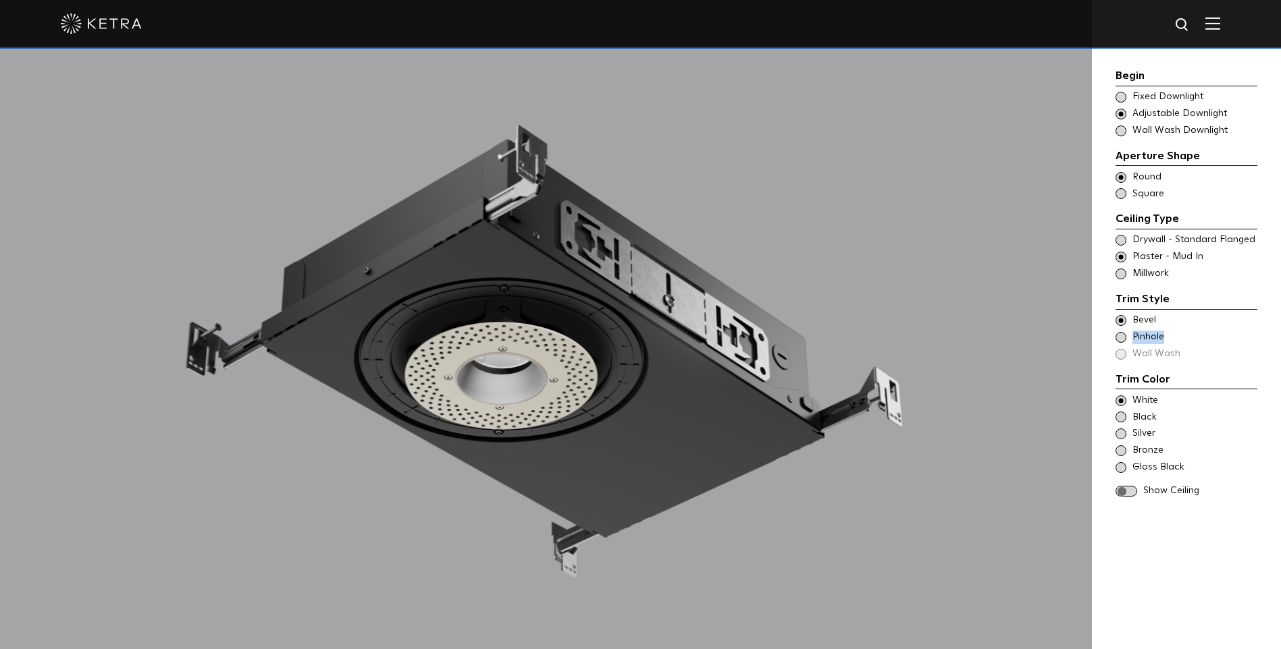
drag, startPoint x: 1176, startPoint y: 336, endPoint x: 1133, endPoint y: 340, distance: 42.7
click at [1133, 340] on span "Pinhole" at bounding box center [1194, 338] width 124 height 14
copy span "Pinhole"
click at [1121, 324] on span at bounding box center [1120, 320] width 11 height 11
drag, startPoint x: 1169, startPoint y: 340, endPoint x: 1134, endPoint y: 340, distance: 35.1
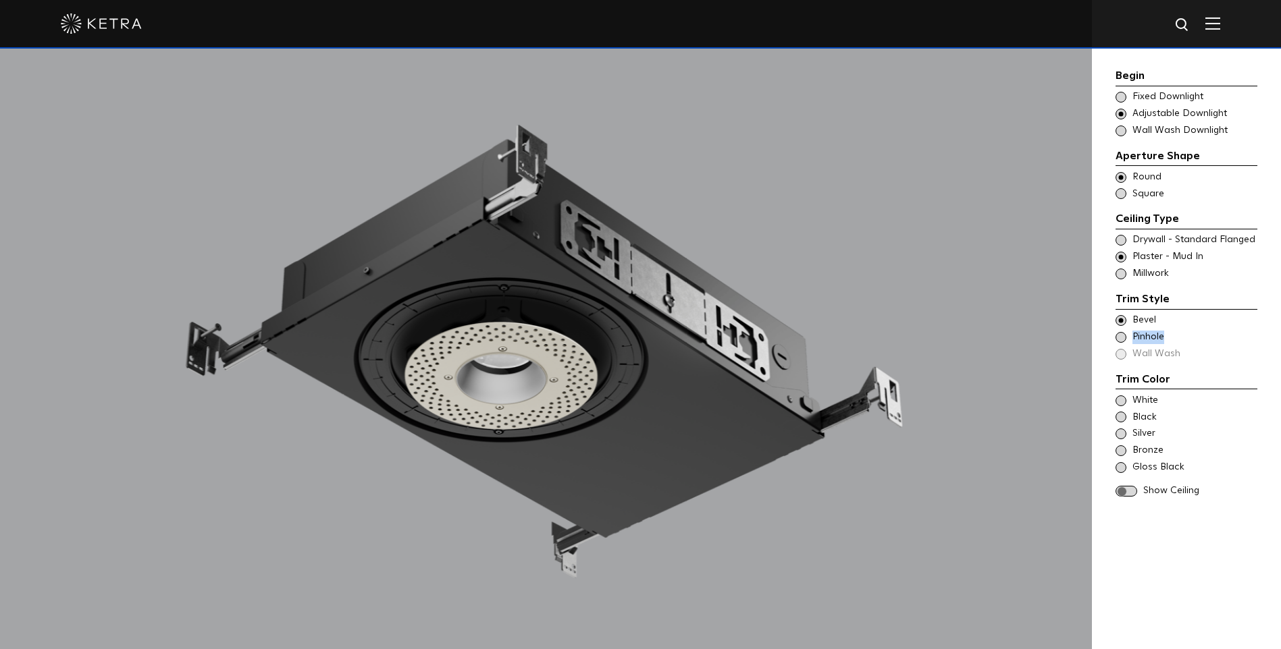
click at [1134, 340] on span "Pinhole" at bounding box center [1194, 338] width 124 height 14
copy span "Pinhole"
click at [1232, 400] on span "White" at bounding box center [1194, 401] width 124 height 14
click at [1120, 402] on span at bounding box center [1120, 401] width 11 height 11
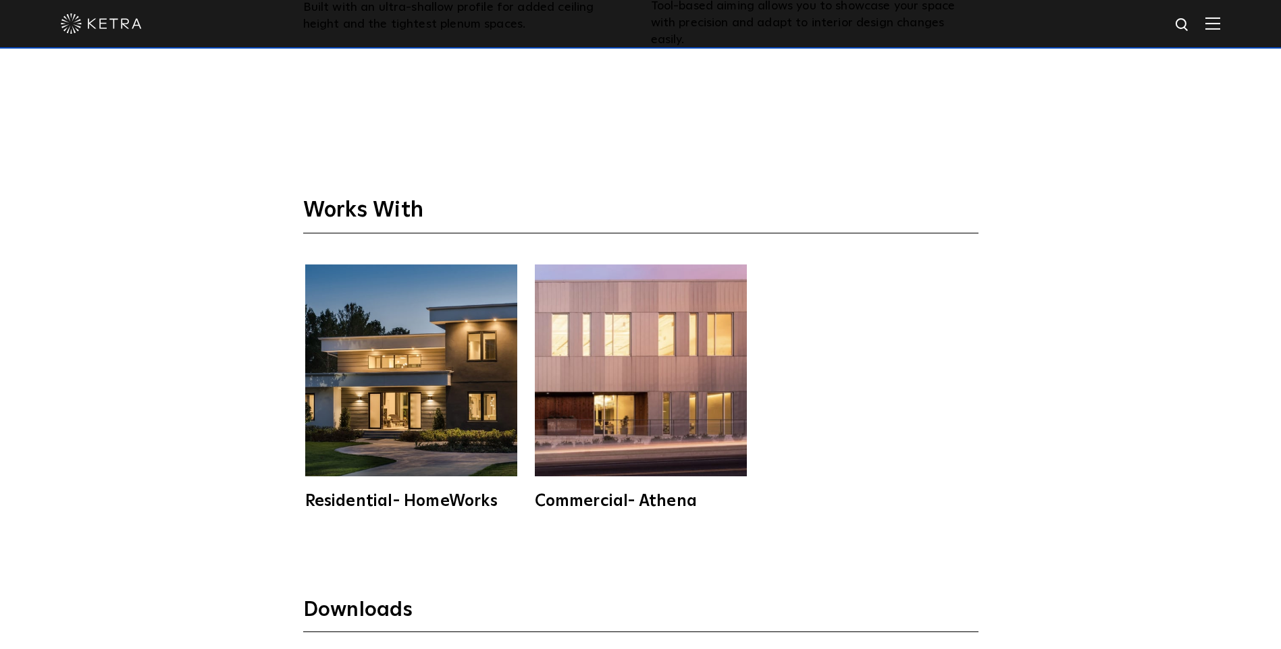
scroll to position [3878, 0]
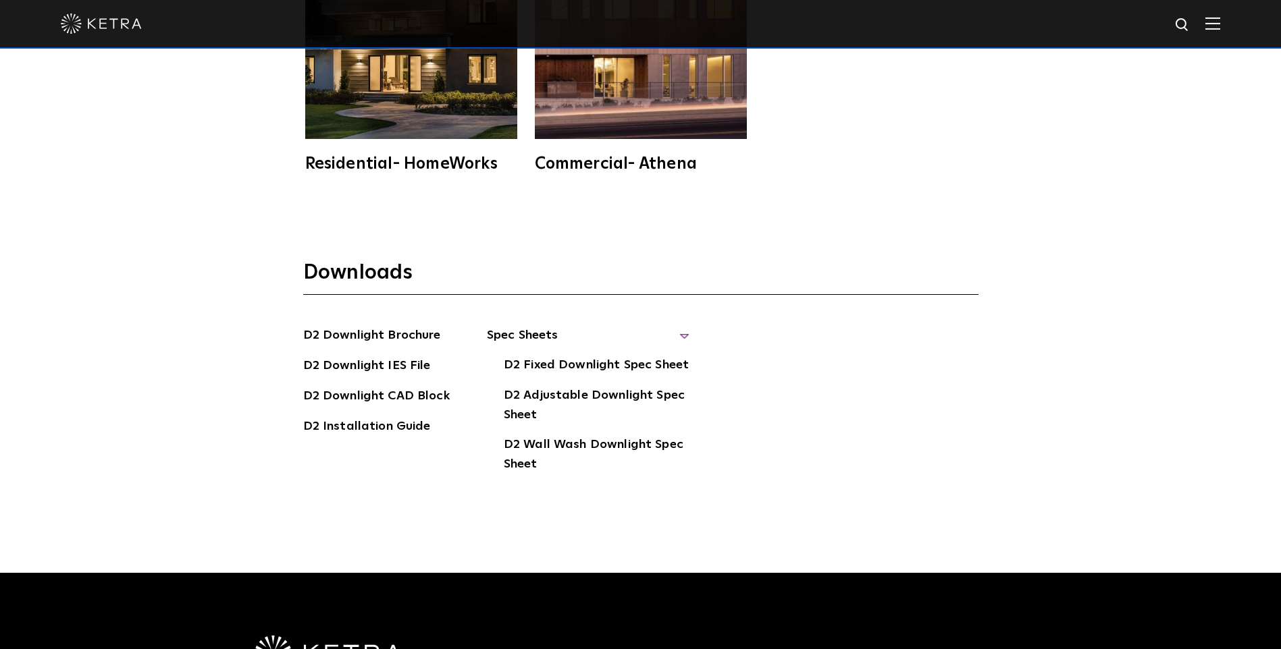
drag, startPoint x: 408, startPoint y: 313, endPoint x: 439, endPoint y: 306, distance: 31.8
click at [408, 326] on link "D2 Downlight Brochure" at bounding box center [372, 337] width 138 height 22
drag, startPoint x: 396, startPoint y: 345, endPoint x: 406, endPoint y: 331, distance: 17.3
click at [396, 356] on link "D2 Downlight IES File" at bounding box center [367, 367] width 128 height 22
click at [427, 387] on link "D2 Downlight CAD Block" at bounding box center [376, 398] width 146 height 22
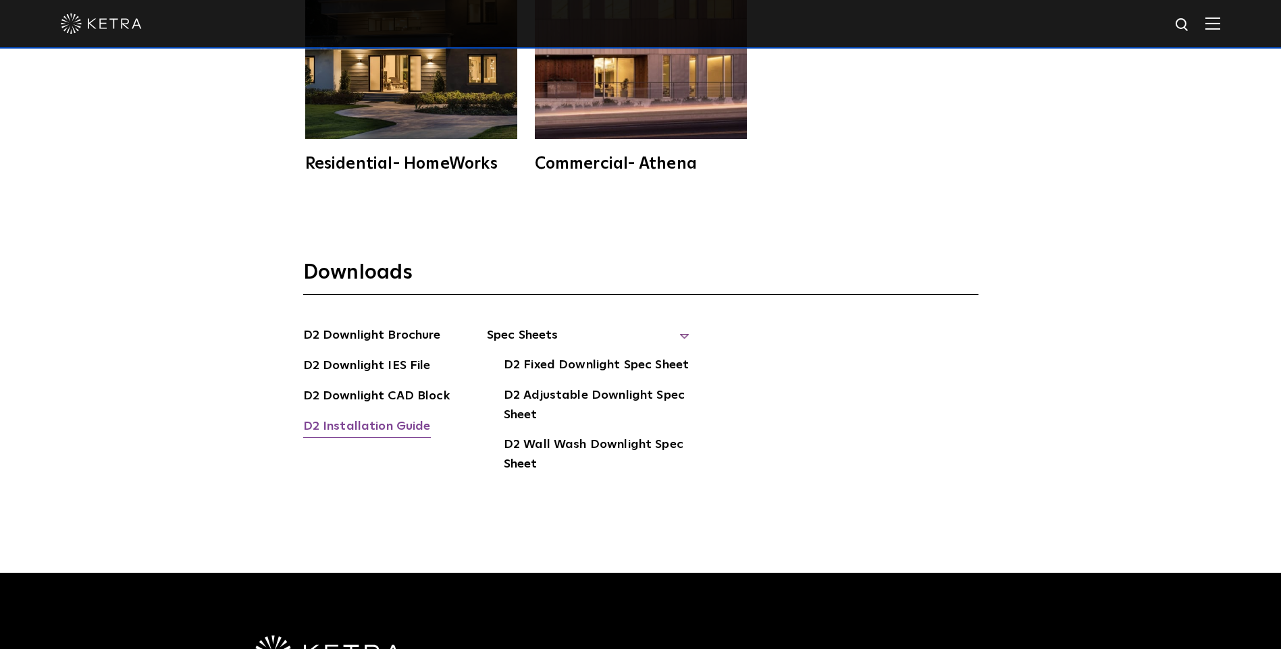
click at [385, 417] on link "D2 Installation Guide" at bounding box center [367, 428] width 128 height 22
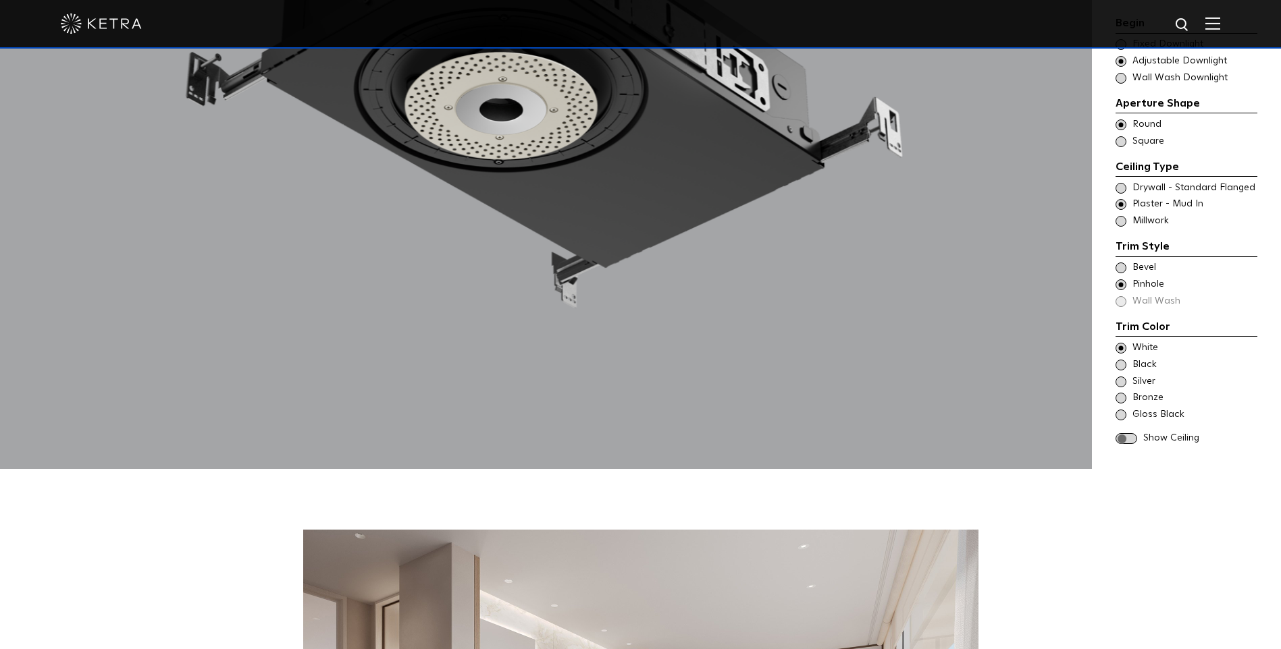
scroll to position [1380, 0]
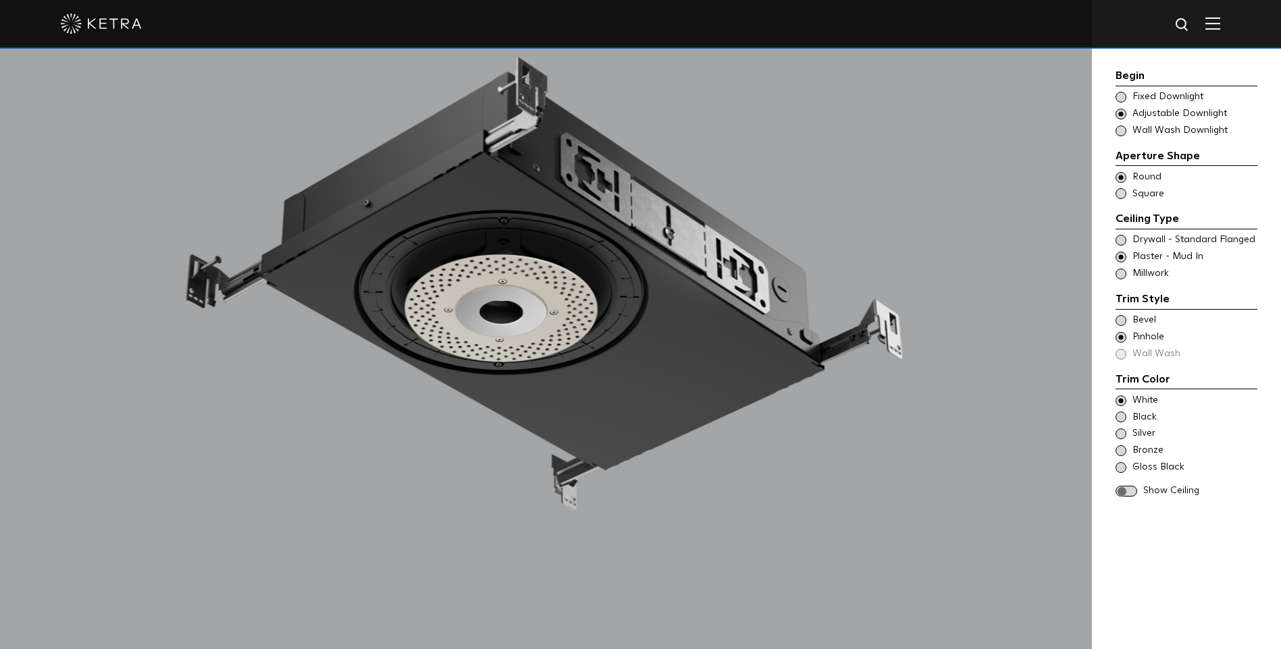
click at [1122, 129] on span at bounding box center [1120, 131] width 11 height 11
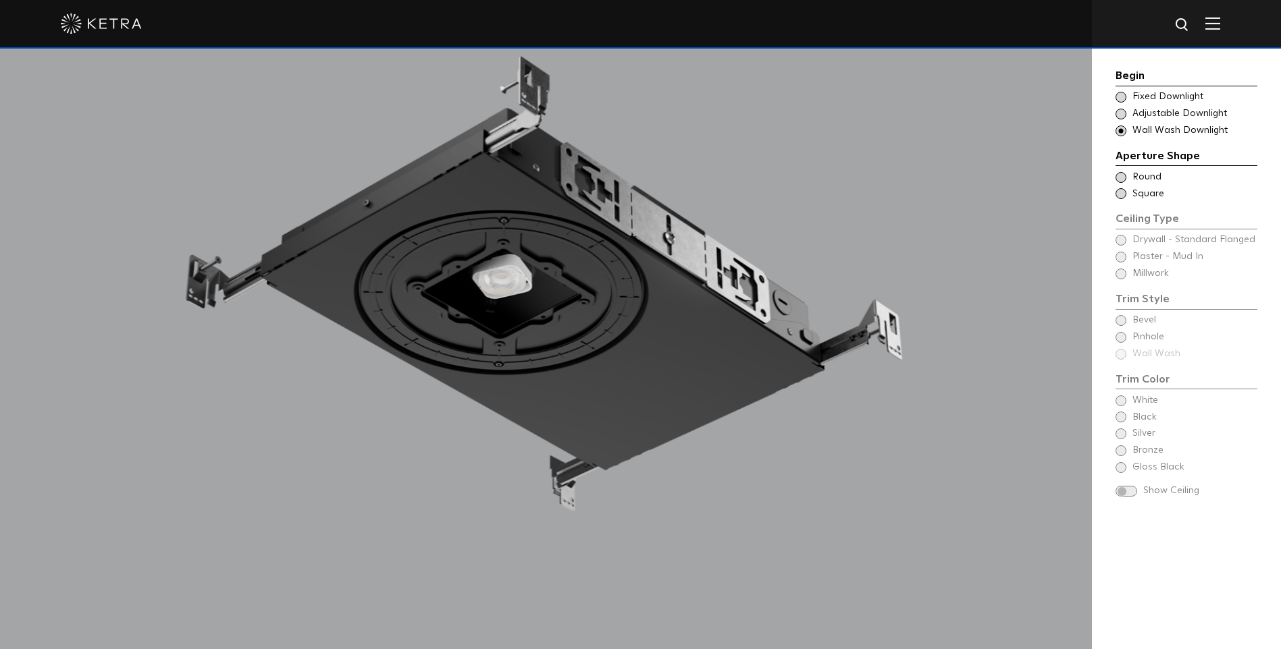
click at [1121, 114] on span at bounding box center [1120, 114] width 11 height 11
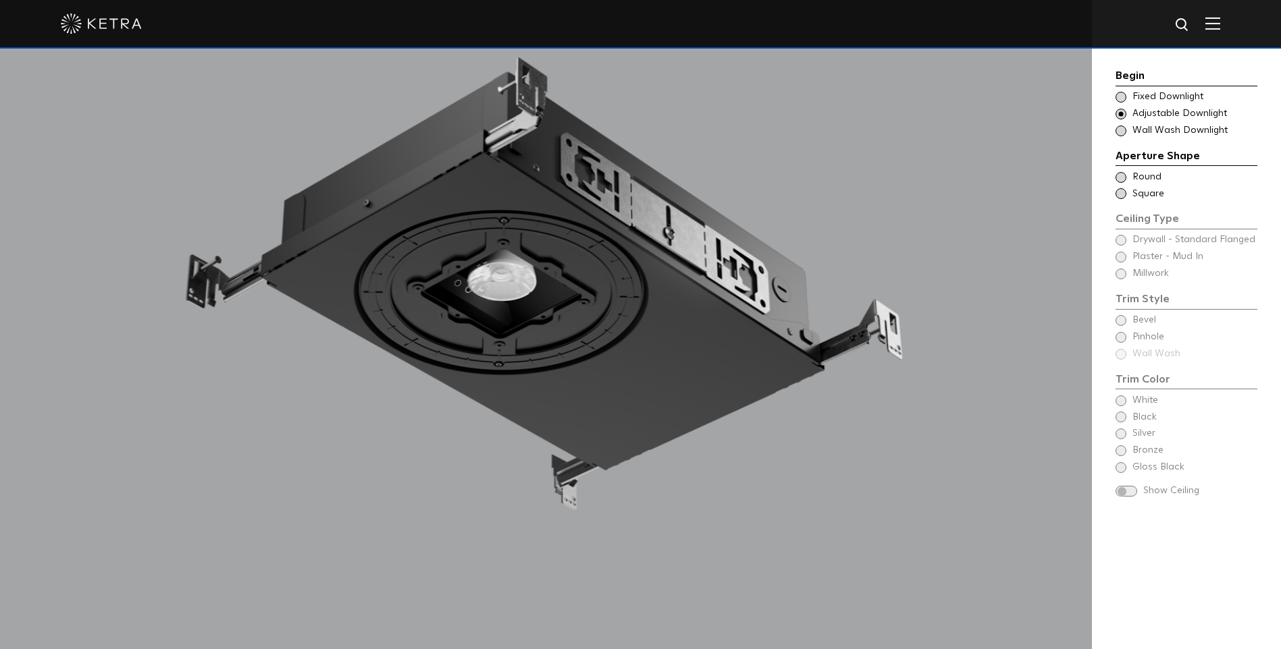
click at [1124, 178] on span at bounding box center [1120, 177] width 11 height 11
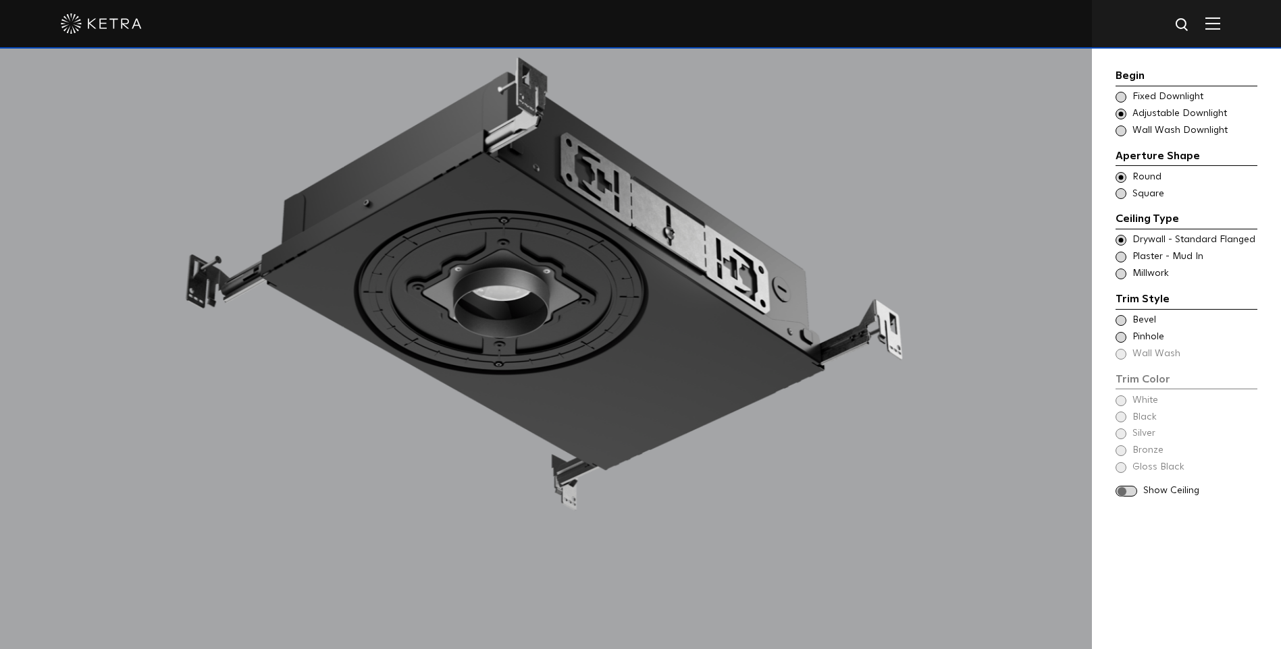
click at [1124, 258] on span at bounding box center [1120, 257] width 11 height 11
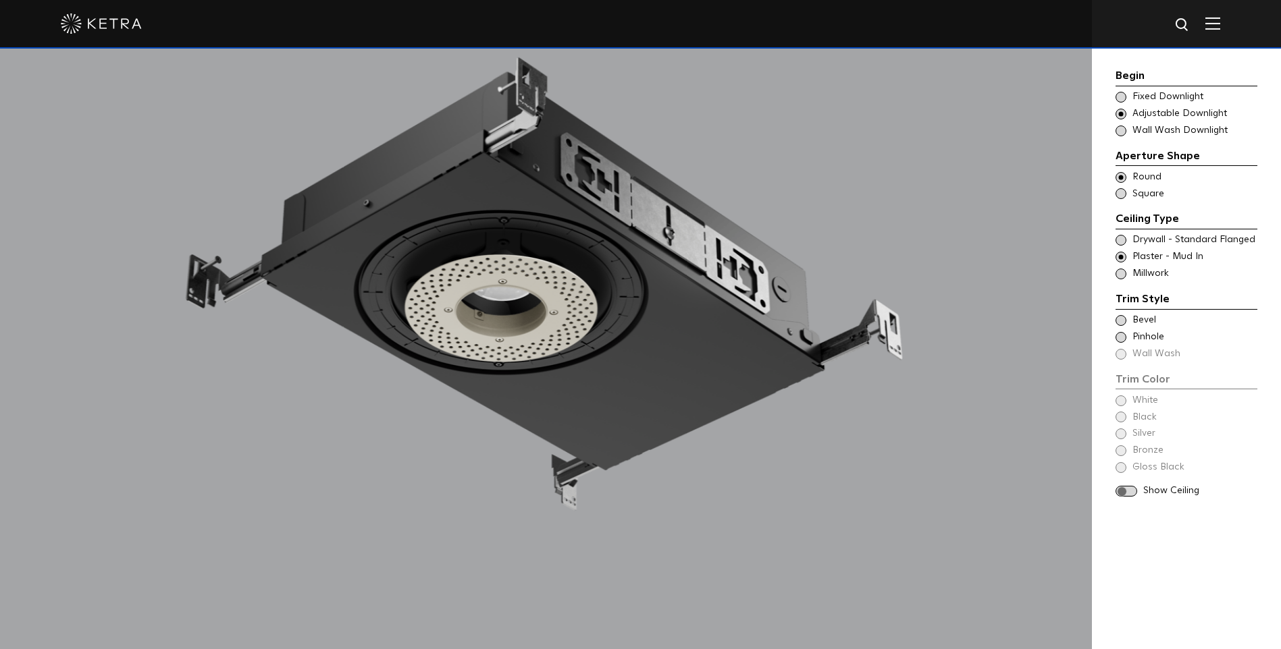
click at [1119, 338] on span at bounding box center [1120, 337] width 11 height 11
click at [1120, 318] on span at bounding box center [1120, 320] width 11 height 11
click at [1119, 397] on span at bounding box center [1120, 401] width 11 height 11
click at [1122, 419] on span at bounding box center [1120, 417] width 11 height 11
click at [1119, 402] on span at bounding box center [1120, 401] width 11 height 11
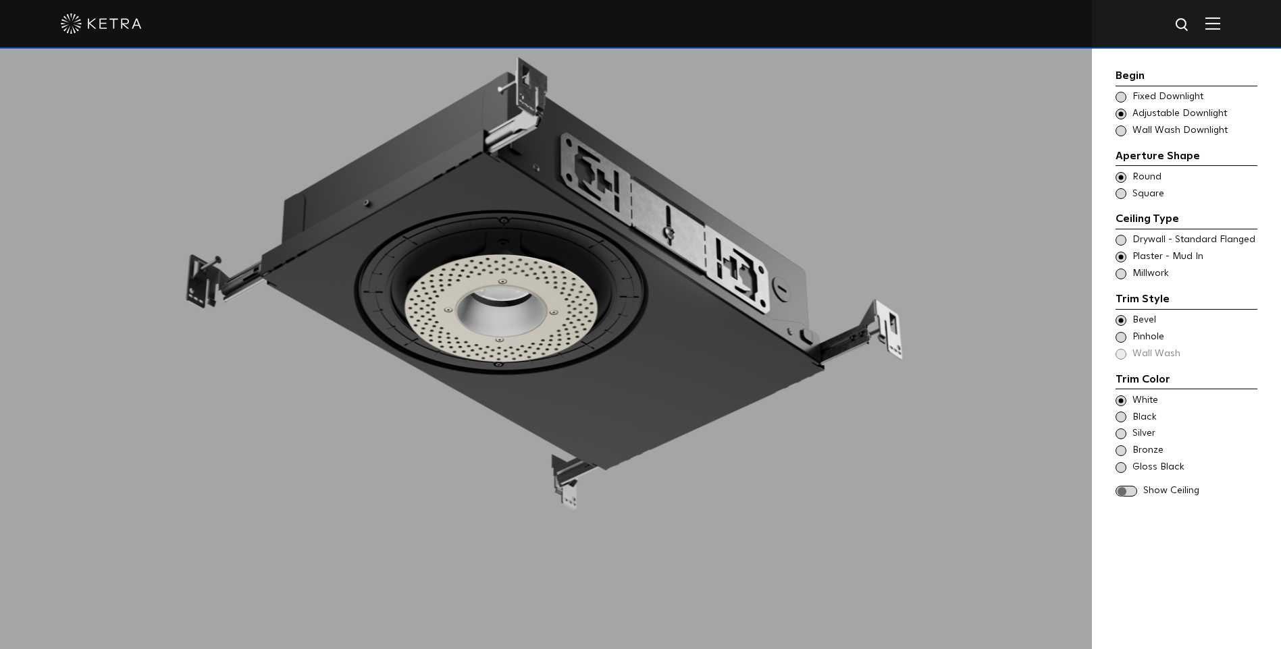
click at [1132, 489] on span at bounding box center [1126, 491] width 22 height 11
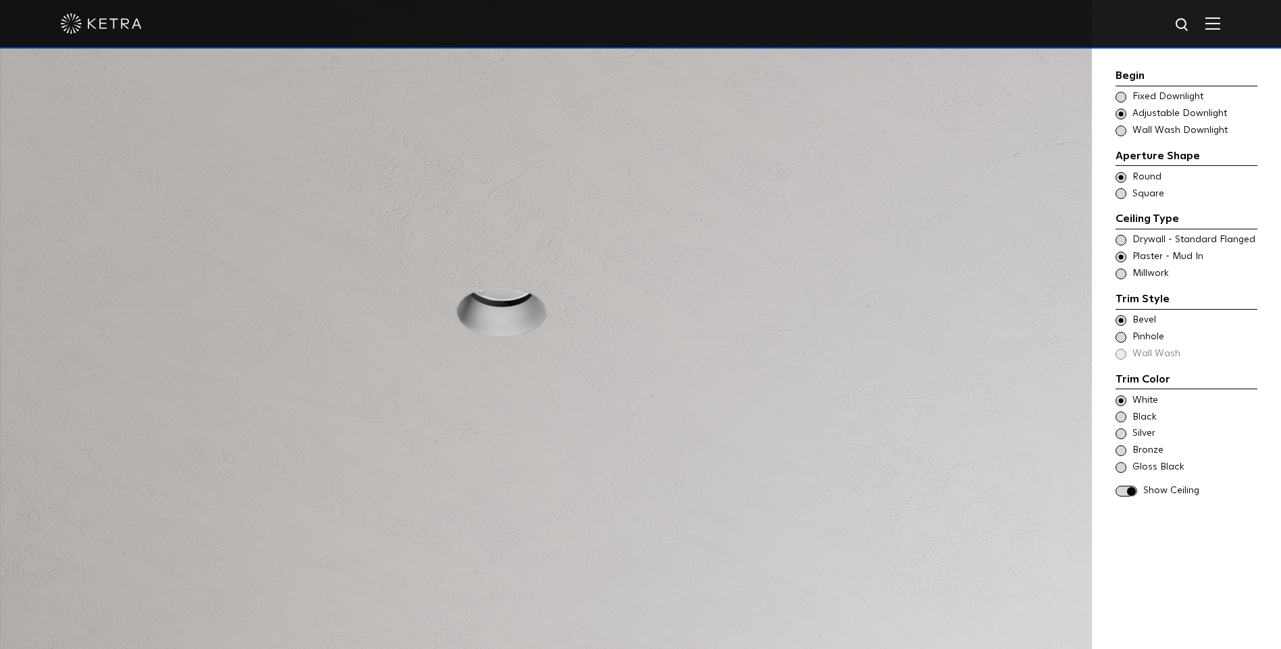
click at [1122, 493] on span at bounding box center [1126, 491] width 22 height 11
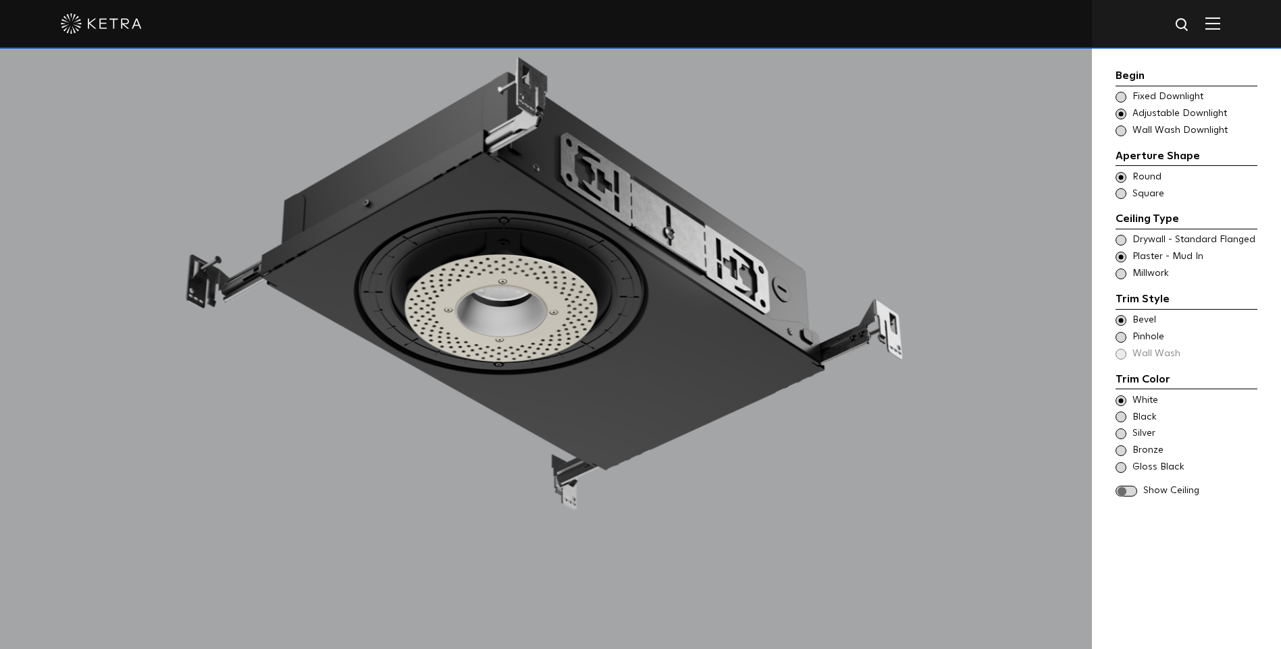
click at [1133, 491] on span at bounding box center [1126, 491] width 22 height 11
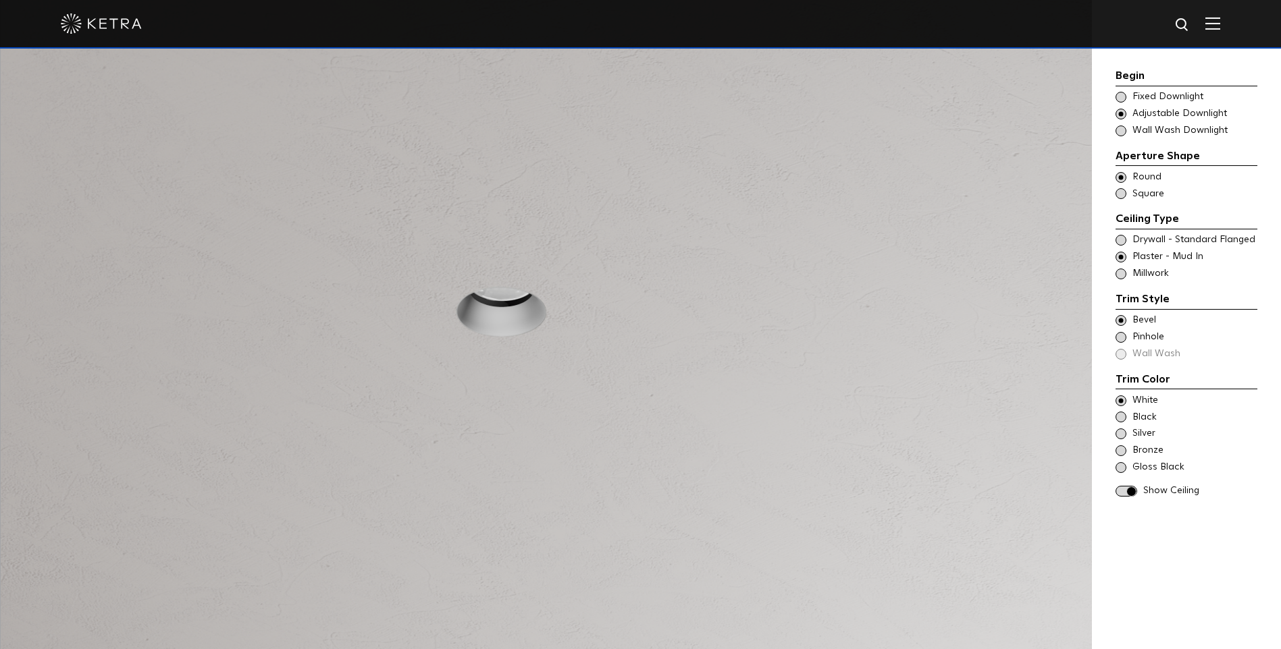
click at [1121, 418] on span at bounding box center [1120, 417] width 11 height 11
click at [1118, 402] on span at bounding box center [1120, 401] width 11 height 11
click at [1123, 335] on span at bounding box center [1120, 337] width 11 height 11
click at [1117, 496] on span at bounding box center [1126, 491] width 22 height 11
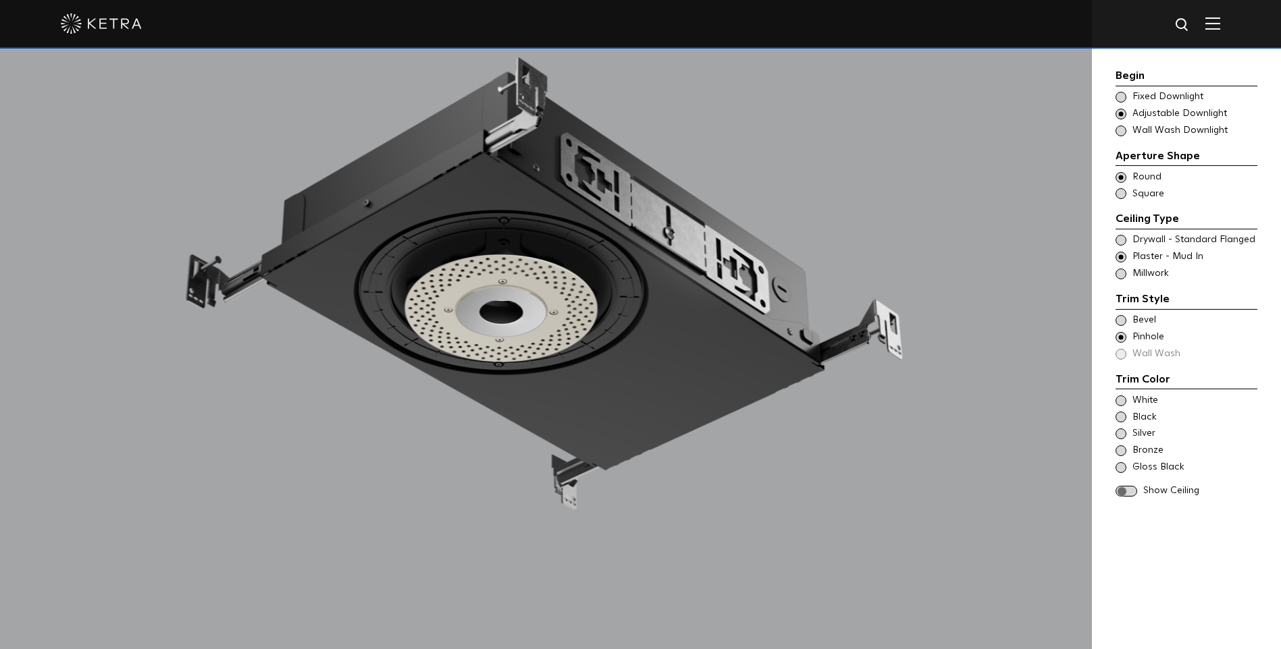
click at [1133, 491] on span at bounding box center [1126, 491] width 22 height 11
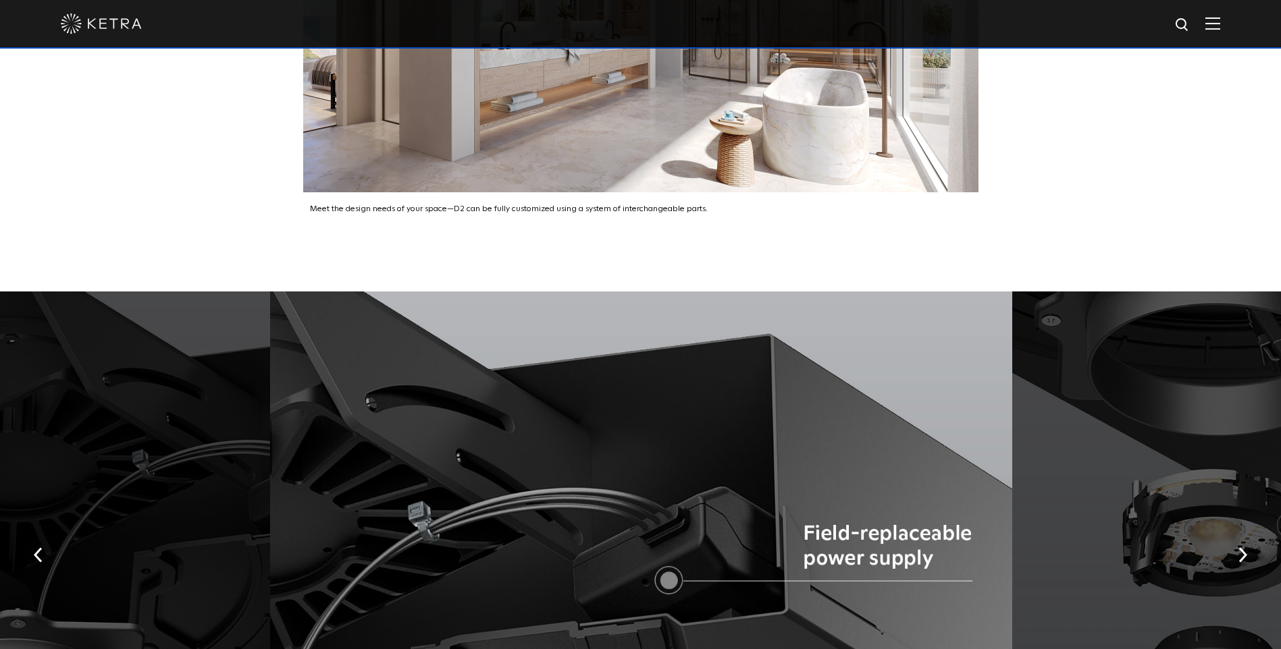
scroll to position [2595, 0]
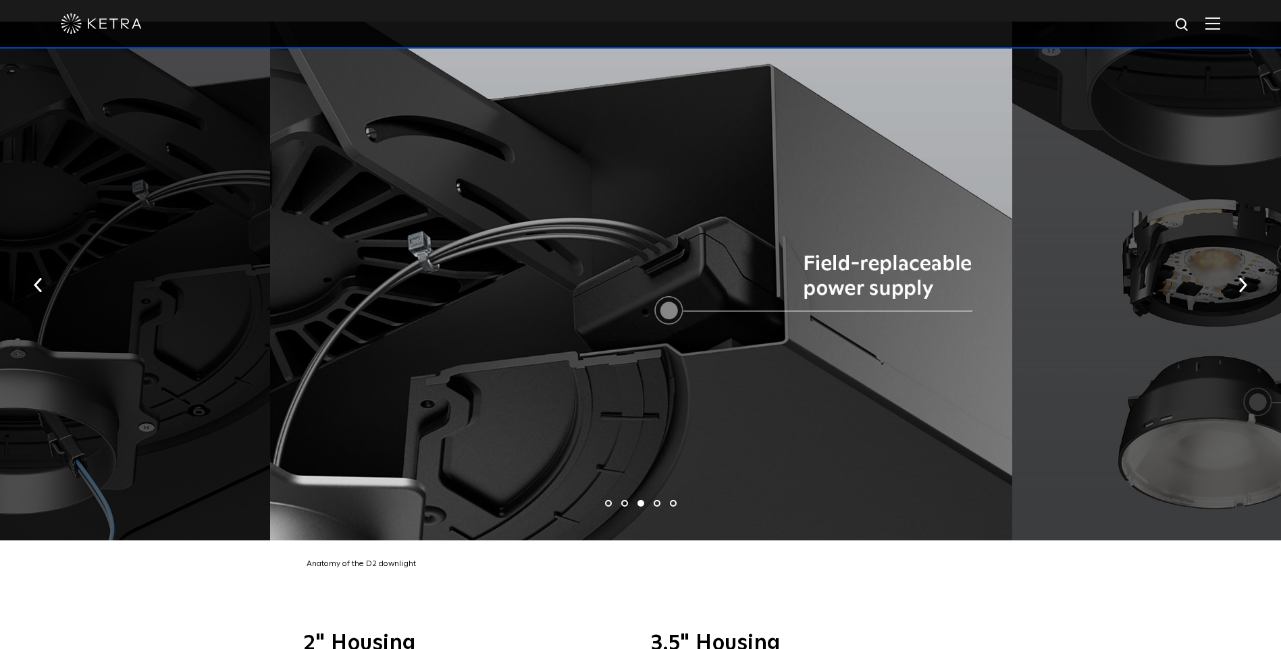
click at [656, 500] on li "4" at bounding box center [656, 503] width 7 height 7
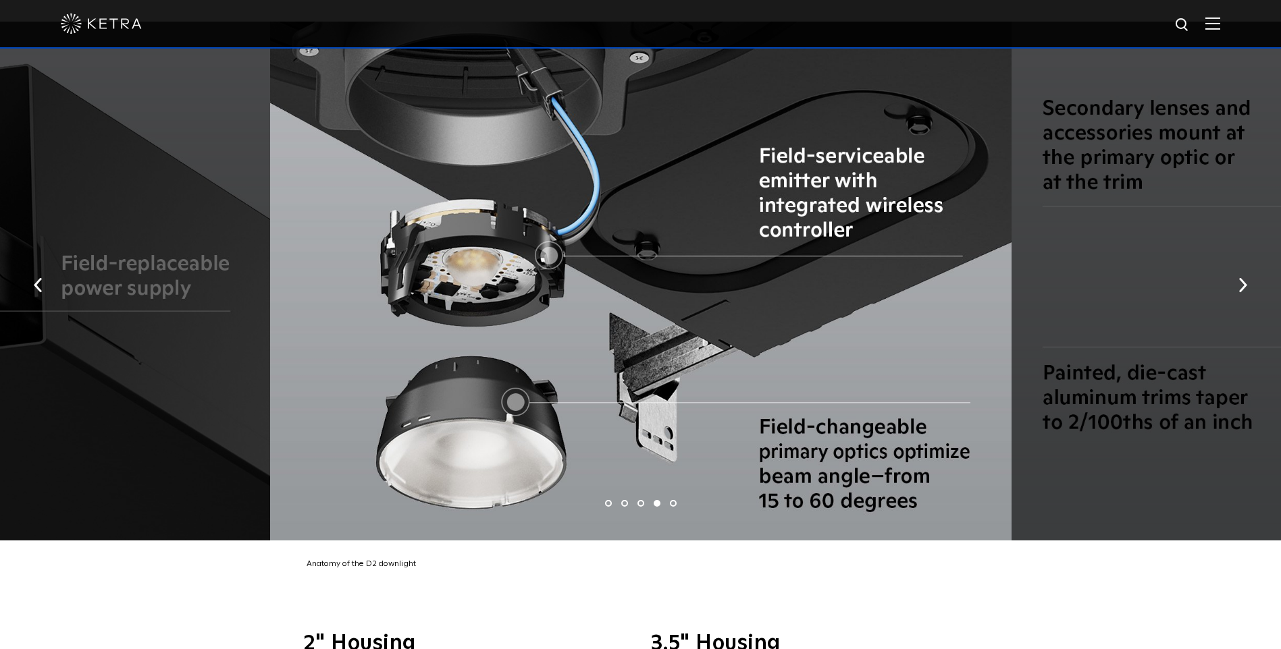
click at [672, 500] on li "5" at bounding box center [673, 503] width 7 height 7
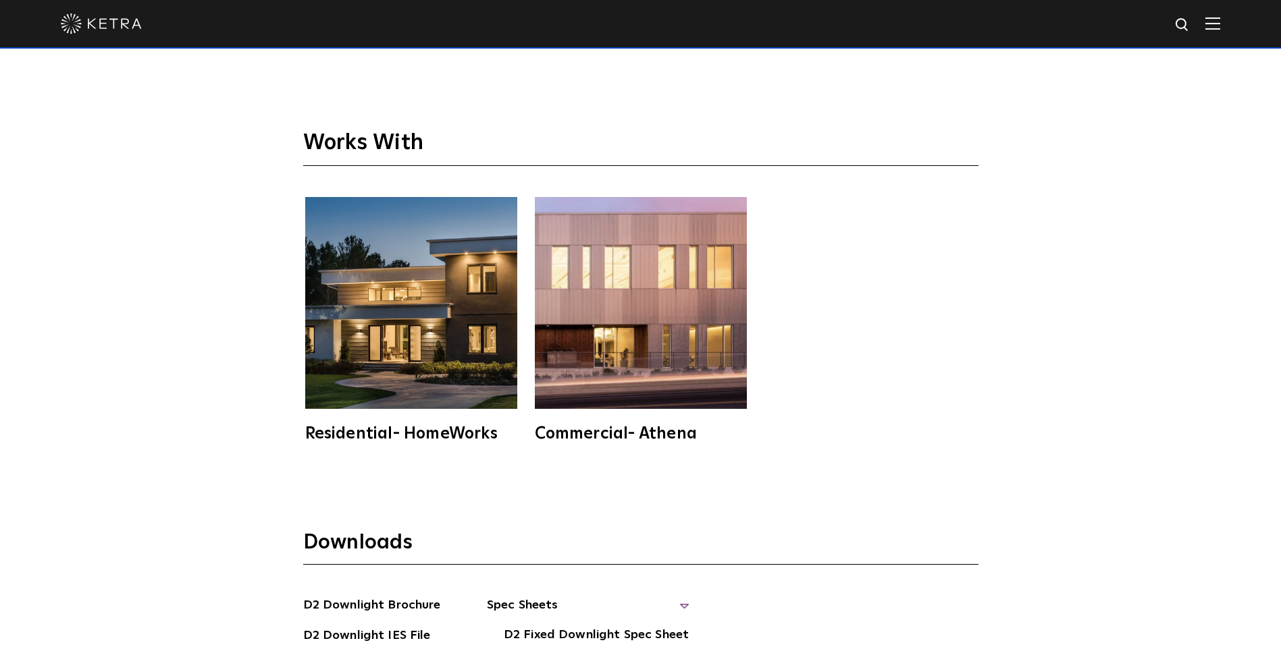
scroll to position [3810, 0]
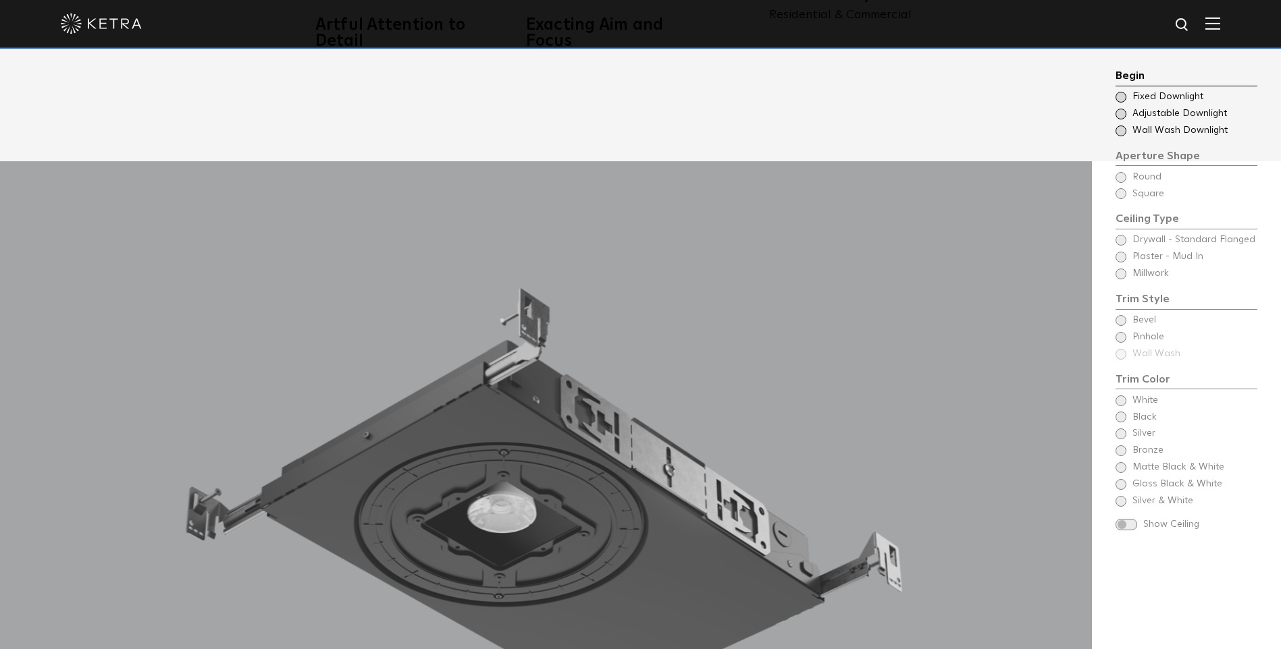
scroll to position [1283, 0]
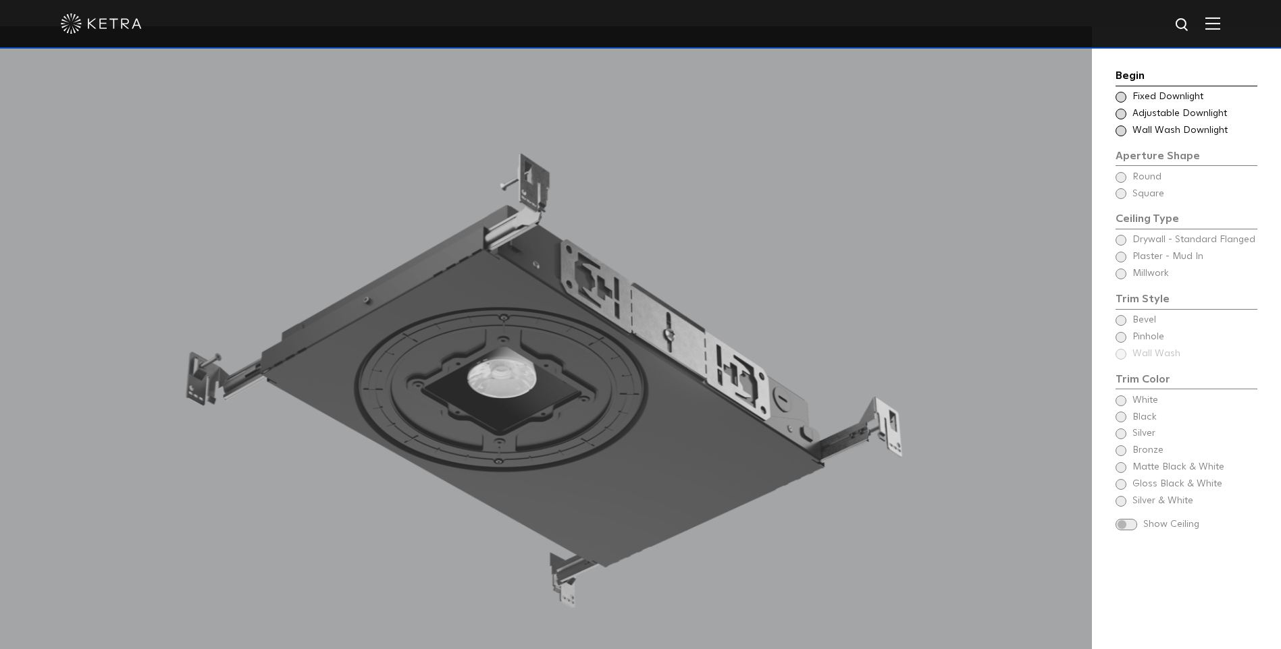
click at [1117, 175] on div "Begin Choose Aperture Shape Fixed Downlight Choose Aperture Shape Adjustable Do…" at bounding box center [1186, 302] width 142 height 468
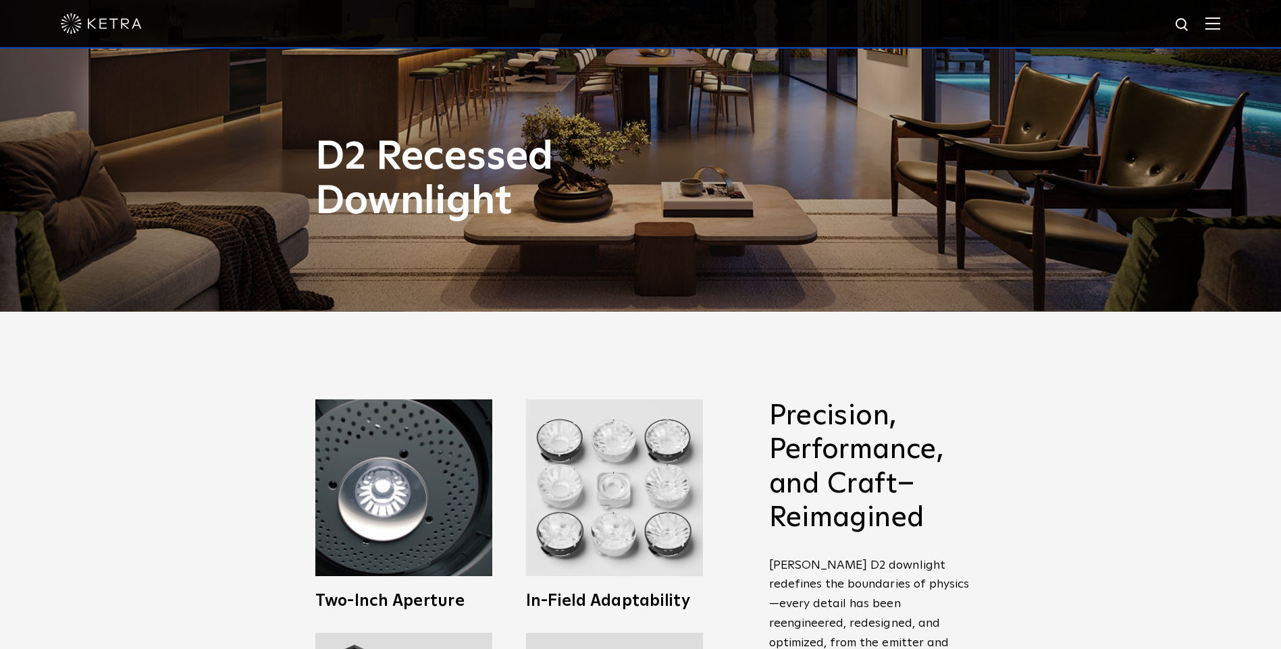
scroll to position [675, 0]
